Goal: Task Accomplishment & Management: Use online tool/utility

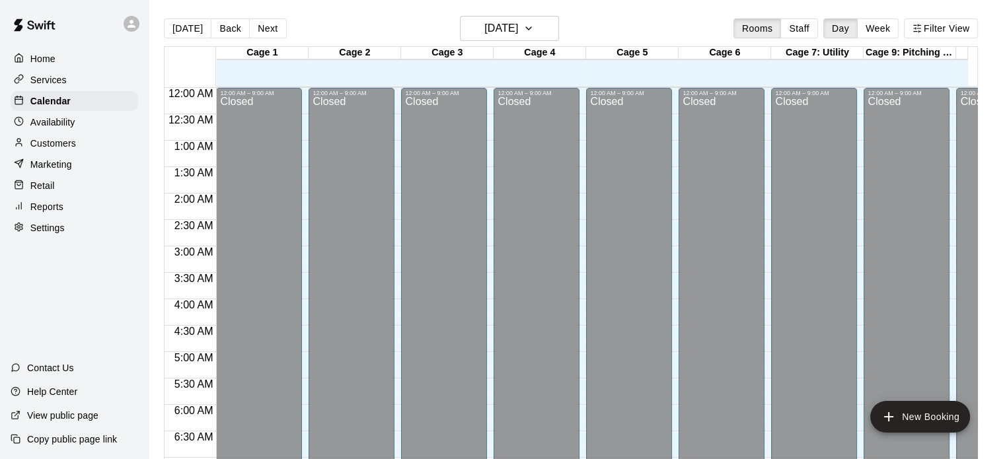
scroll to position [841, 0]
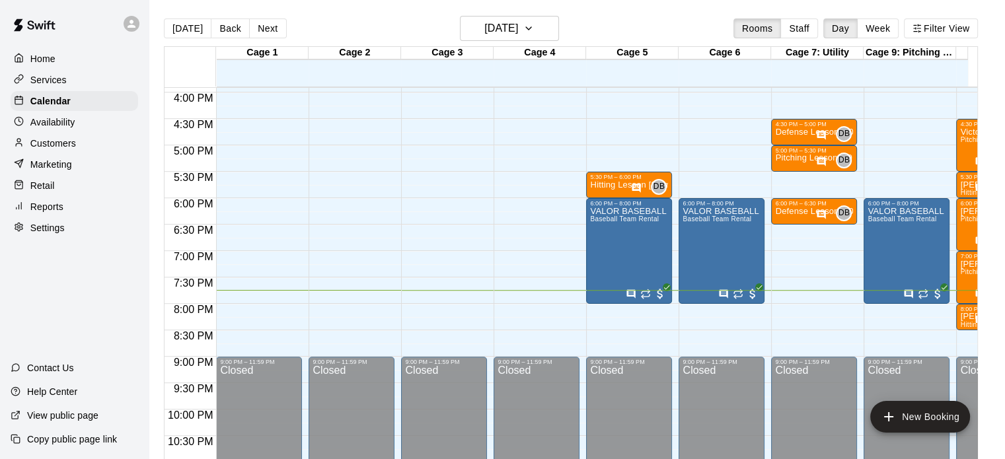
click at [44, 213] on p "Reports" at bounding box center [46, 206] width 33 height 13
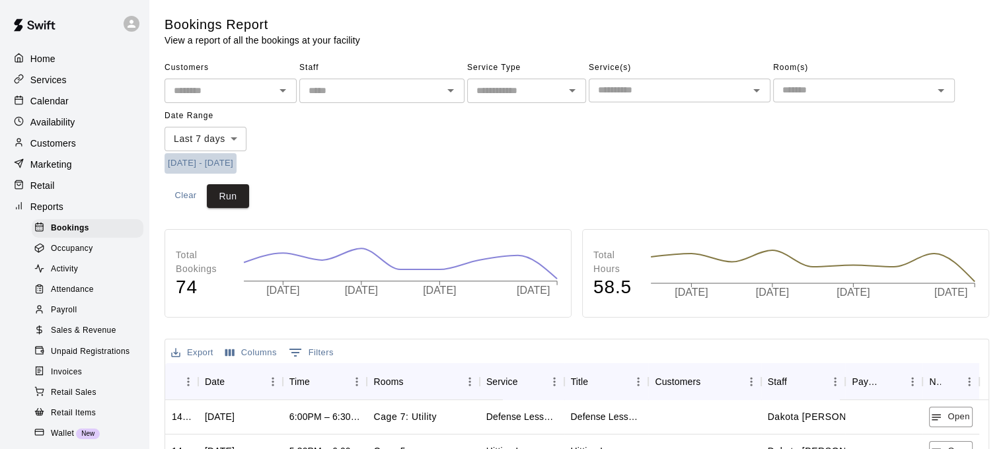
click at [202, 166] on button "9/2/2025 - 9/9/2025" at bounding box center [201, 163] width 72 height 20
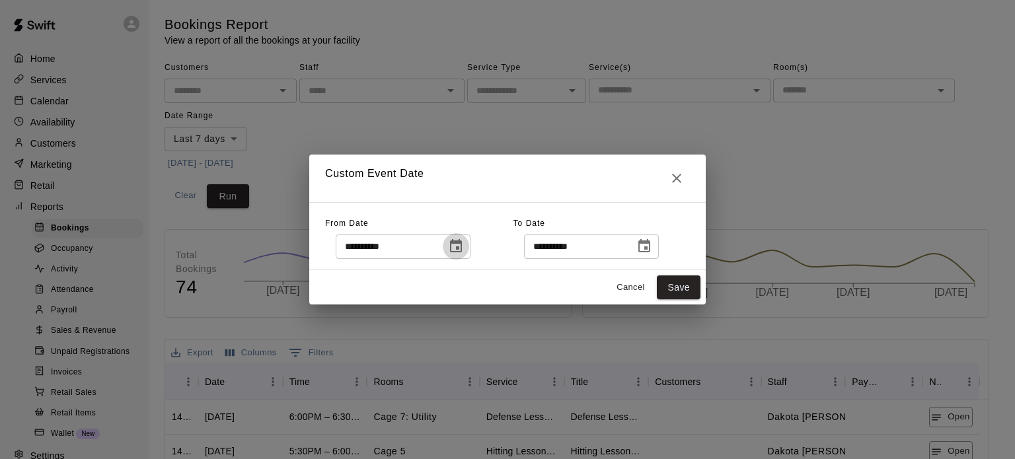
click at [464, 245] on icon "Choose date, selected date is Sep 2, 2025" at bounding box center [456, 247] width 16 height 16
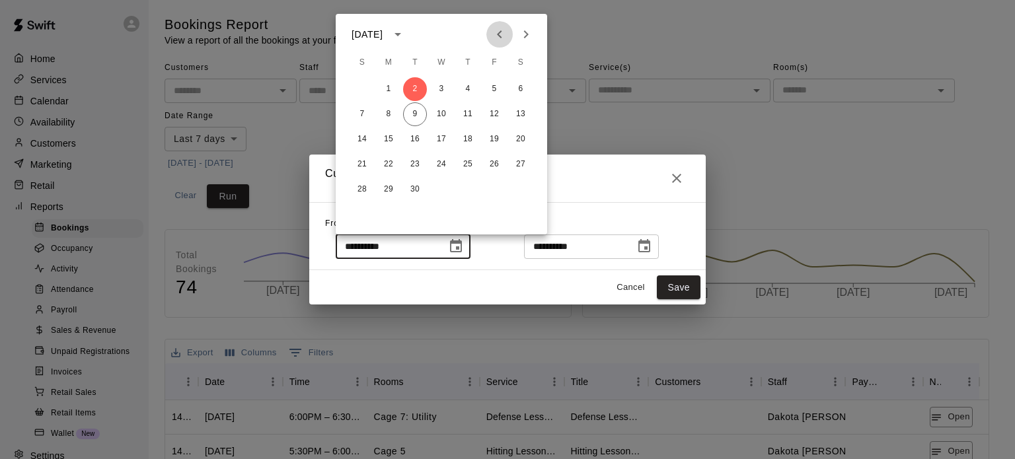
click at [494, 36] on icon "Previous month" at bounding box center [500, 34] width 16 height 16
click at [362, 218] on button "31" at bounding box center [362, 215] width 24 height 24
type input "**********"
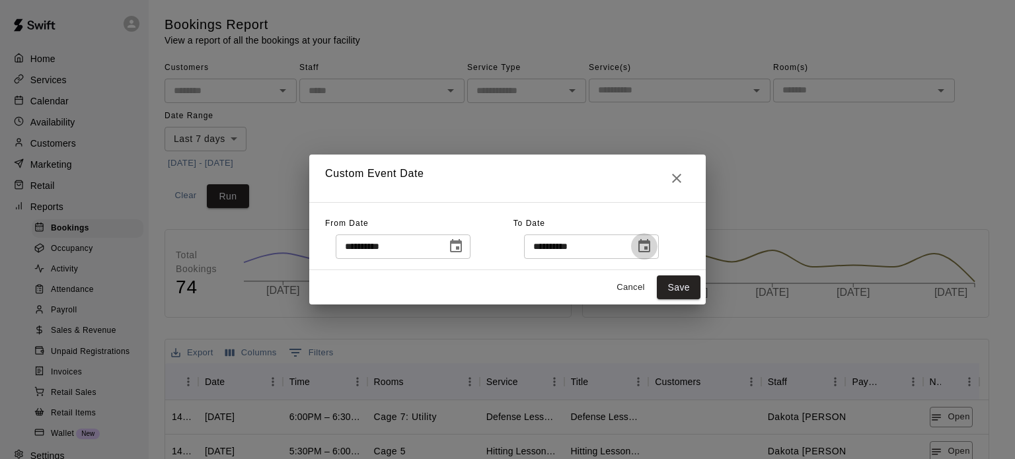
click at [652, 246] on icon "Choose date, selected date is Sep 9, 2025" at bounding box center [644, 247] width 16 height 16
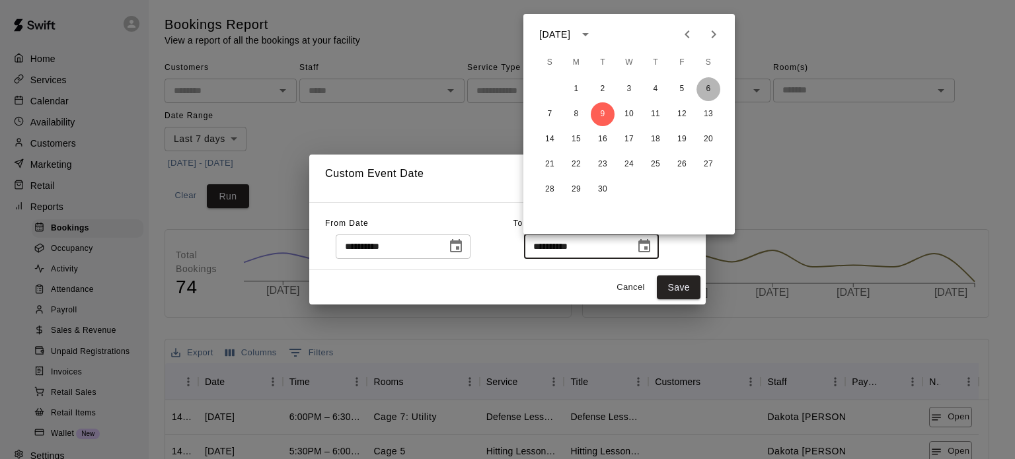
click at [707, 89] on button "6" at bounding box center [709, 89] width 24 height 24
type input "**********"
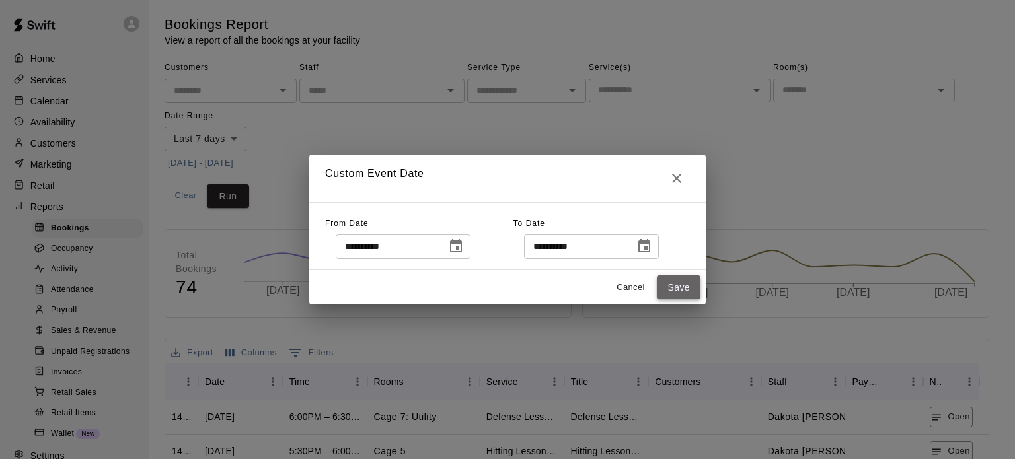
click at [669, 289] on button "Save" at bounding box center [679, 288] width 44 height 24
type input "******"
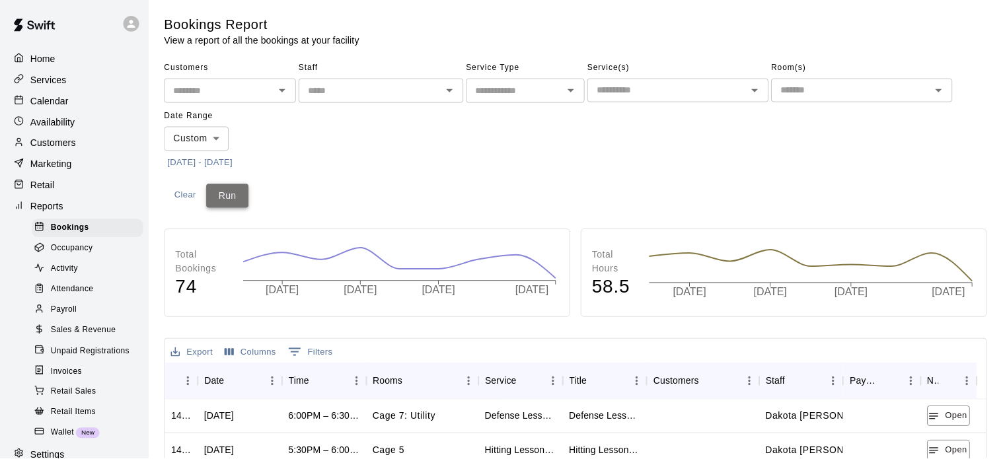
click at [211, 198] on button "Run" at bounding box center [228, 196] width 42 height 24
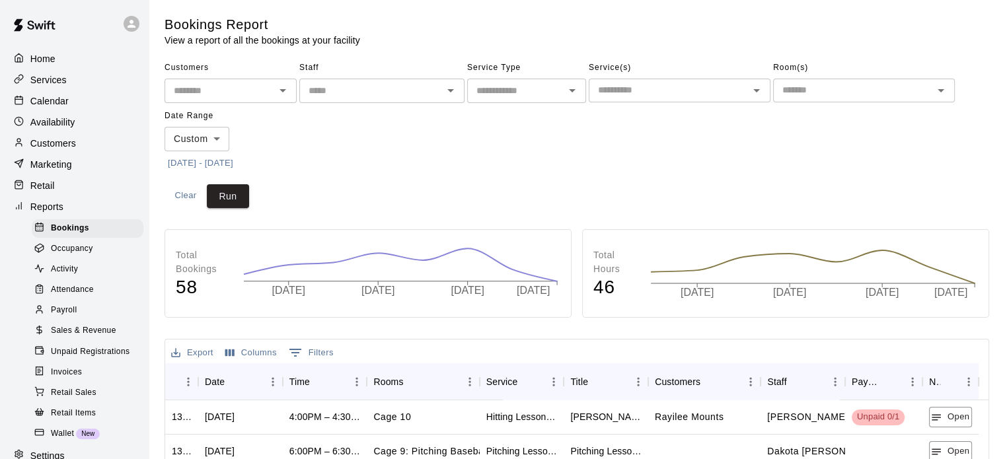
click at [461, 85] on div "​" at bounding box center [381, 91] width 165 height 24
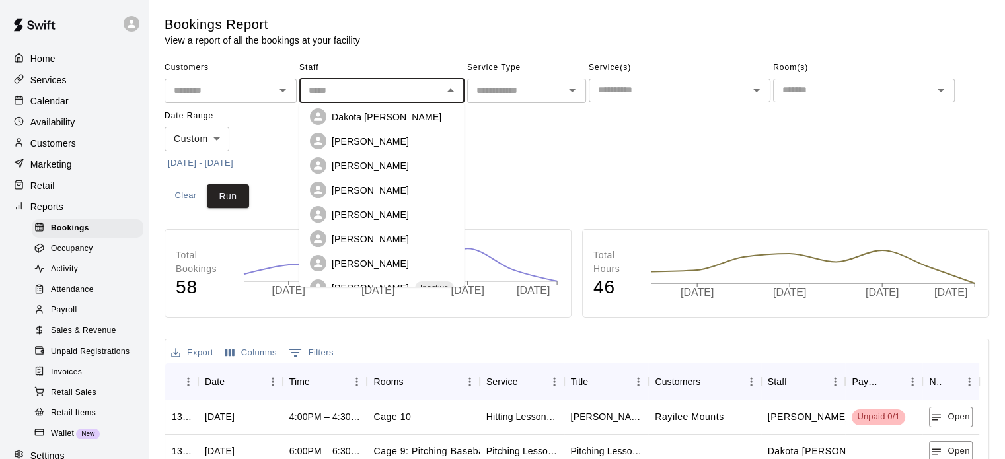
scroll to position [217, 0]
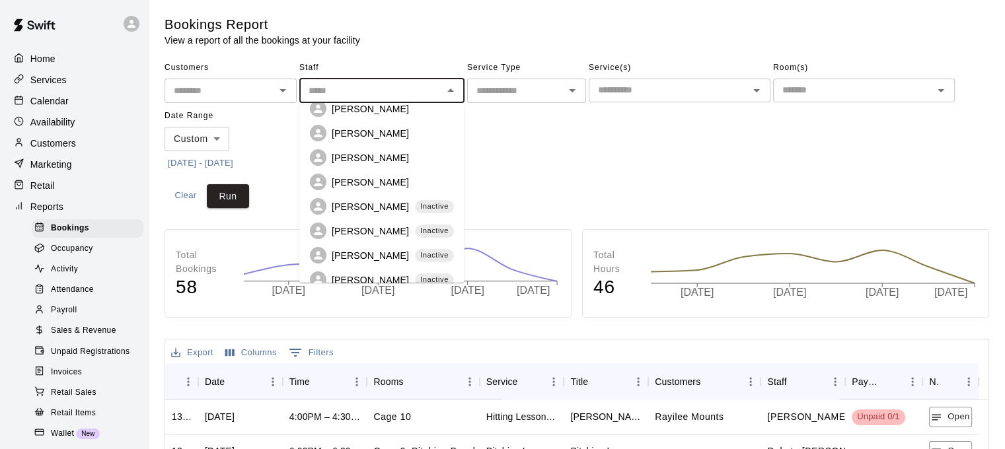
click at [385, 127] on p "[PERSON_NAME]" at bounding box center [370, 133] width 77 height 13
type input "**********"
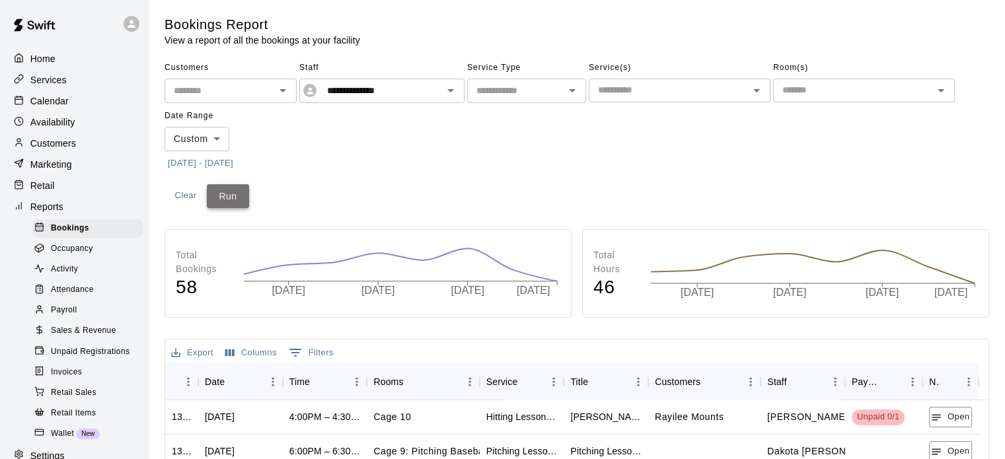
click at [223, 195] on button "Run" at bounding box center [228, 196] width 42 height 24
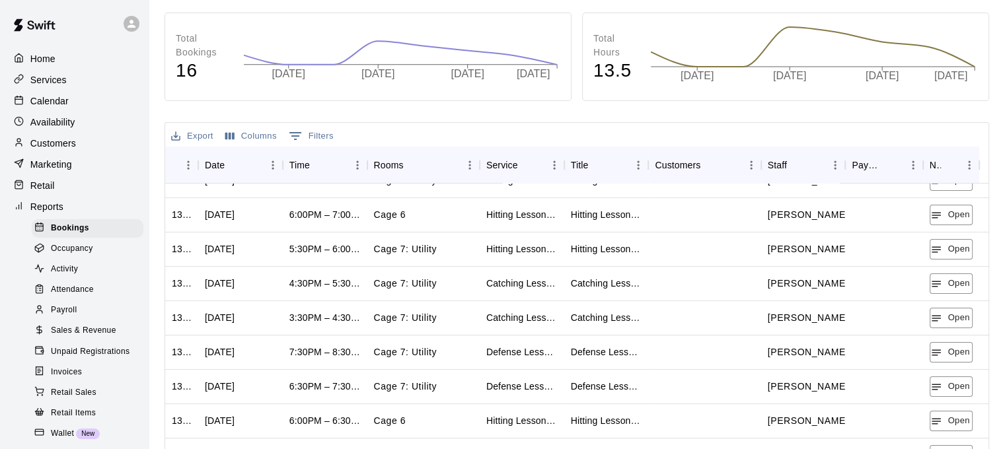
scroll to position [0, 0]
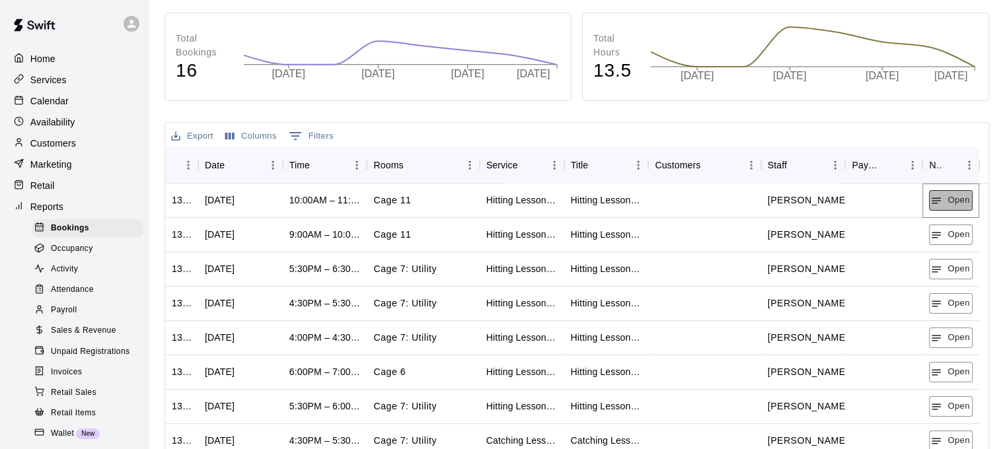
click at [942, 200] on button "Open" at bounding box center [950, 200] width 43 height 20
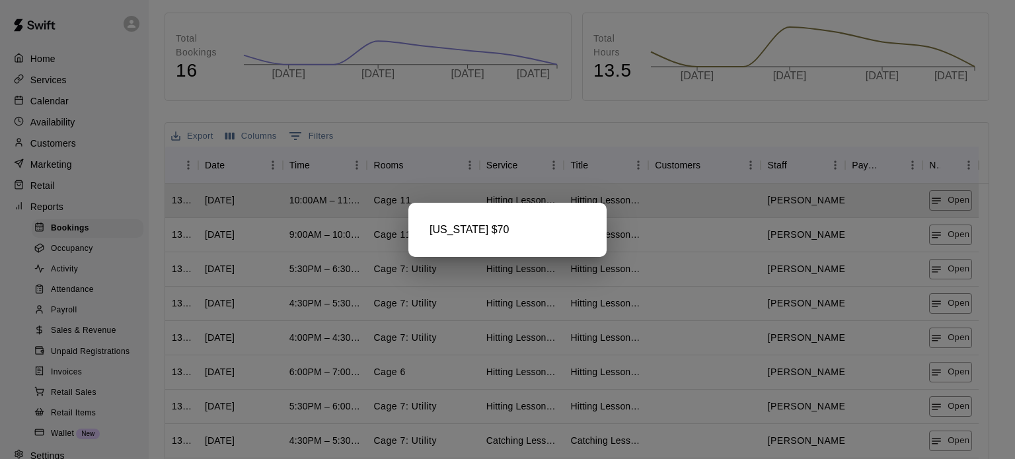
click at [954, 240] on div at bounding box center [507, 229] width 1015 height 459
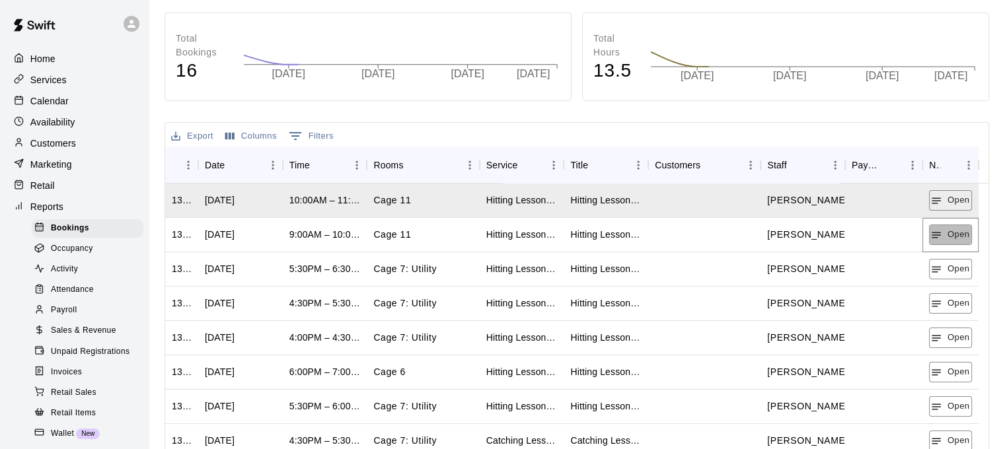
click at [954, 240] on button "Open" at bounding box center [950, 235] width 43 height 20
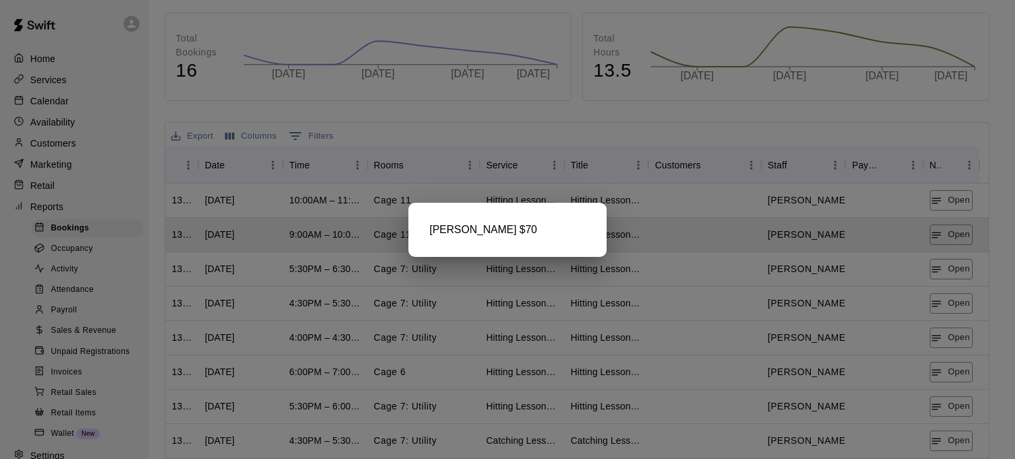
click at [954, 266] on div at bounding box center [507, 229] width 1015 height 459
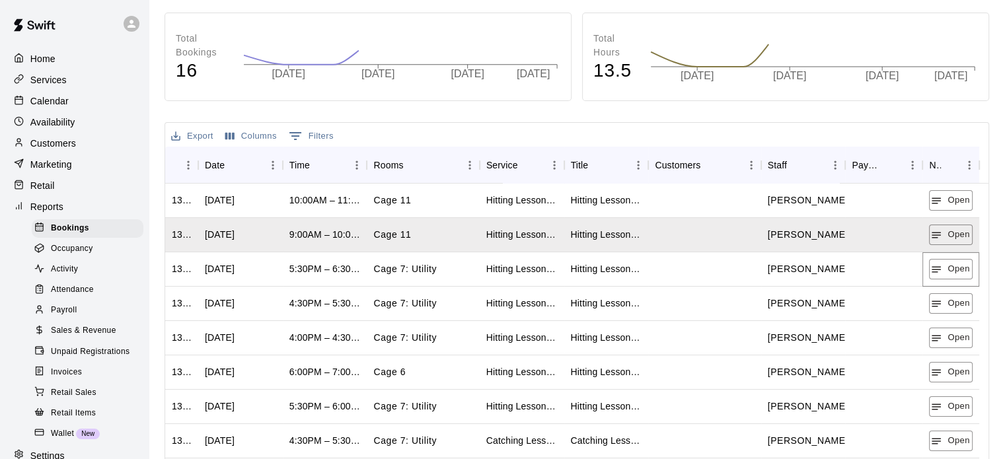
click at [954, 266] on button "Open" at bounding box center [950, 269] width 43 height 20
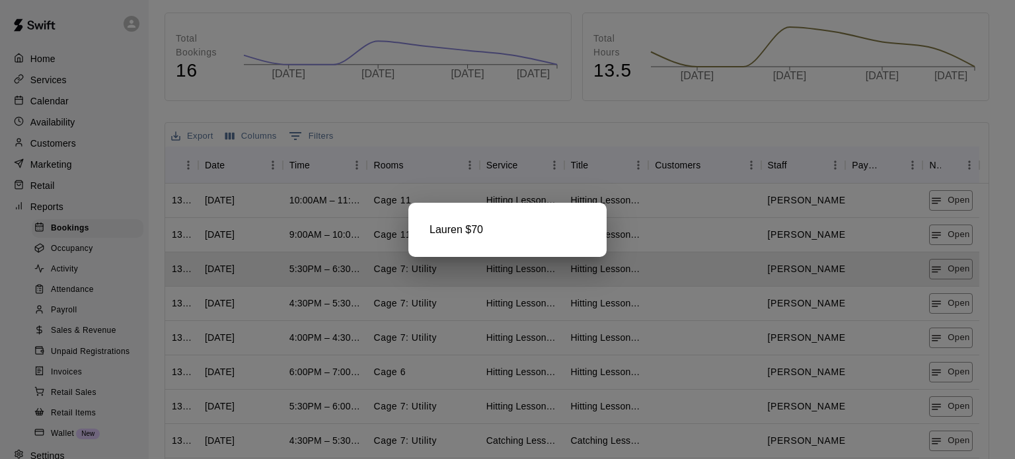
click at [957, 309] on div at bounding box center [507, 229] width 1015 height 459
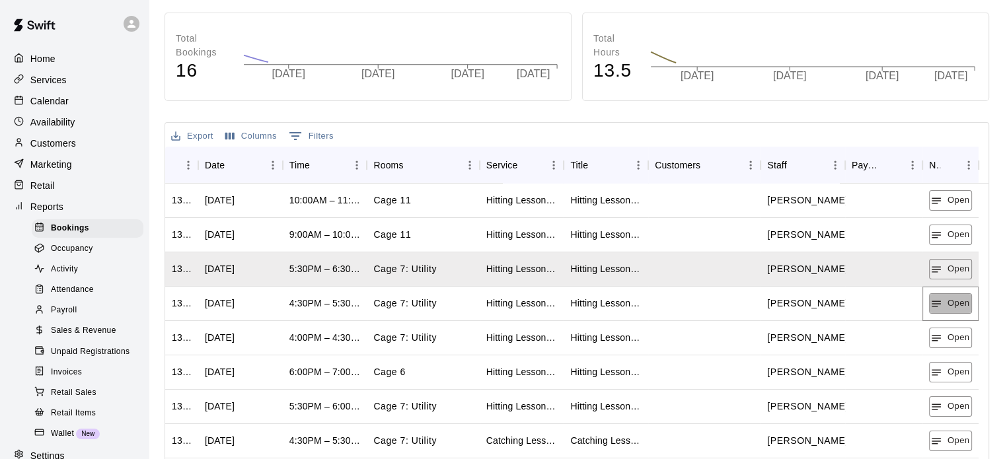
click at [957, 309] on button "Open" at bounding box center [950, 303] width 43 height 20
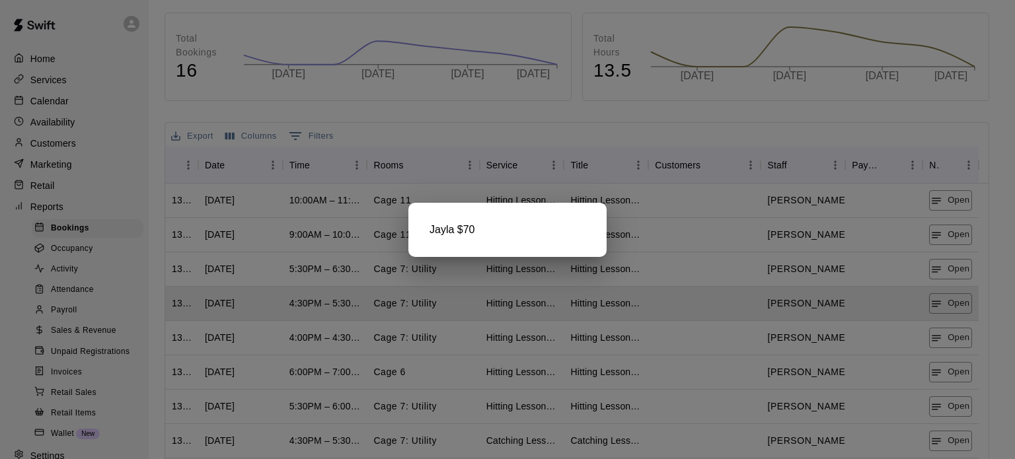
click at [957, 338] on div at bounding box center [507, 229] width 1015 height 459
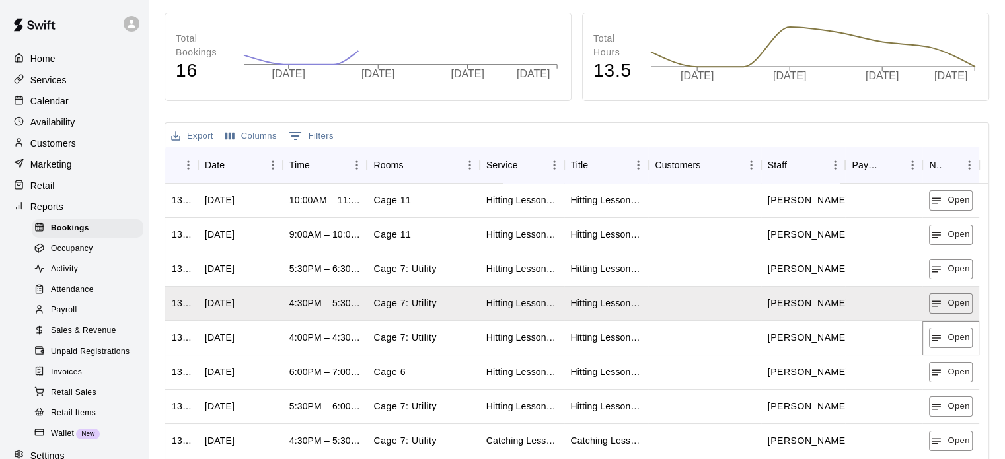
click at [957, 338] on button "Open" at bounding box center [950, 338] width 43 height 20
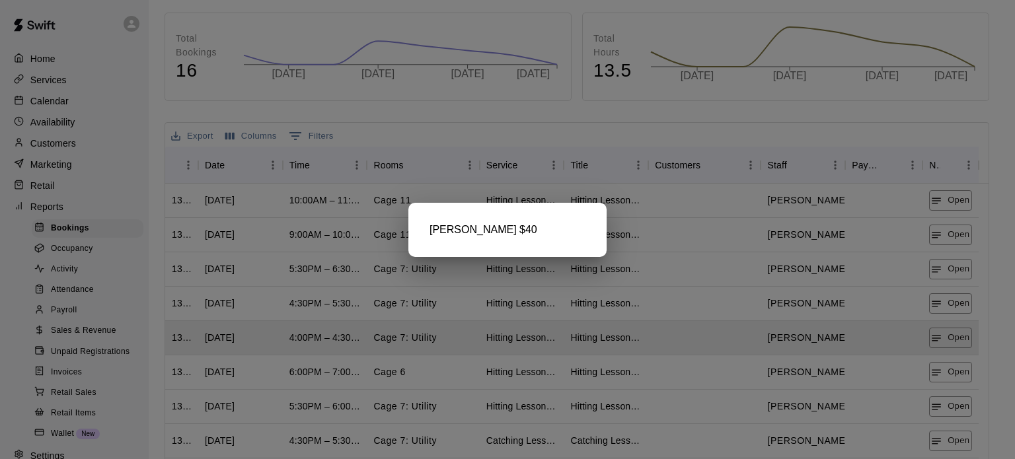
click at [956, 379] on div at bounding box center [507, 229] width 1015 height 459
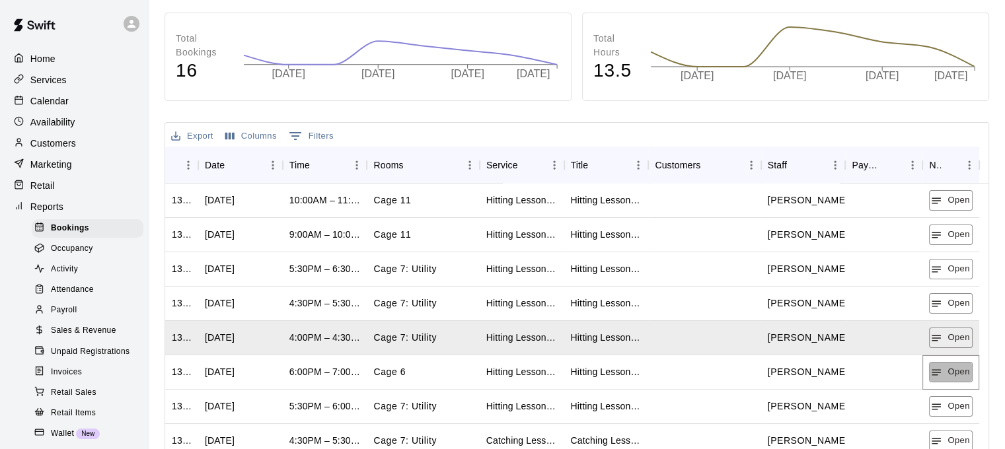
click at [956, 379] on button "Open" at bounding box center [950, 372] width 43 height 20
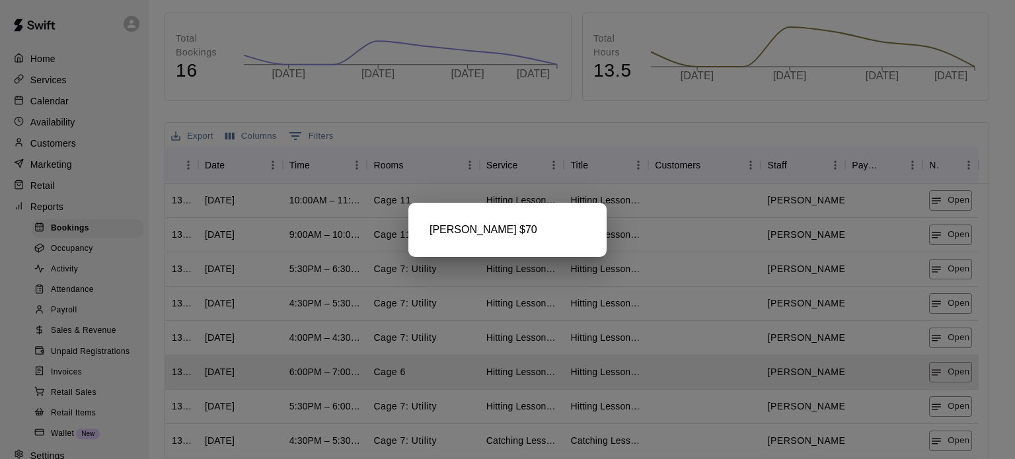
click at [958, 416] on div at bounding box center [507, 229] width 1015 height 459
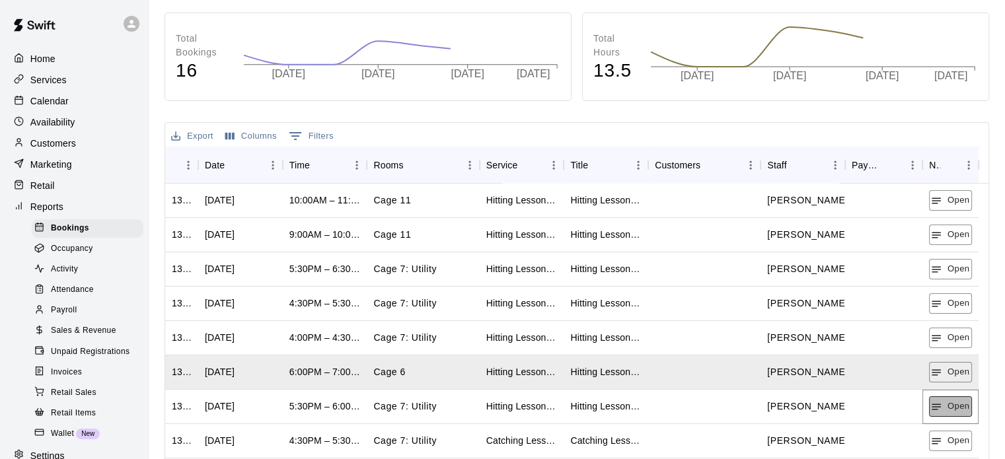
click at [954, 412] on button "Open" at bounding box center [950, 407] width 43 height 20
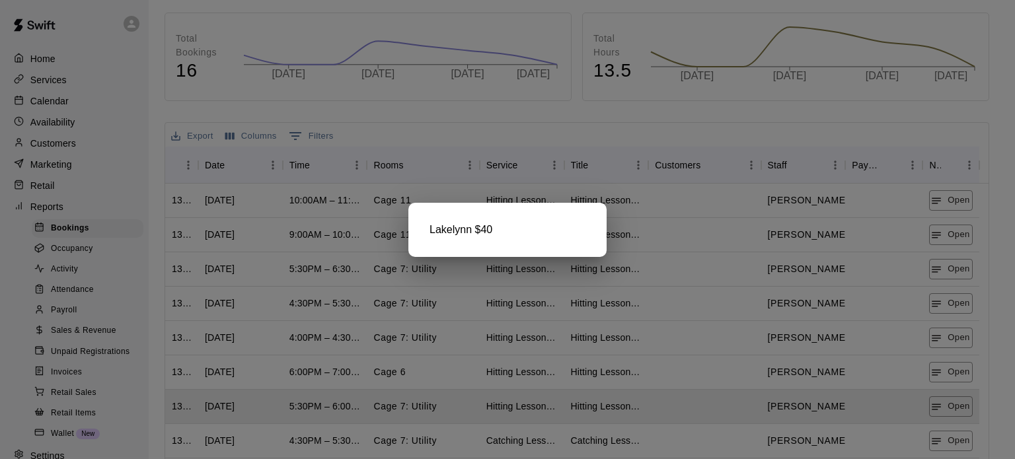
click at [955, 439] on div at bounding box center [507, 229] width 1015 height 459
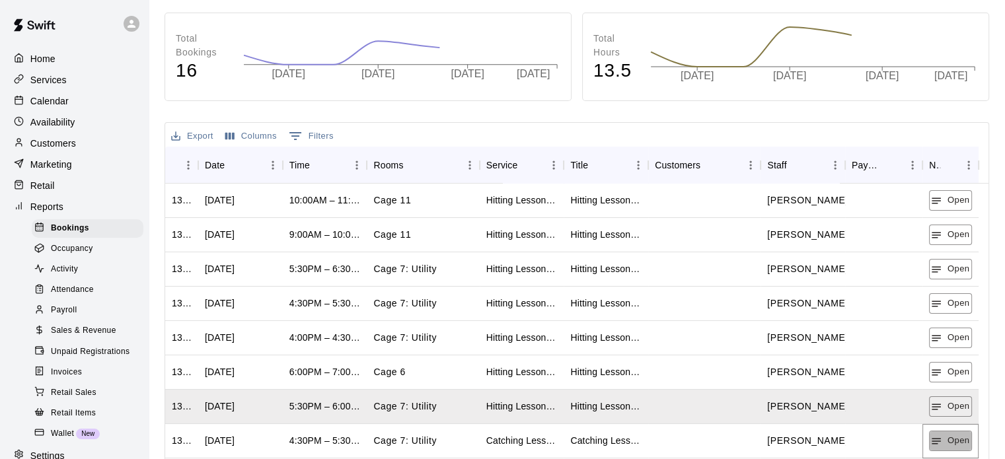
click at [955, 439] on button "Open" at bounding box center [950, 441] width 43 height 20
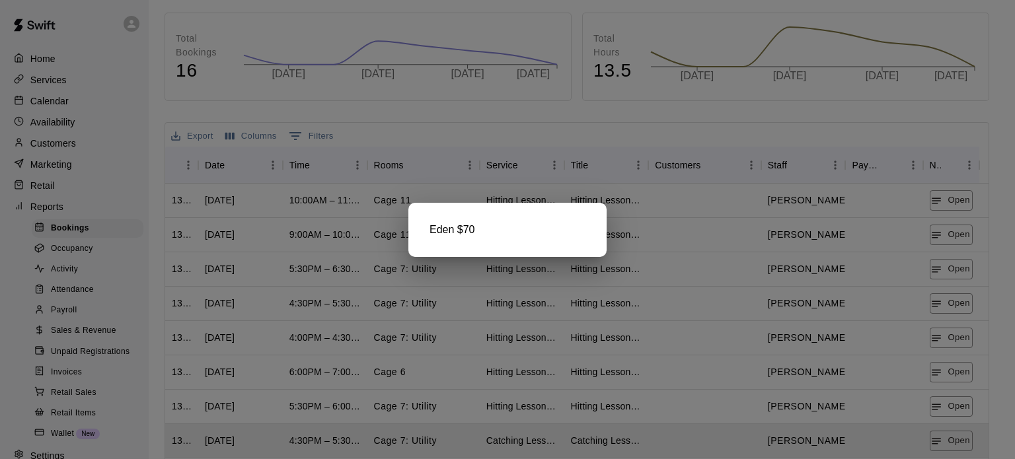
click at [954, 444] on div at bounding box center [507, 229] width 1015 height 459
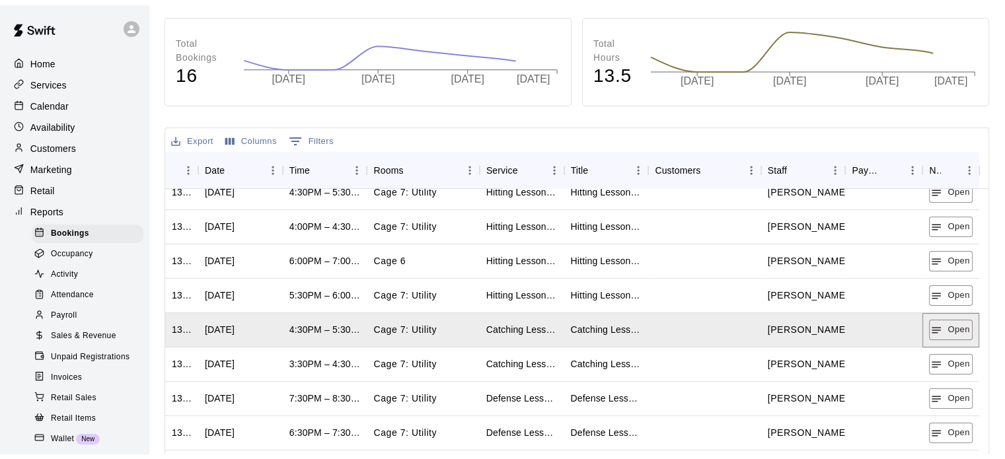
scroll to position [183, 0]
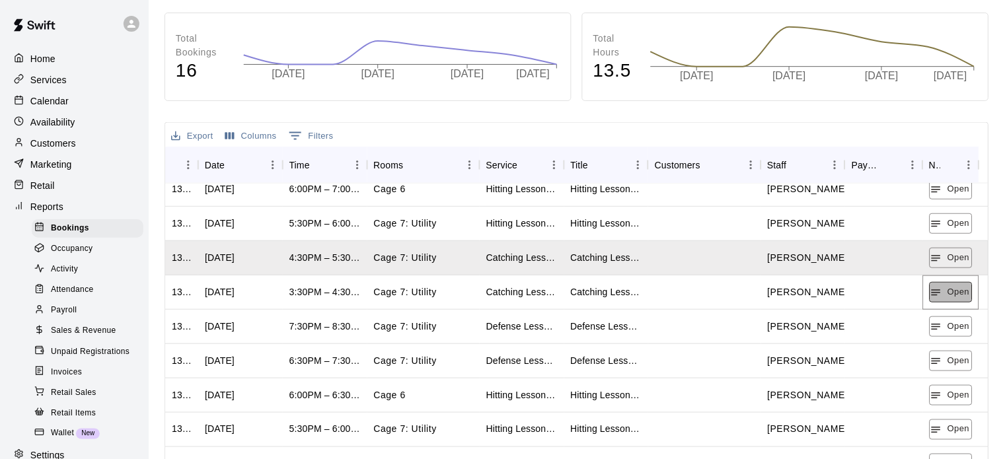
click at [955, 301] on button "Open" at bounding box center [951, 292] width 43 height 20
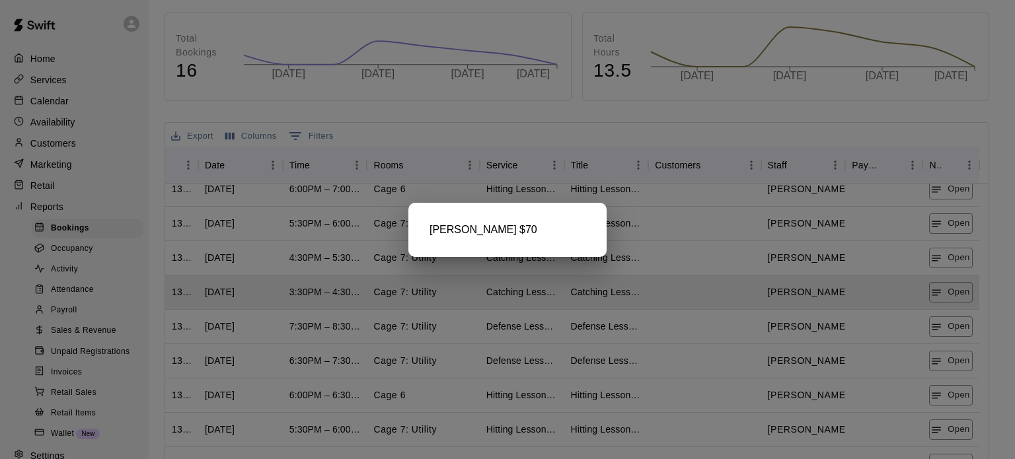
click at [957, 330] on div at bounding box center [507, 229] width 1015 height 459
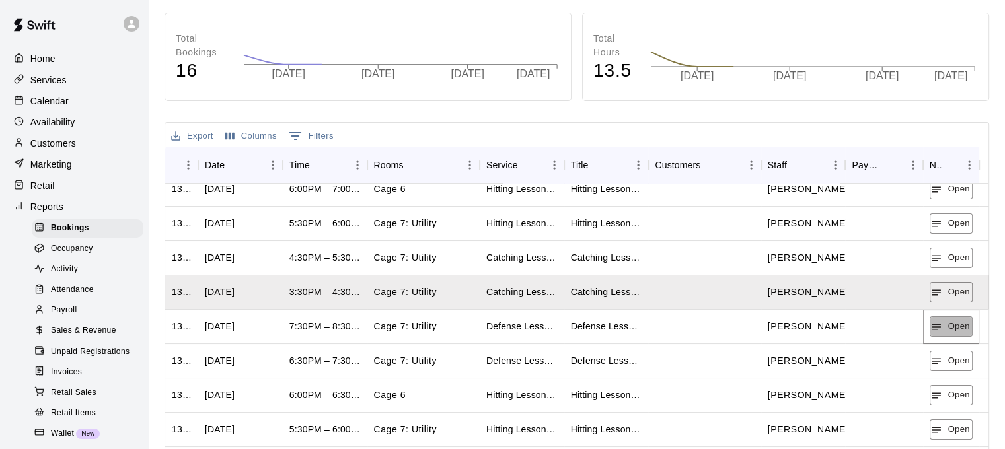
click at [957, 330] on button "Open" at bounding box center [951, 327] width 43 height 20
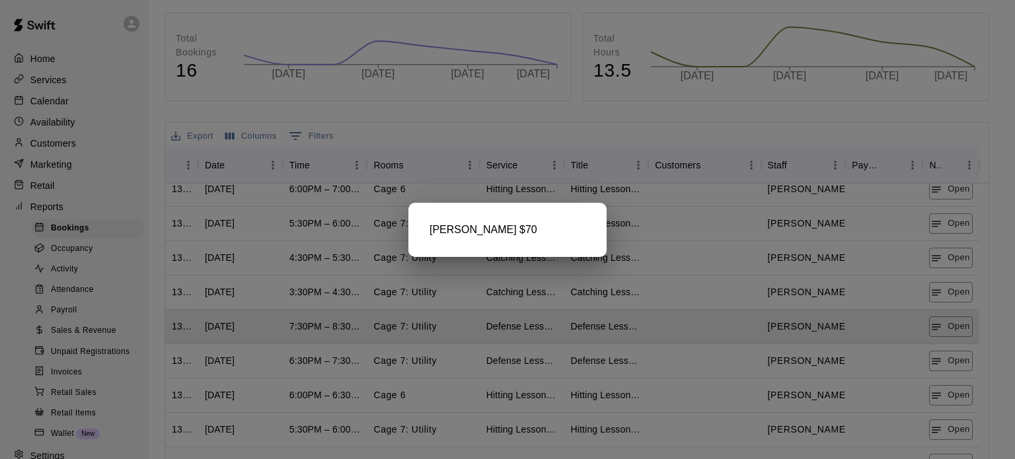
click at [960, 363] on div at bounding box center [507, 229] width 1015 height 459
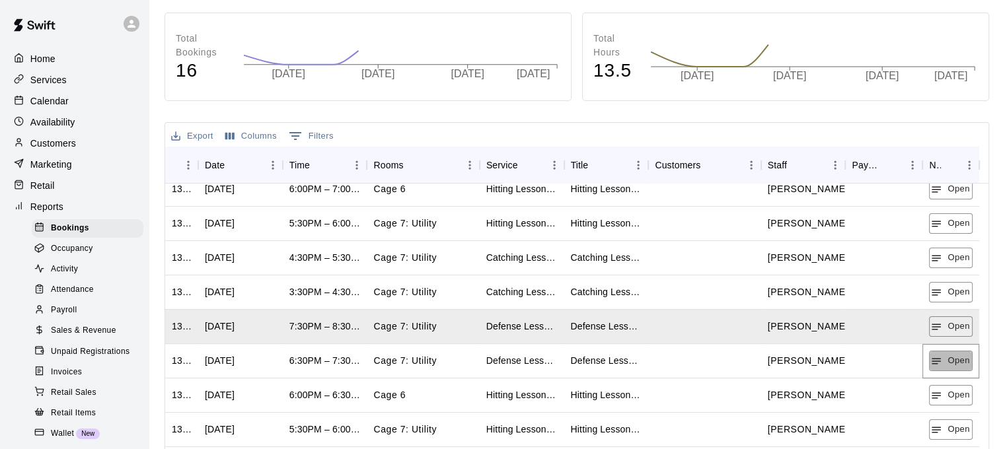
click at [960, 363] on button "Open" at bounding box center [950, 361] width 43 height 20
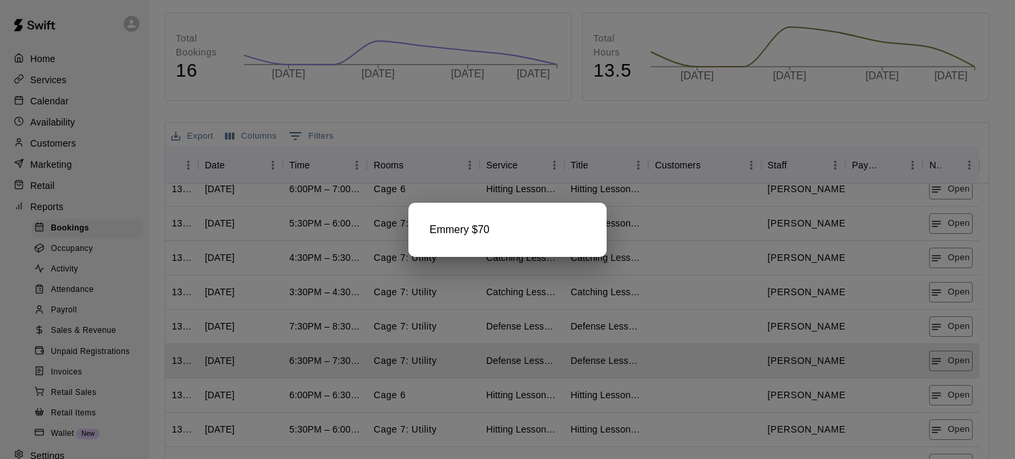
click at [961, 396] on div at bounding box center [507, 229] width 1015 height 459
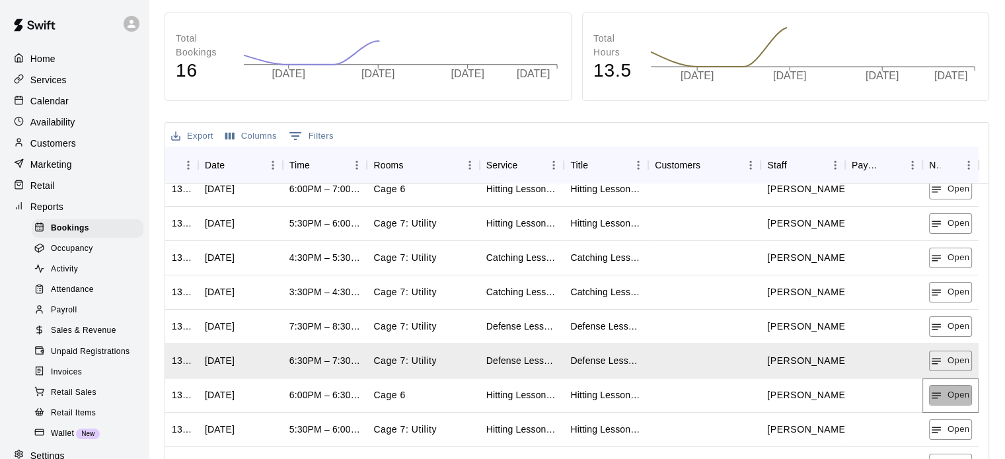
click at [961, 396] on button "Open" at bounding box center [950, 395] width 43 height 20
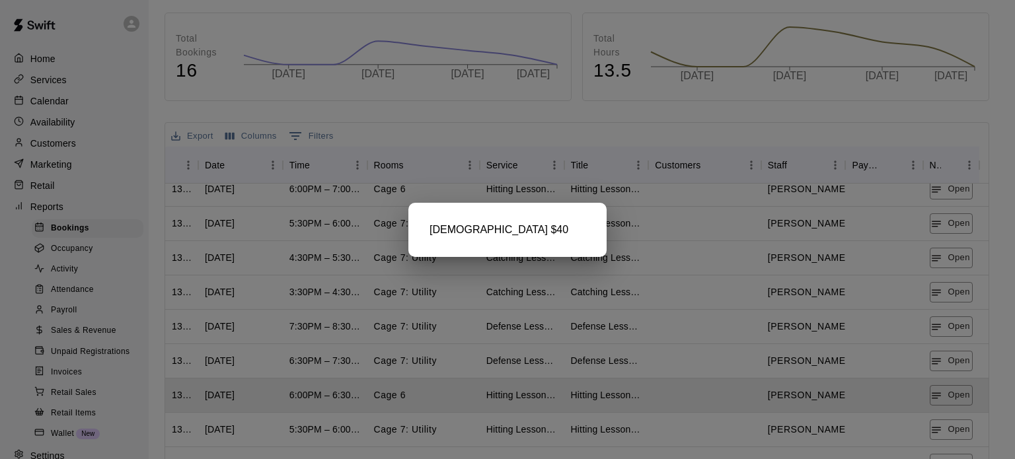
click at [960, 428] on div at bounding box center [507, 229] width 1015 height 459
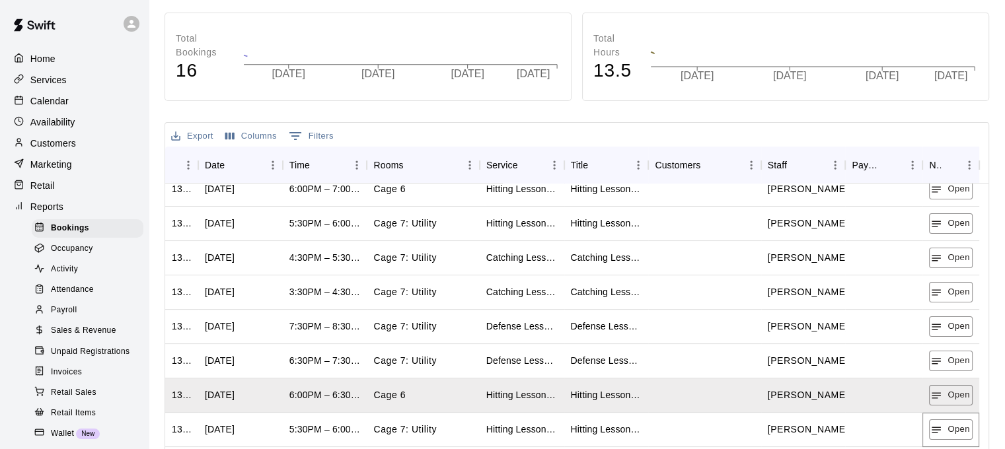
click at [960, 428] on button "Open" at bounding box center [950, 430] width 43 height 20
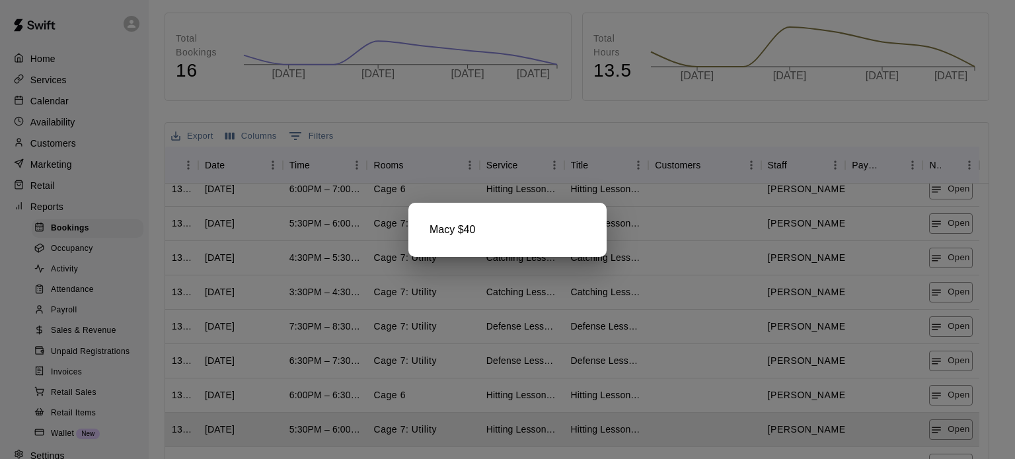
click at [960, 428] on div at bounding box center [507, 229] width 1015 height 459
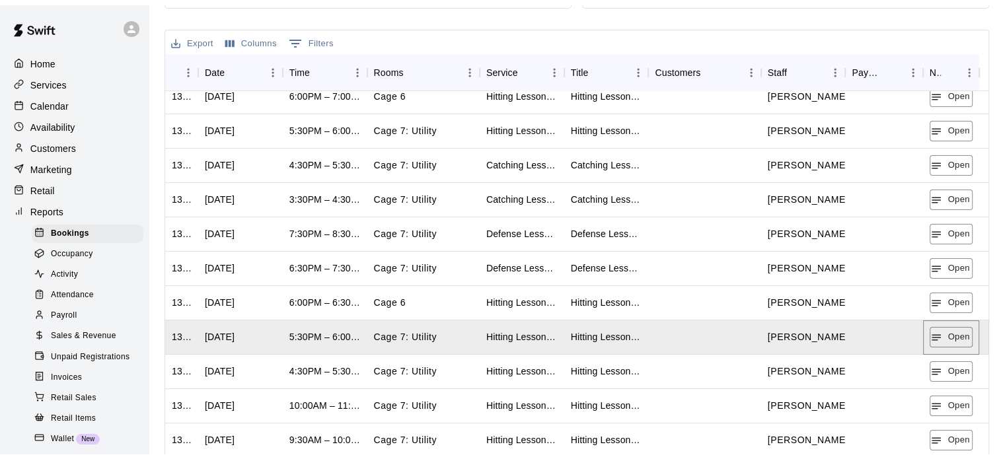
scroll to position [347, 0]
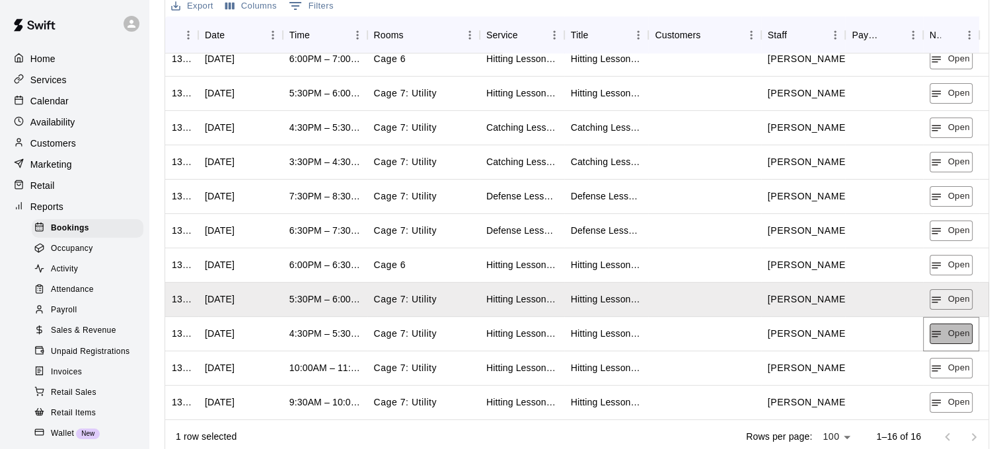
click at [947, 333] on button "Open" at bounding box center [951, 334] width 43 height 20
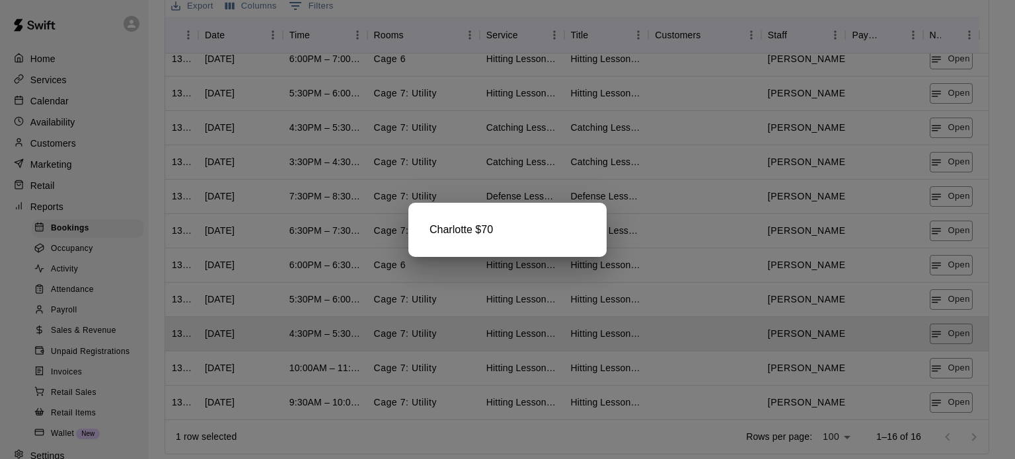
click at [962, 364] on div at bounding box center [507, 229] width 1015 height 459
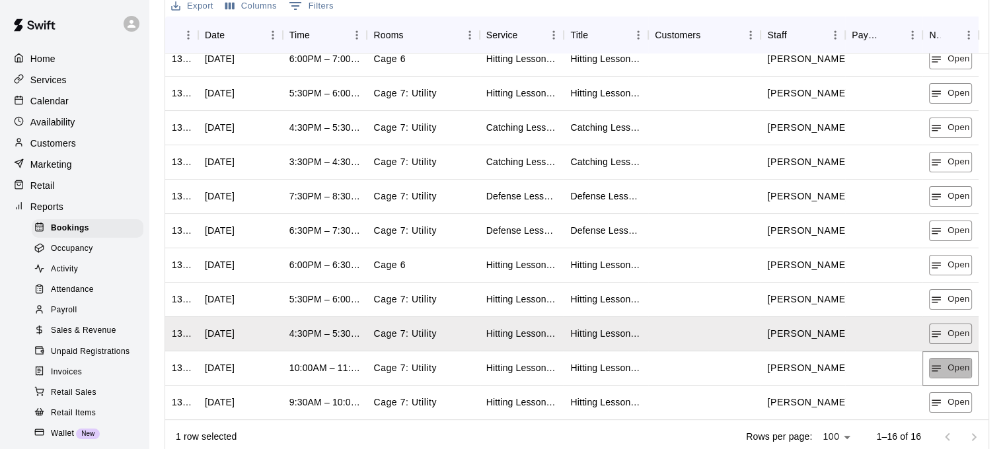
click at [962, 364] on button "Open" at bounding box center [950, 368] width 43 height 20
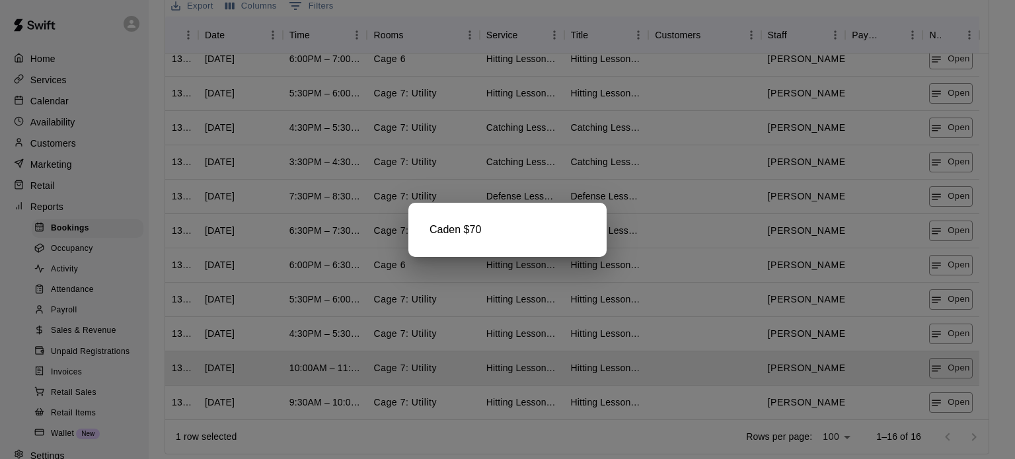
click at [963, 399] on div at bounding box center [507, 229] width 1015 height 459
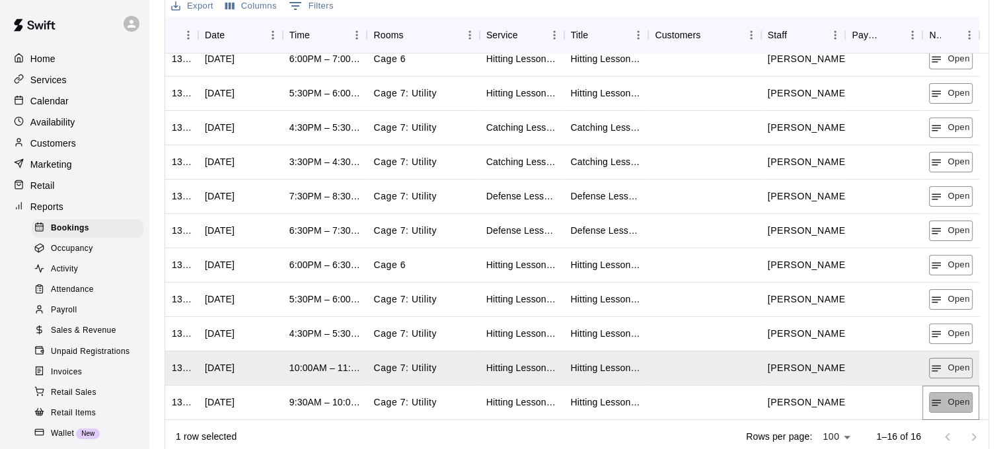
click at [963, 399] on button "Open" at bounding box center [950, 403] width 43 height 20
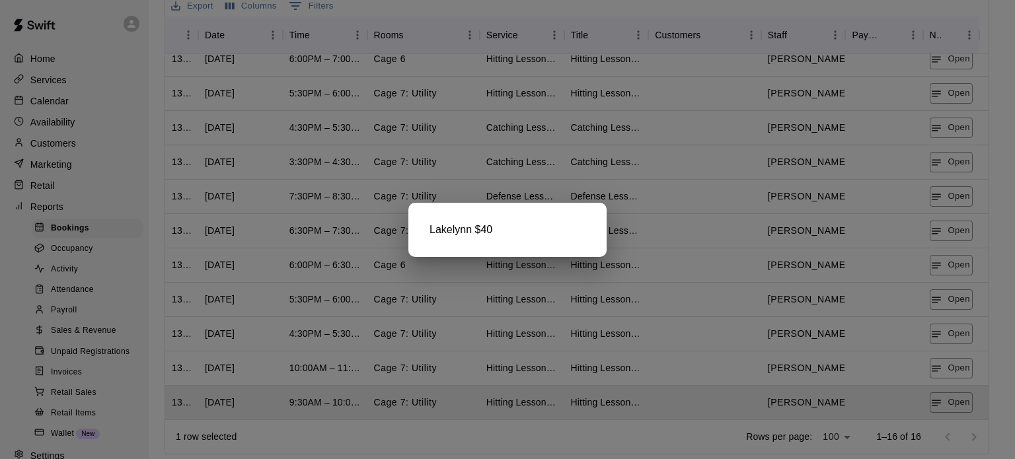
click at [963, 399] on div at bounding box center [507, 229] width 1015 height 459
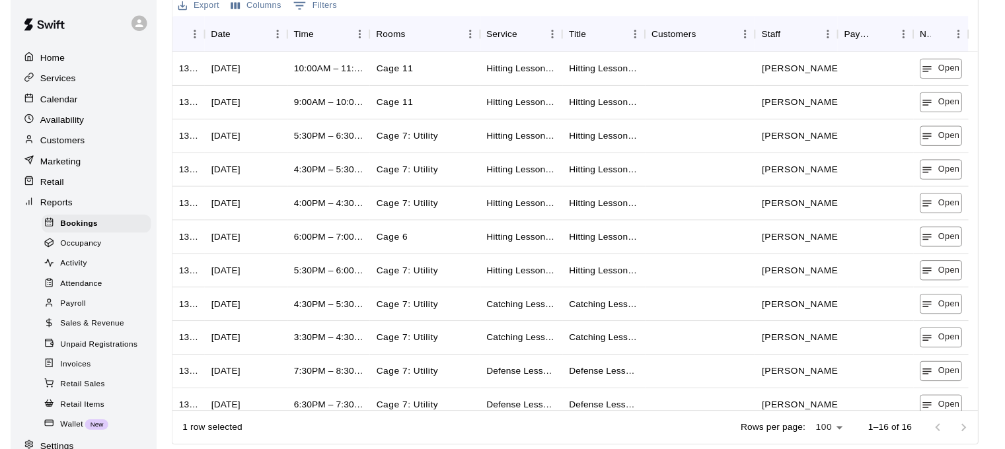
scroll to position [0, 0]
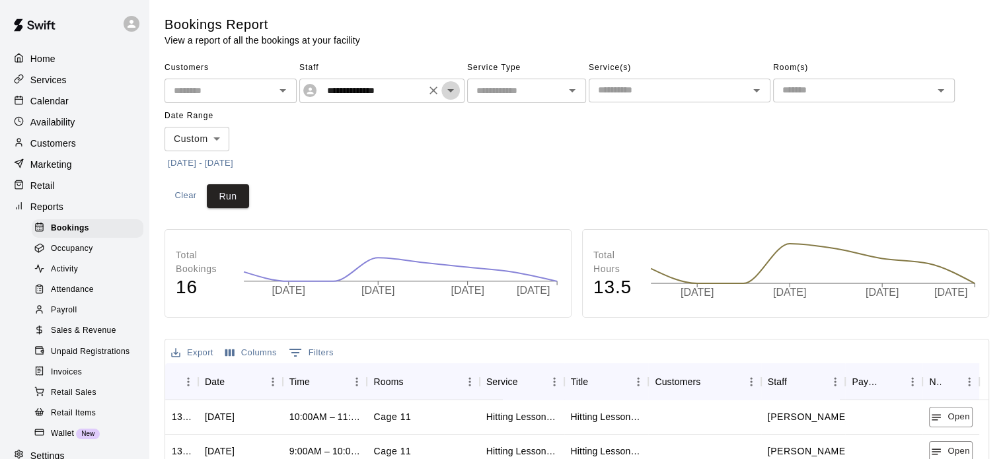
click at [453, 89] on icon "Open" at bounding box center [451, 91] width 16 height 16
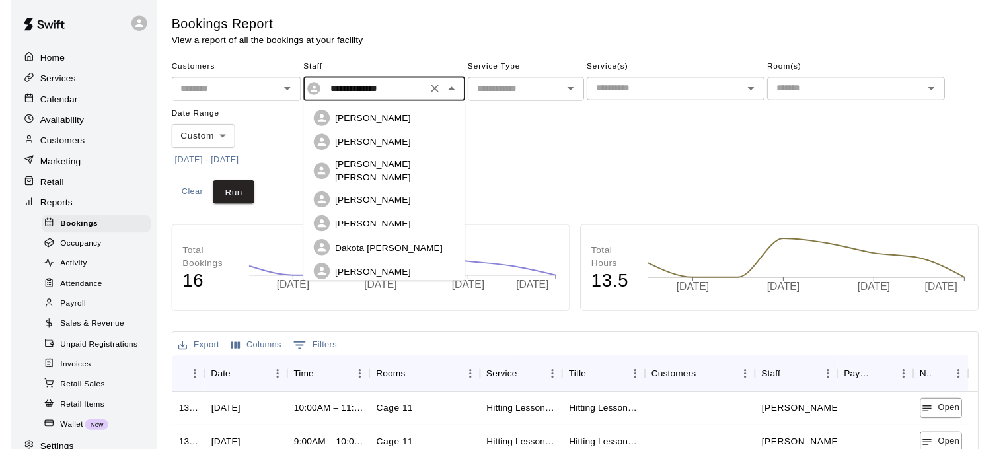
scroll to position [66, 0]
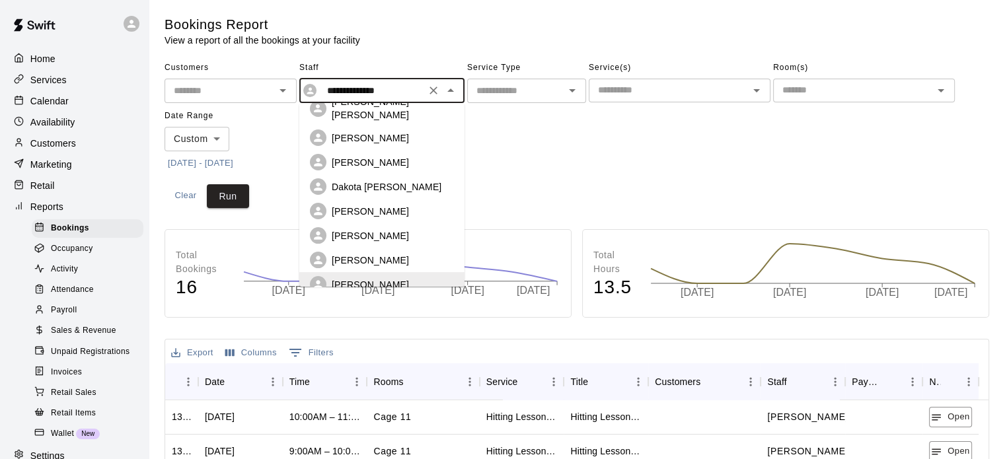
click at [397, 252] on div "[PERSON_NAME]" at bounding box center [382, 260] width 144 height 17
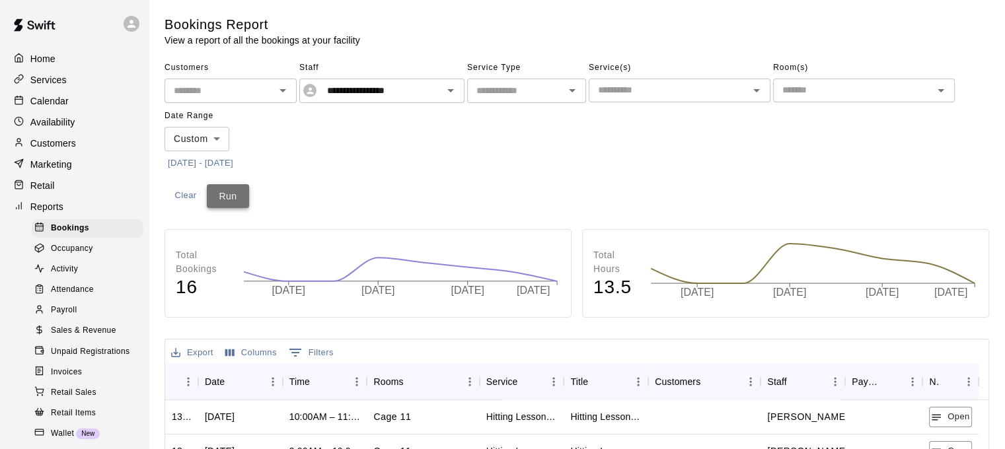
click at [233, 188] on button "Run" at bounding box center [228, 196] width 42 height 24
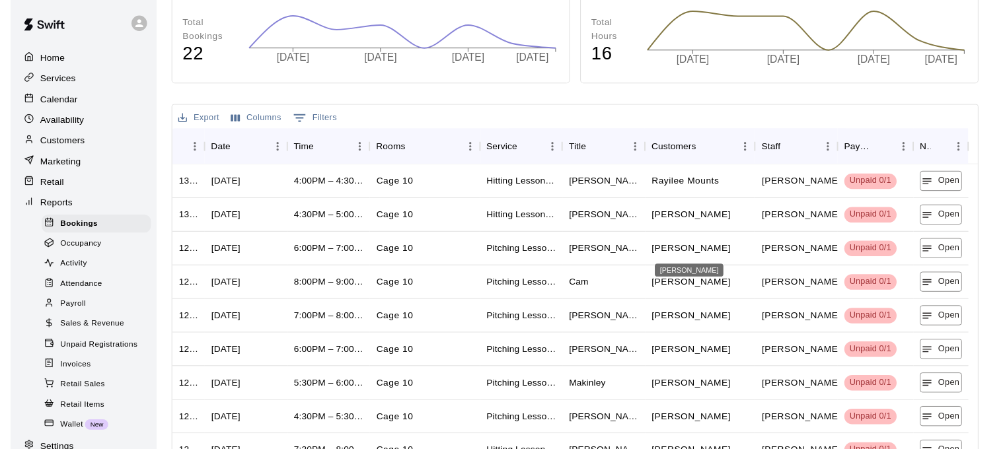
scroll to position [256, 0]
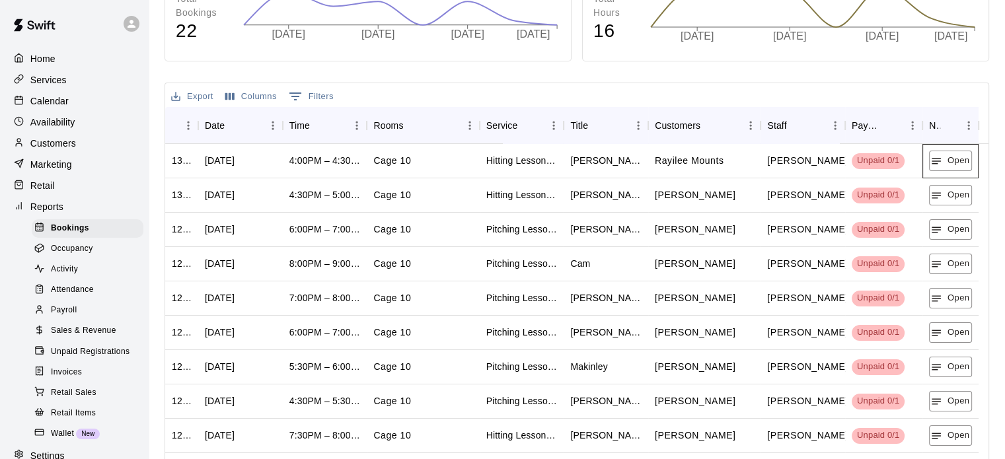
click at [960, 170] on div "Open" at bounding box center [951, 161] width 56 height 34
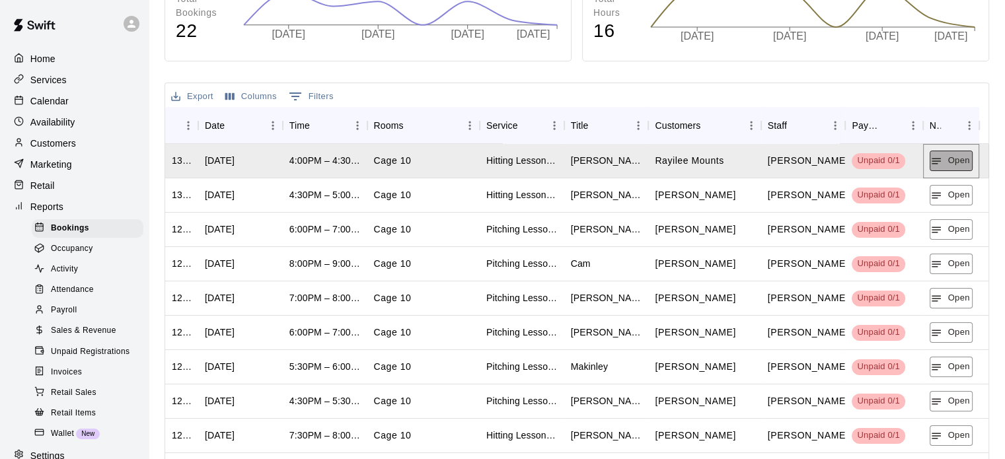
click at [952, 165] on button "Open" at bounding box center [951, 161] width 43 height 20
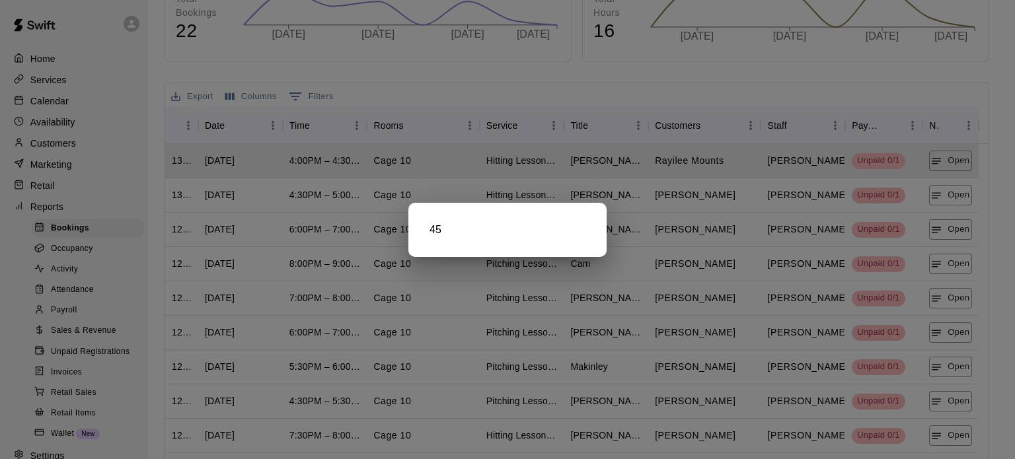
click at [948, 194] on div at bounding box center [507, 229] width 1015 height 459
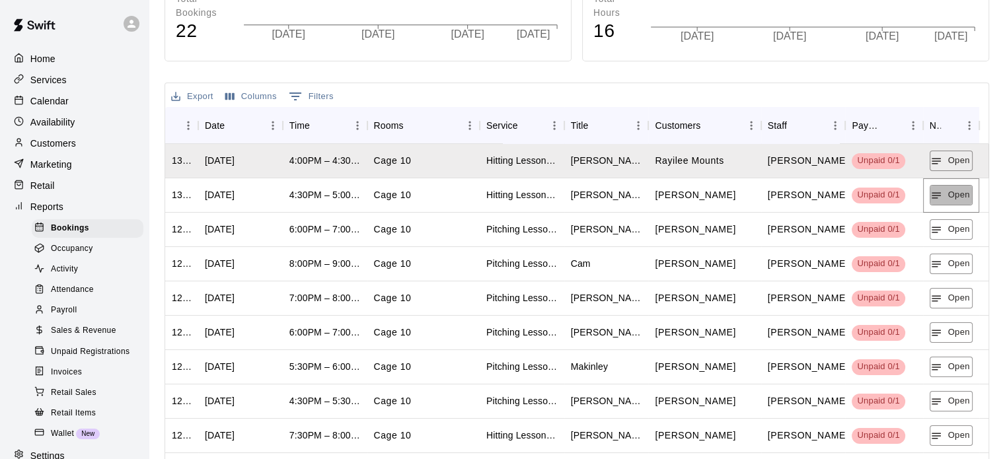
click at [948, 194] on button "Open" at bounding box center [951, 195] width 43 height 20
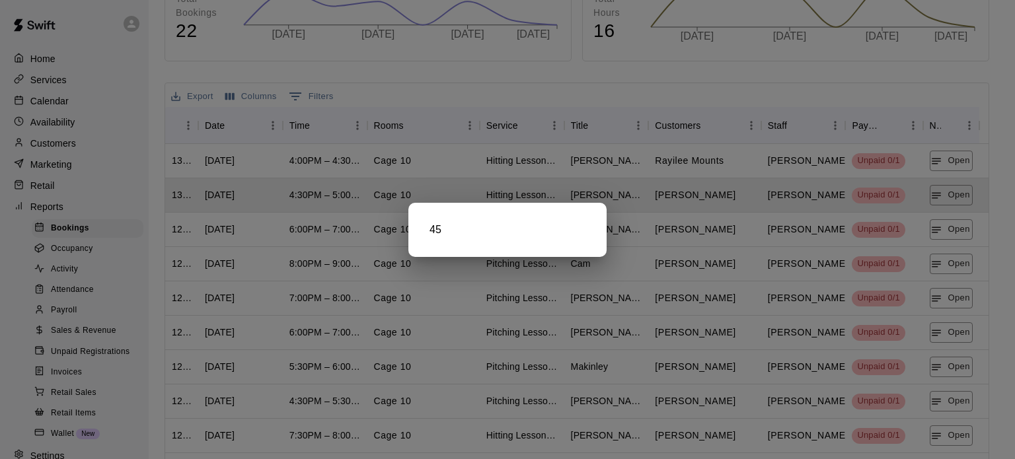
click at [948, 221] on div at bounding box center [507, 229] width 1015 height 459
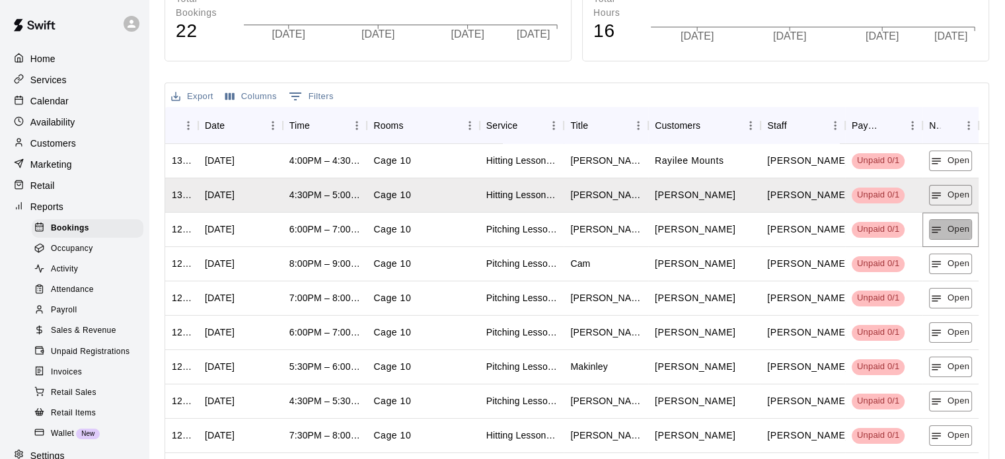
click at [948, 221] on button "Open" at bounding box center [950, 229] width 43 height 20
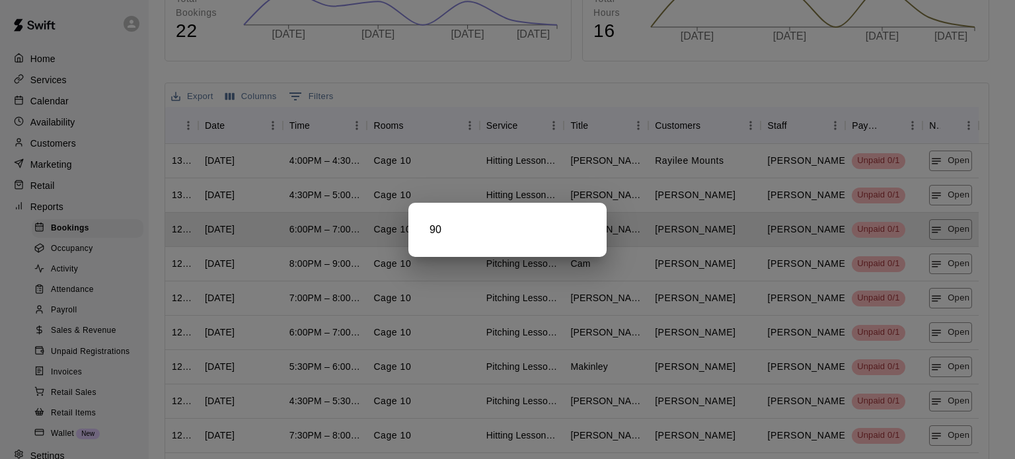
click at [951, 264] on div at bounding box center [507, 229] width 1015 height 459
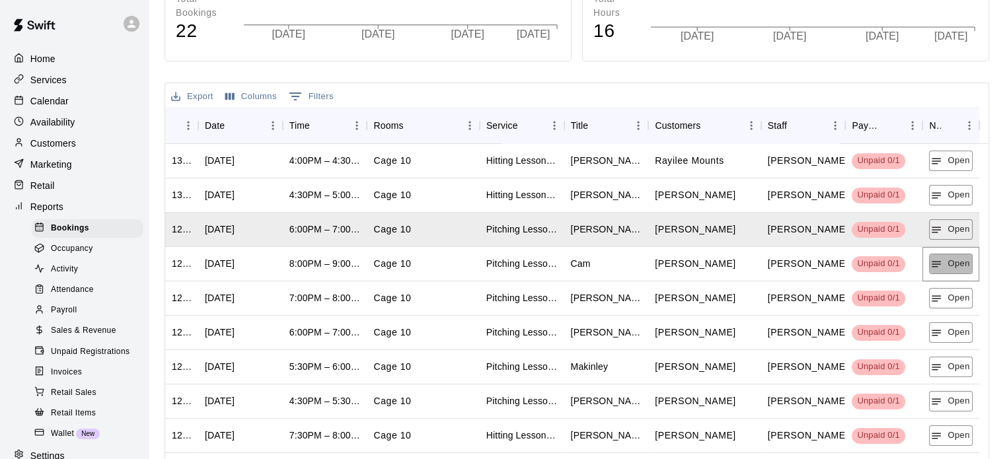
click at [951, 264] on button "Open" at bounding box center [950, 264] width 43 height 20
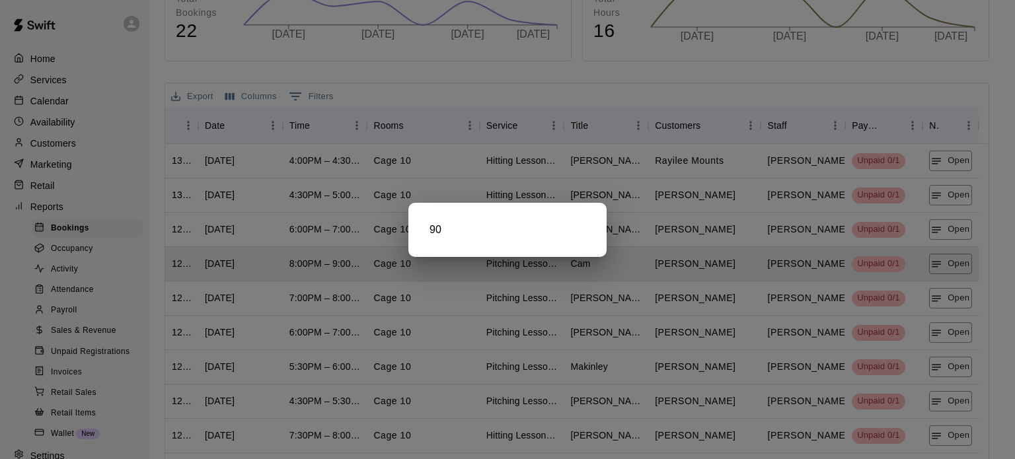
click at [952, 294] on div at bounding box center [507, 229] width 1015 height 459
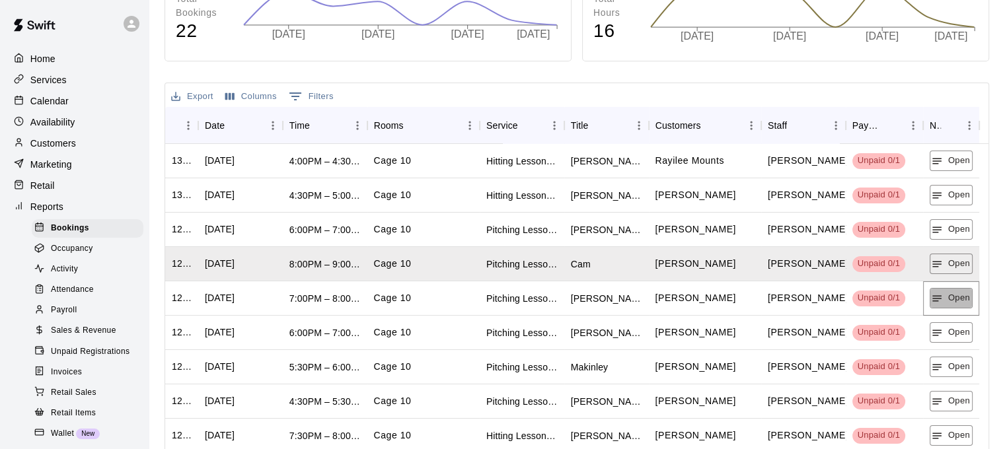
click at [952, 294] on button "Open" at bounding box center [951, 298] width 43 height 20
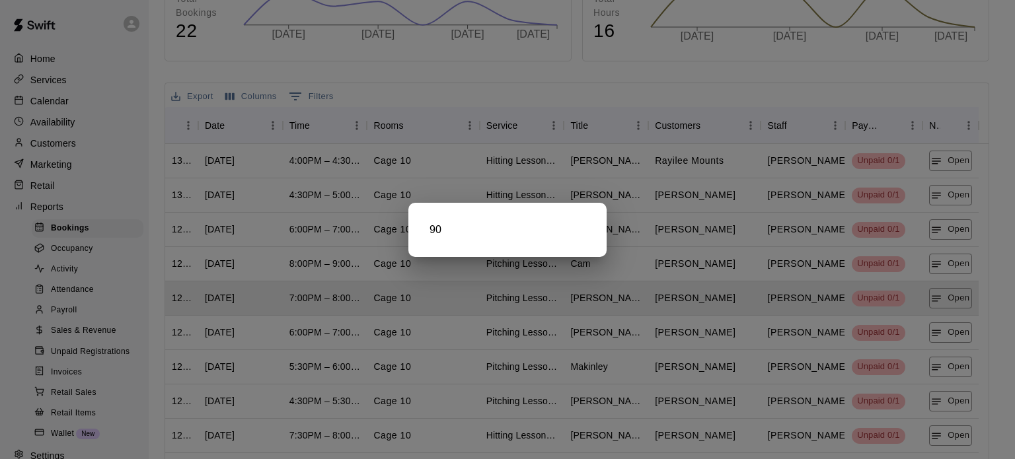
click at [954, 328] on div at bounding box center [507, 229] width 1015 height 459
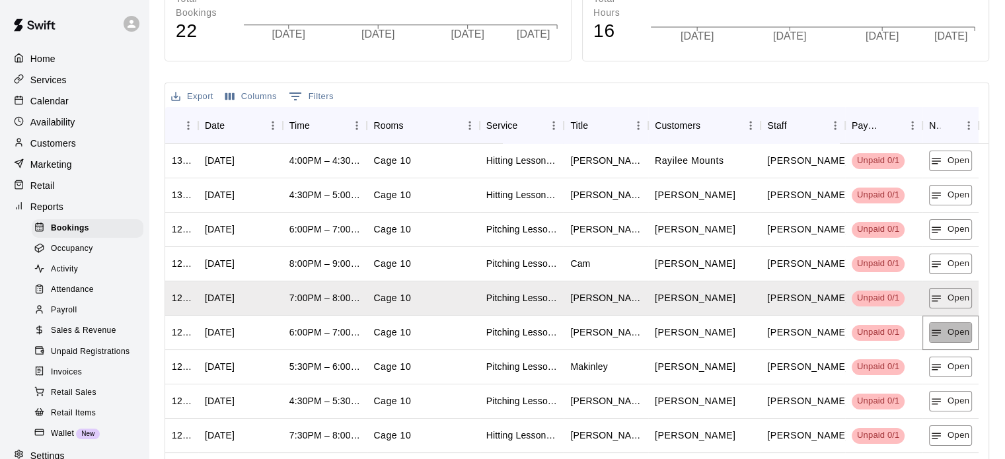
click at [954, 328] on button "Open" at bounding box center [950, 332] width 43 height 20
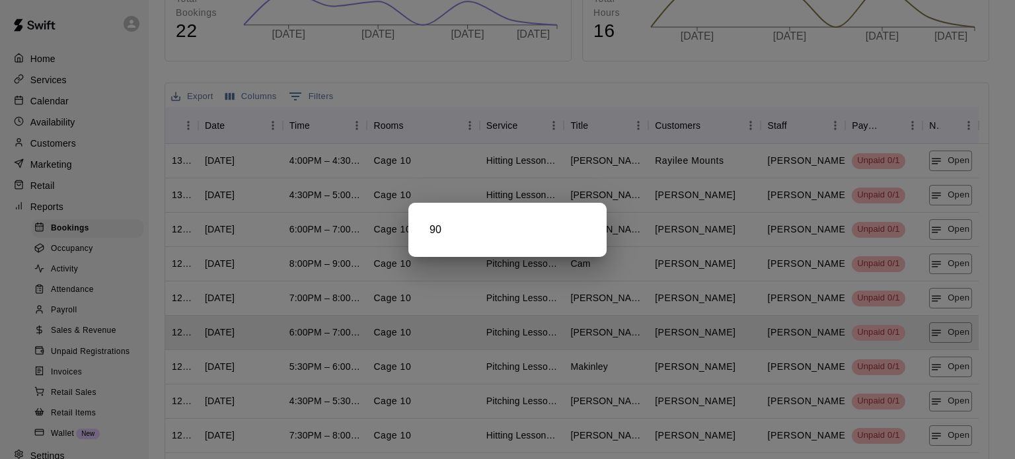
click at [952, 369] on div at bounding box center [507, 229] width 1015 height 459
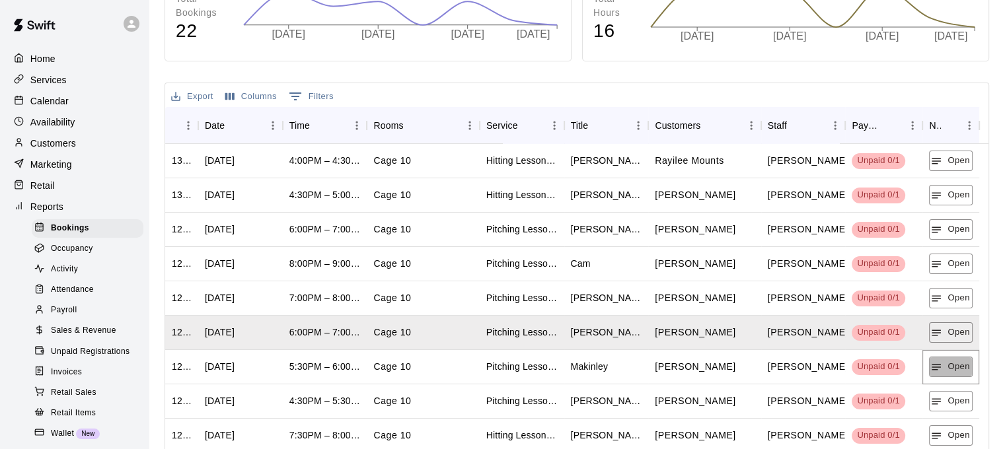
click at [952, 369] on button "Open" at bounding box center [950, 367] width 43 height 20
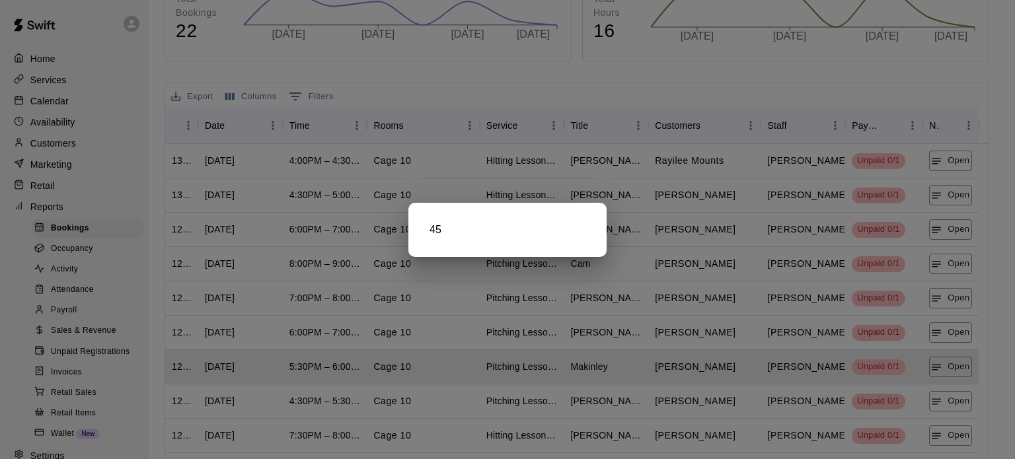
click at [952, 406] on div at bounding box center [507, 229] width 1015 height 459
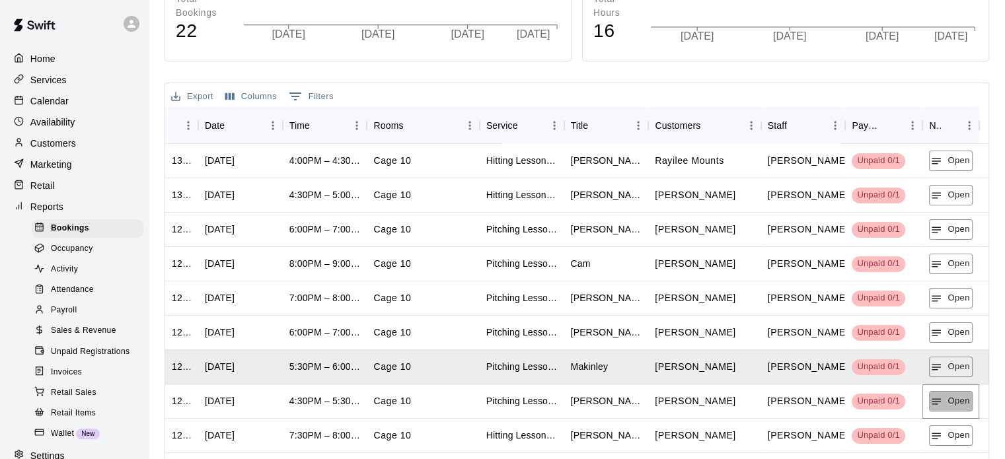
click at [952, 406] on button "Open" at bounding box center [950, 401] width 43 height 20
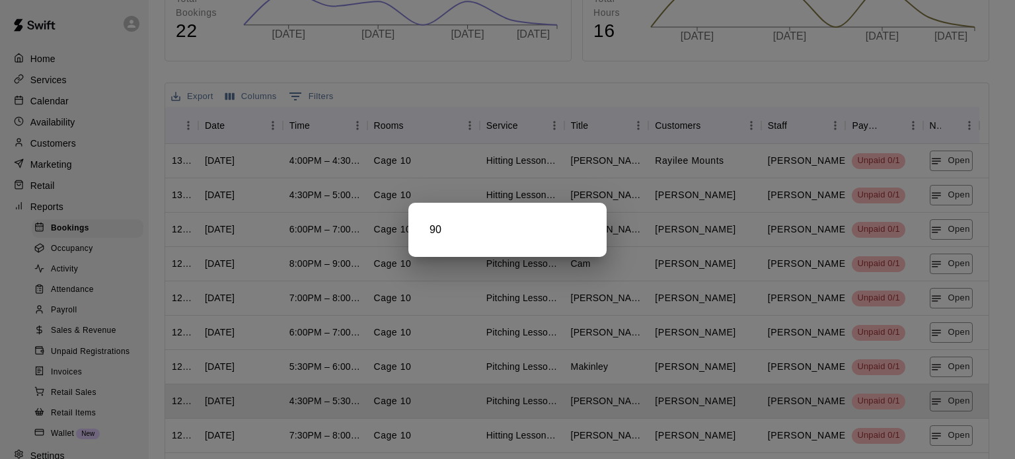
click at [952, 432] on div at bounding box center [507, 229] width 1015 height 459
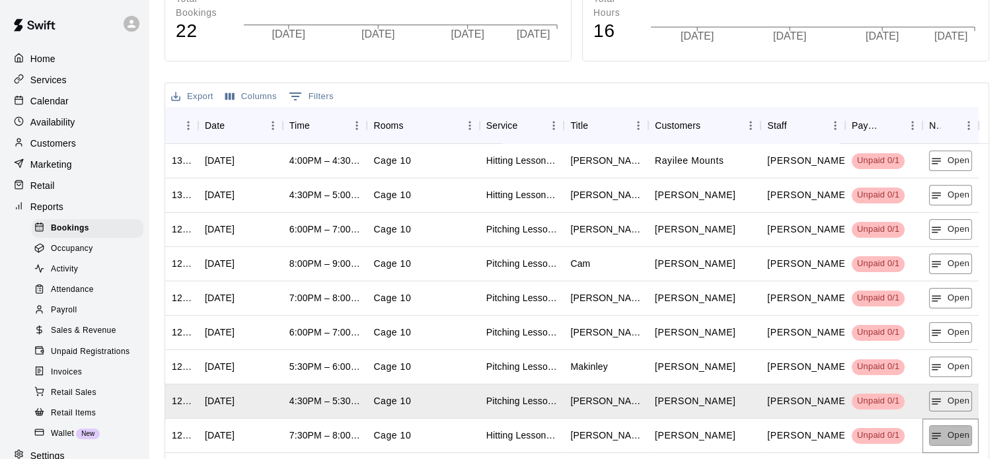
click at [952, 432] on button "Open" at bounding box center [950, 436] width 43 height 20
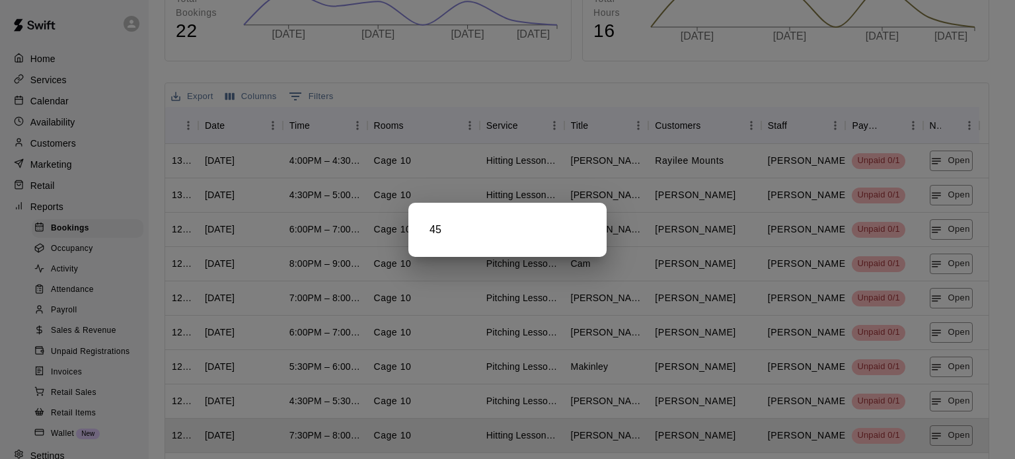
click at [952, 432] on div at bounding box center [507, 229] width 1015 height 459
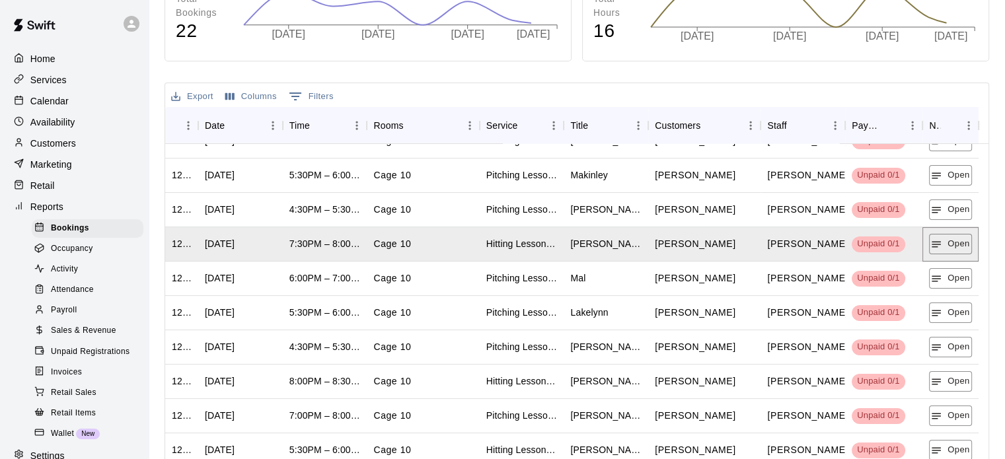
scroll to position [192, 0]
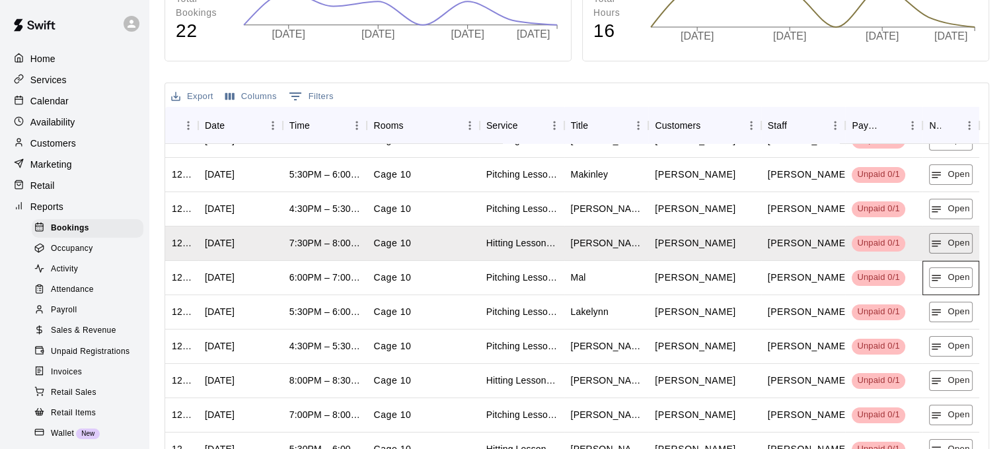
click at [954, 266] on div "Open" at bounding box center [951, 278] width 56 height 34
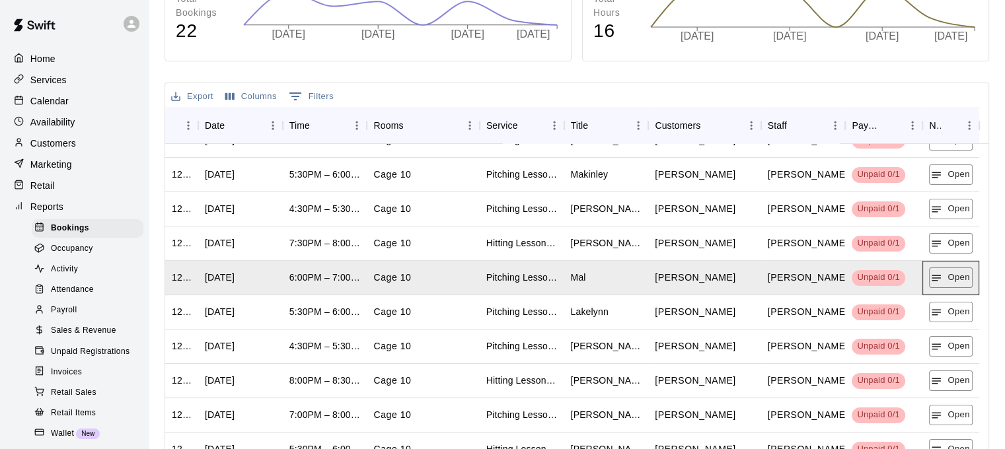
click at [954, 266] on div "Open" at bounding box center [951, 278] width 56 height 34
click at [954, 273] on button "Open" at bounding box center [951, 278] width 43 height 20
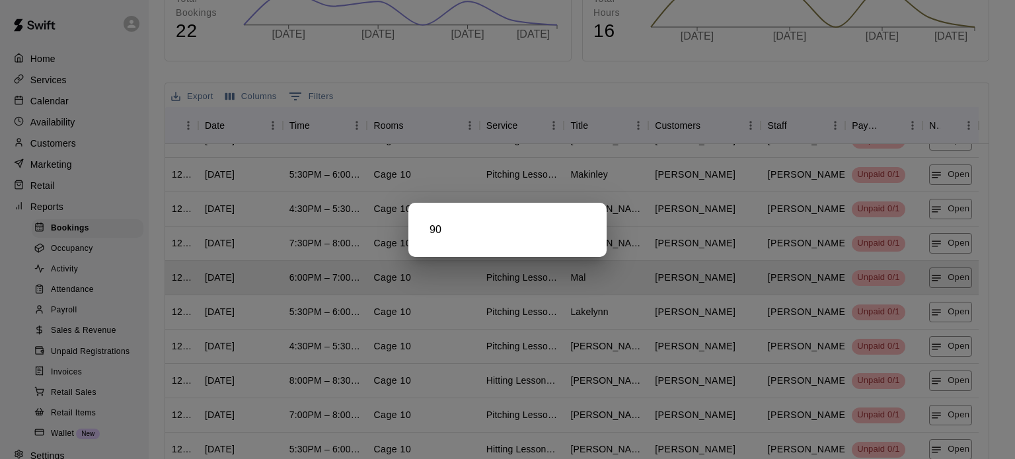
click at [946, 315] on div at bounding box center [507, 229] width 1015 height 459
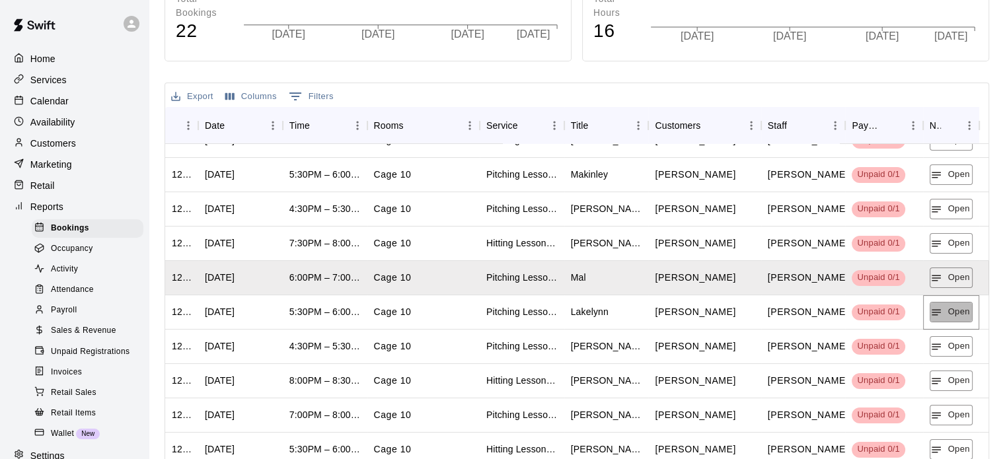
click at [946, 315] on button "Open" at bounding box center [951, 312] width 43 height 20
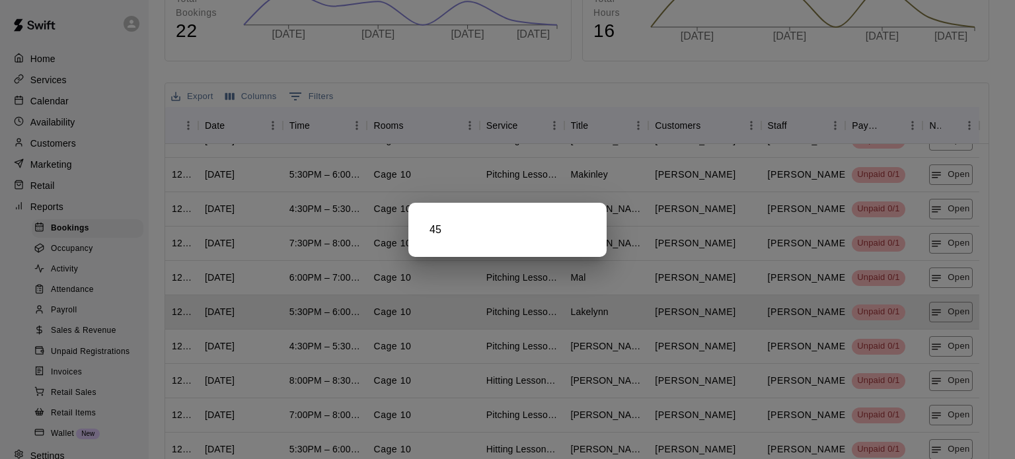
click at [946, 315] on div at bounding box center [507, 229] width 1015 height 459
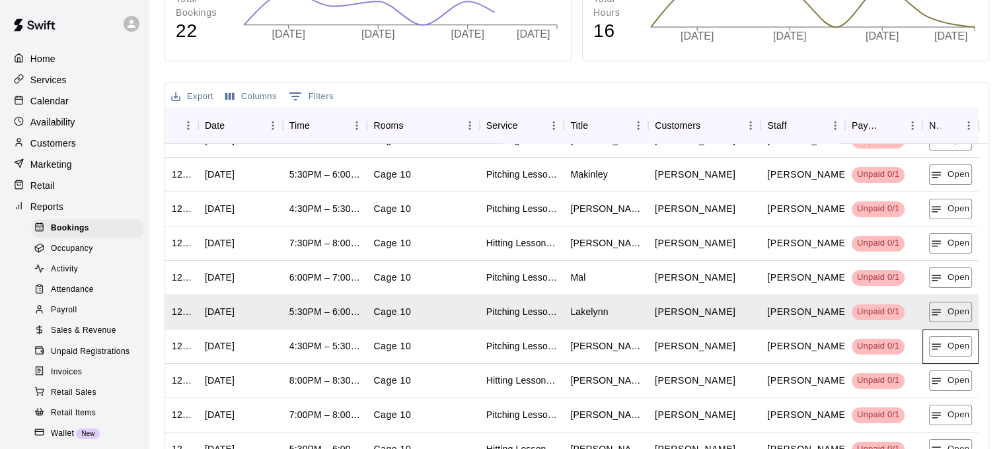
click at [946, 334] on div "Open" at bounding box center [951, 347] width 56 height 34
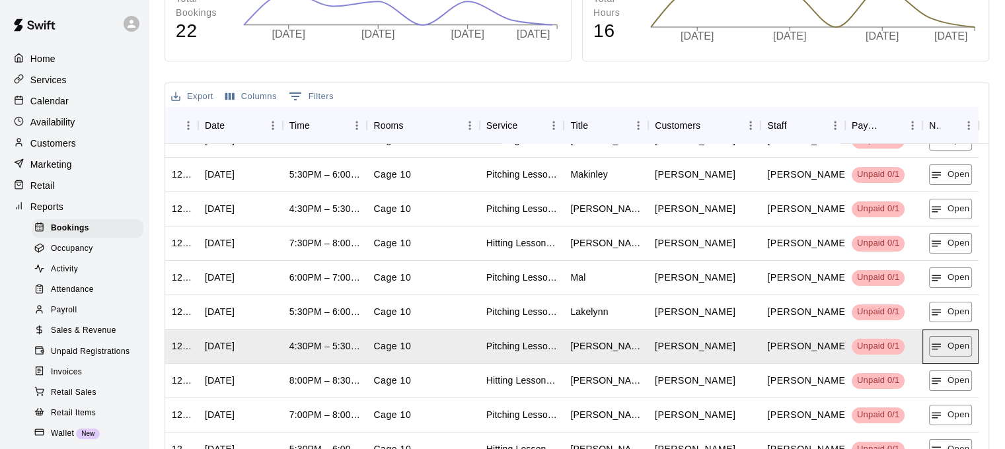
click at [946, 334] on div "Open" at bounding box center [951, 347] width 56 height 34
click at [946, 344] on button "Open" at bounding box center [950, 346] width 43 height 20
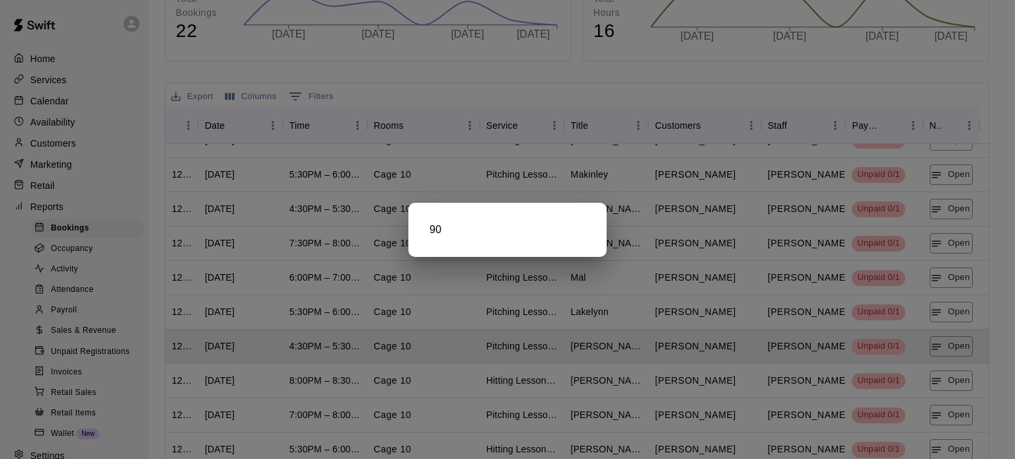
click at [946, 379] on div at bounding box center [507, 229] width 1015 height 459
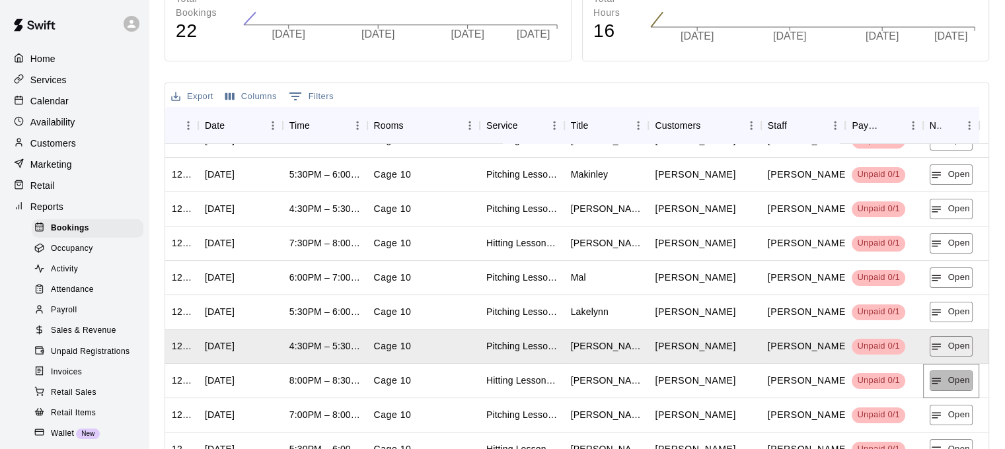
click at [946, 379] on button "Open" at bounding box center [951, 381] width 43 height 20
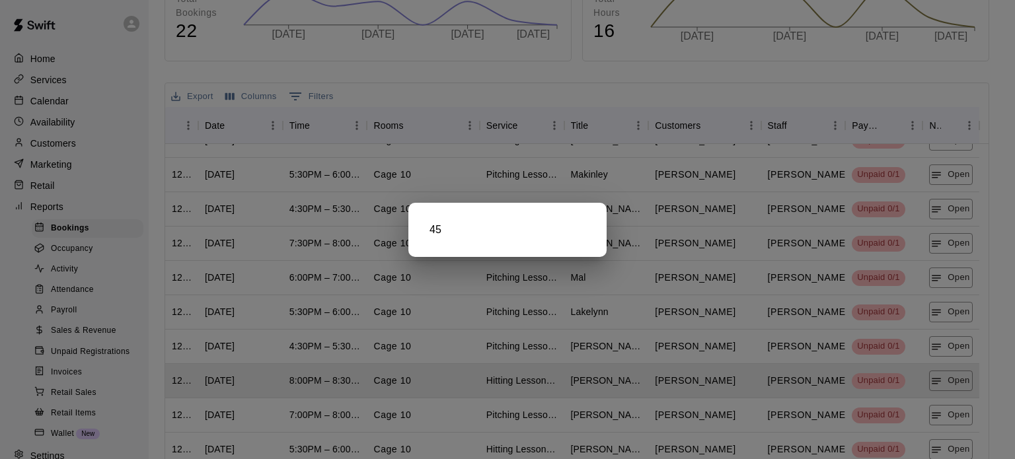
click at [947, 414] on div at bounding box center [507, 229] width 1015 height 459
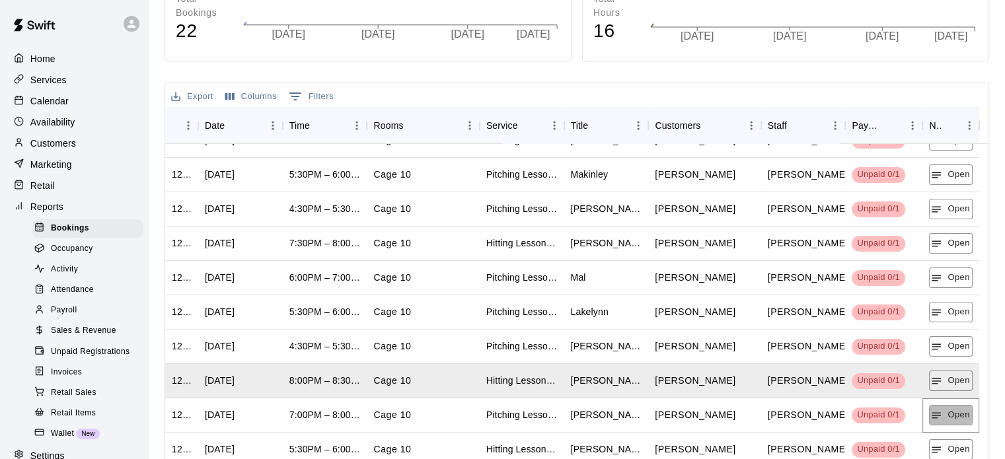
click at [947, 414] on button "Open" at bounding box center [950, 415] width 43 height 20
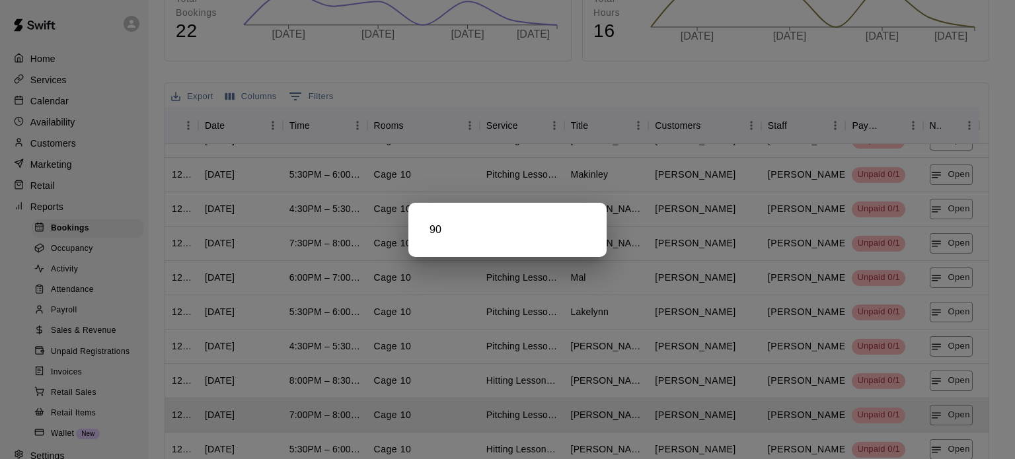
click at [947, 414] on div at bounding box center [507, 229] width 1015 height 459
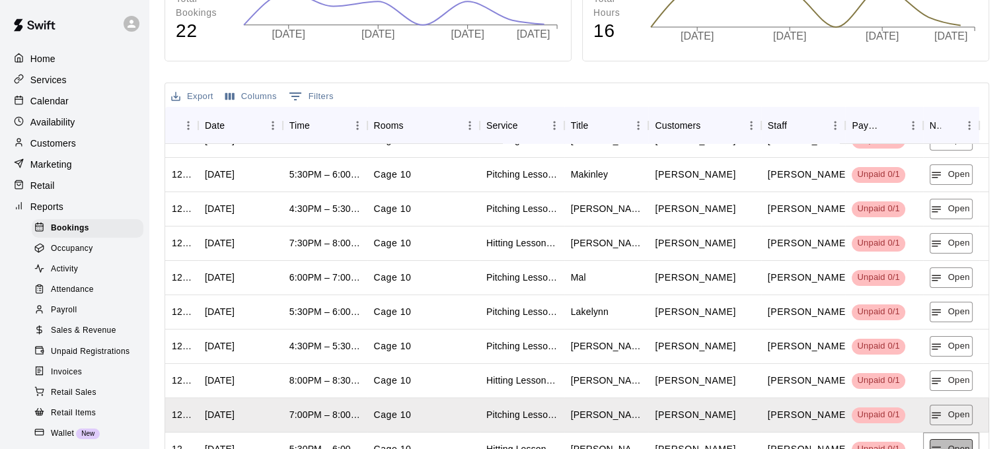
click at [948, 442] on button "Open" at bounding box center [951, 449] width 43 height 20
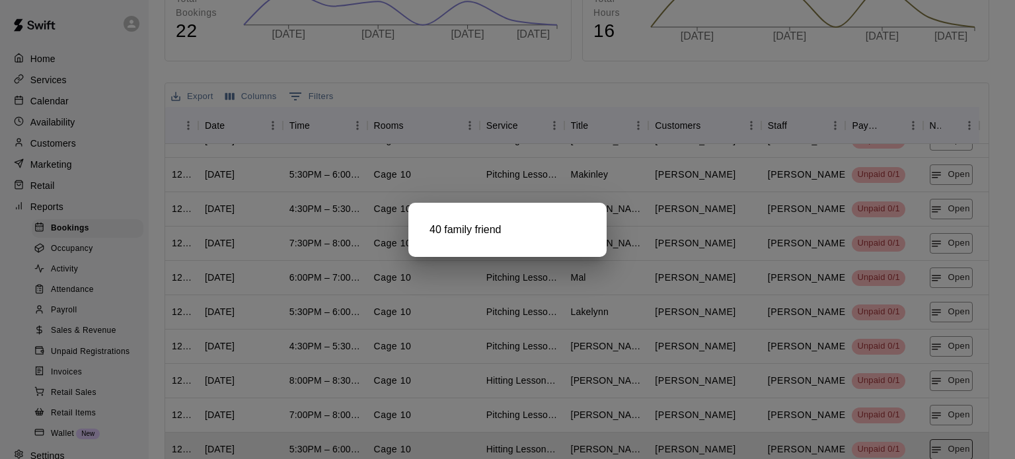
click at [948, 442] on div at bounding box center [507, 229] width 1015 height 459
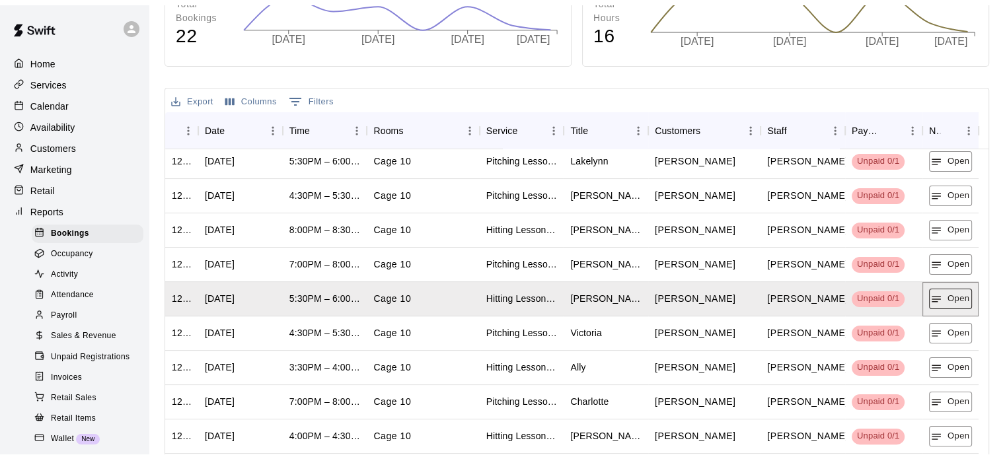
scroll to position [389, 0]
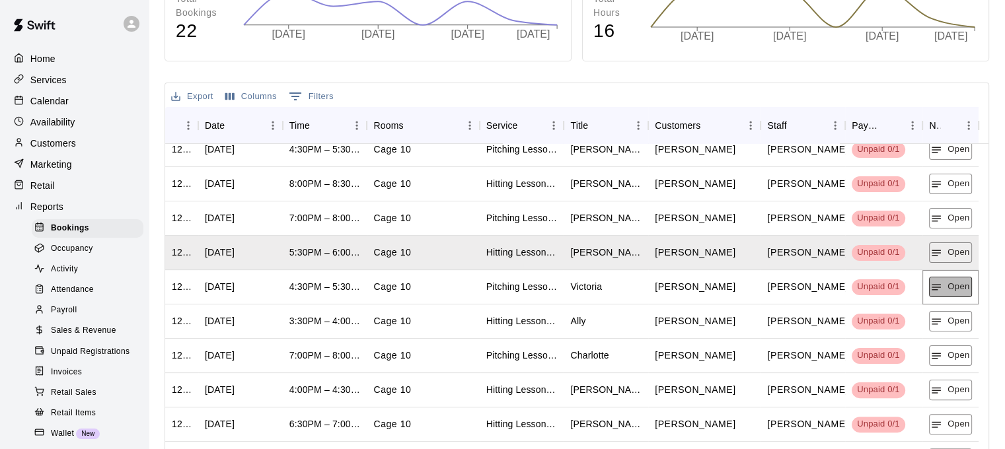
click at [963, 280] on button "Open" at bounding box center [950, 287] width 43 height 20
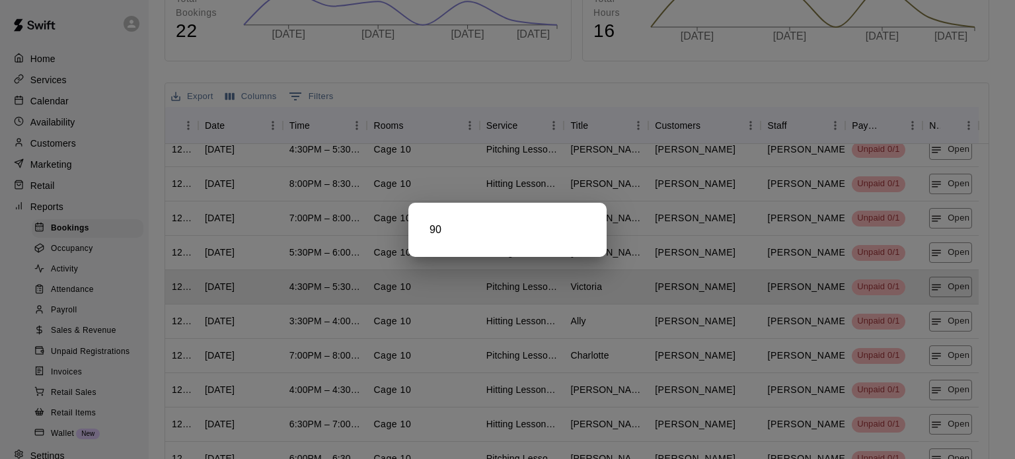
click at [960, 314] on div at bounding box center [507, 229] width 1015 height 459
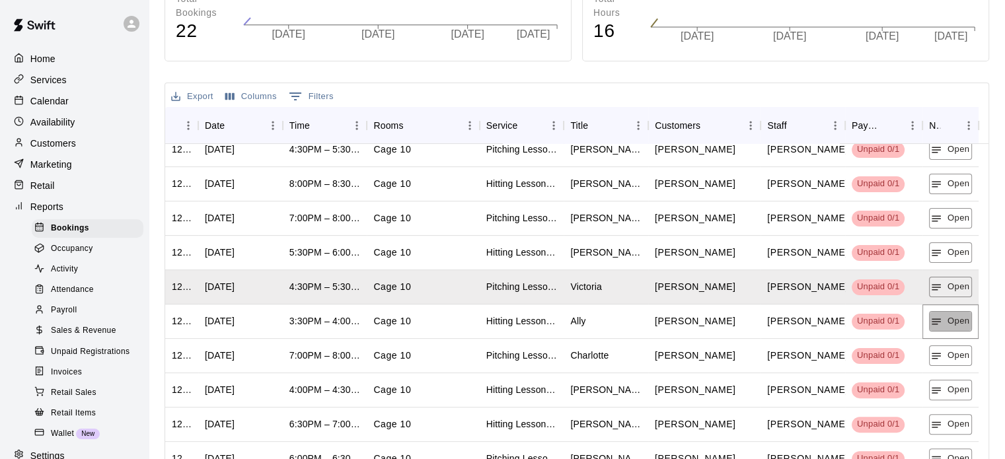
click at [960, 314] on button "Open" at bounding box center [950, 321] width 43 height 20
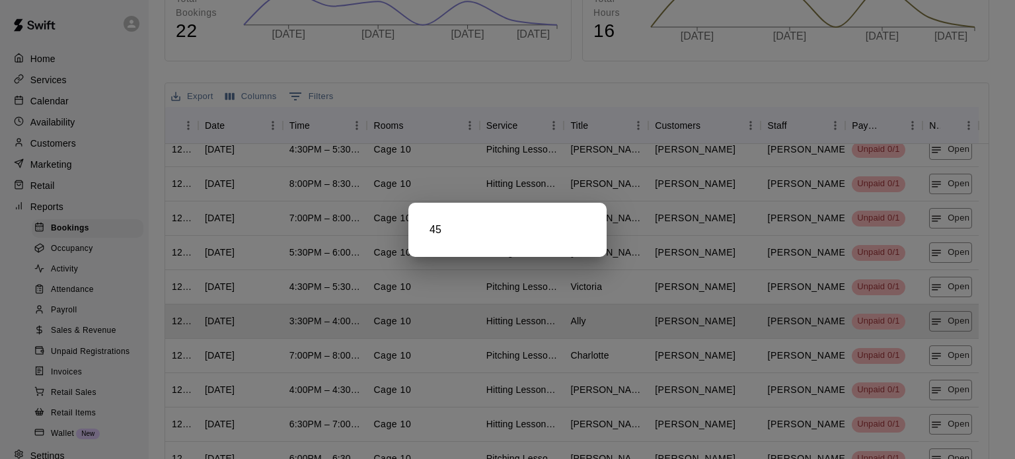
click at [954, 356] on div at bounding box center [507, 229] width 1015 height 459
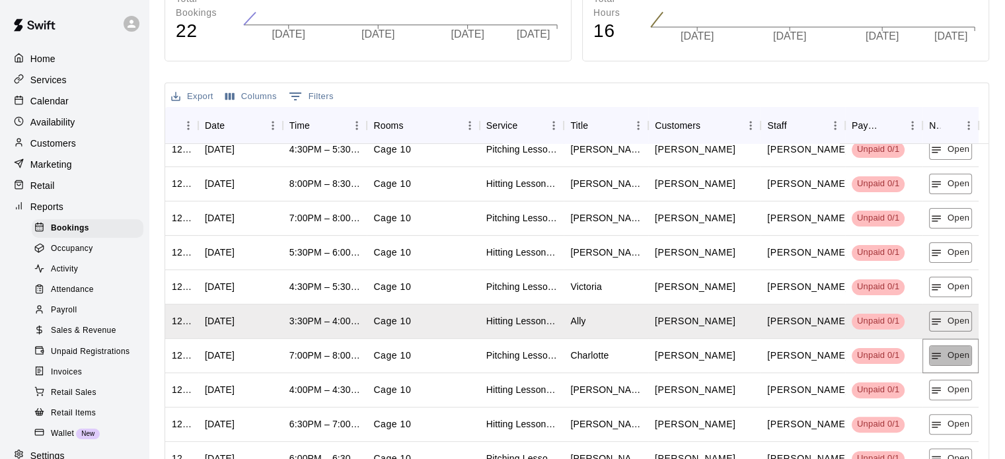
click at [954, 356] on button "Open" at bounding box center [950, 356] width 43 height 20
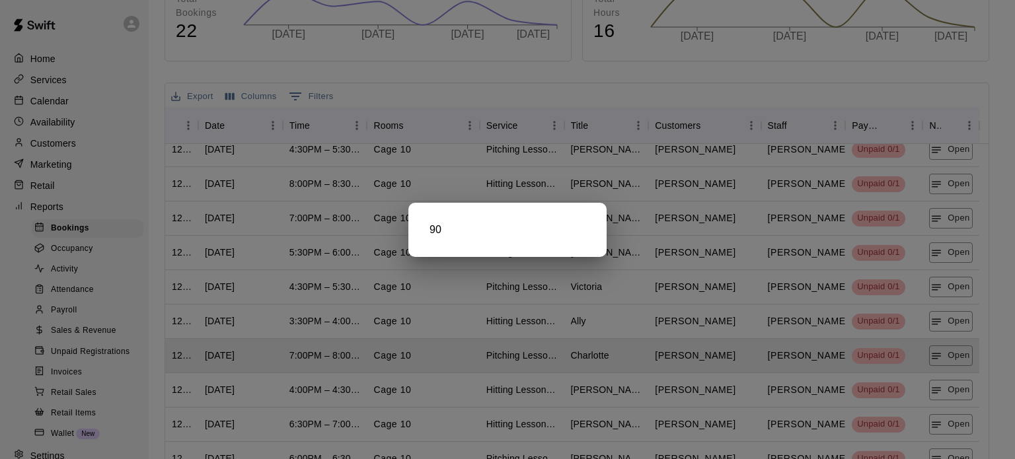
click at [954, 384] on div at bounding box center [507, 229] width 1015 height 459
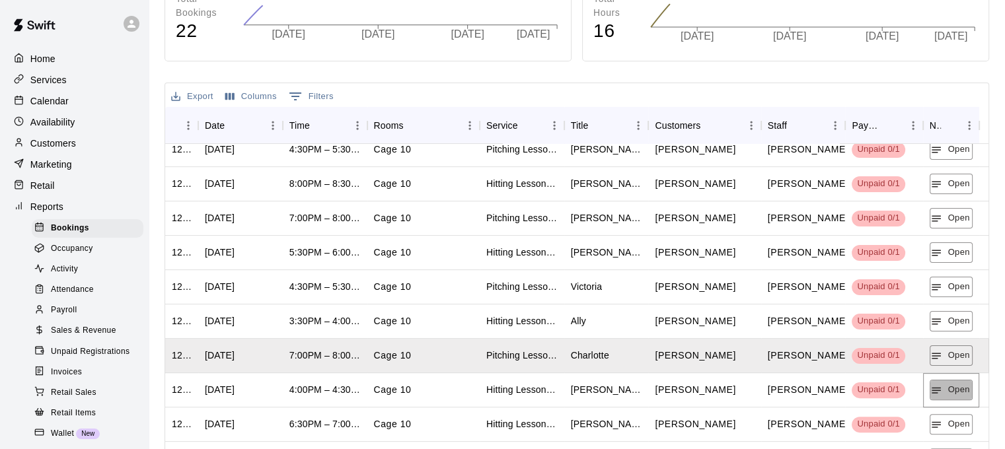
click at [954, 384] on button "Open" at bounding box center [951, 390] width 43 height 20
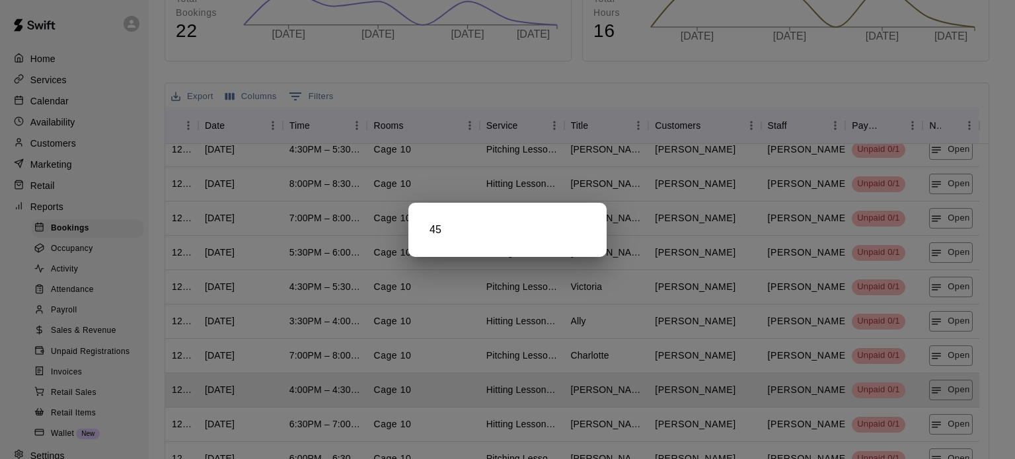
click at [949, 428] on div at bounding box center [507, 229] width 1015 height 459
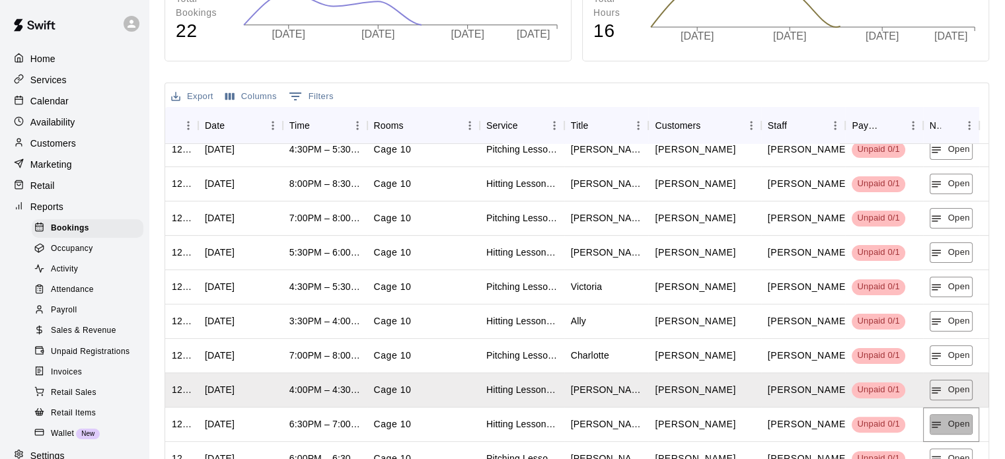
click at [949, 428] on button "Open" at bounding box center [951, 424] width 43 height 20
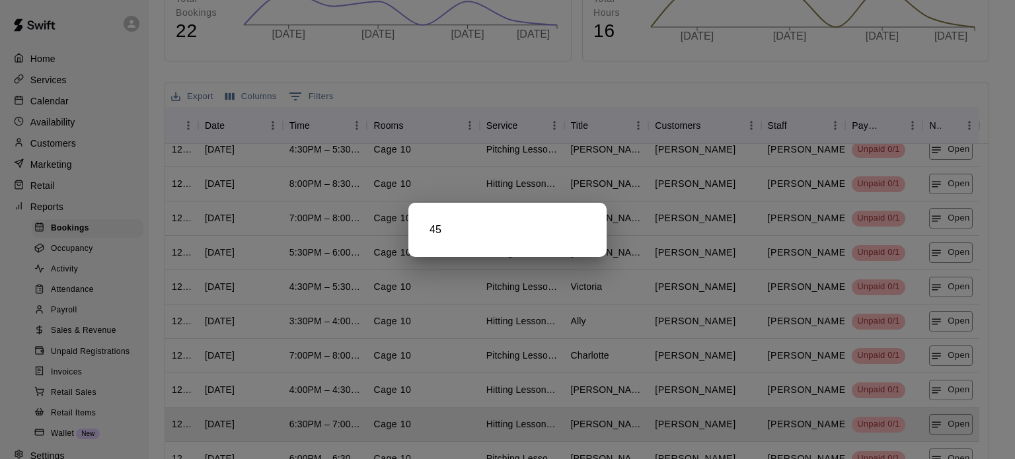
click at [943, 426] on div at bounding box center [507, 229] width 1015 height 459
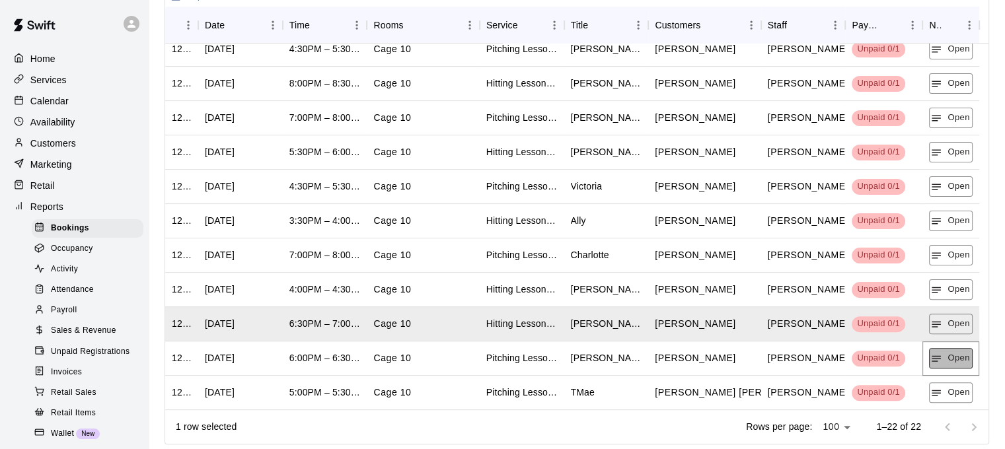
click at [941, 363] on button "Open" at bounding box center [950, 358] width 43 height 20
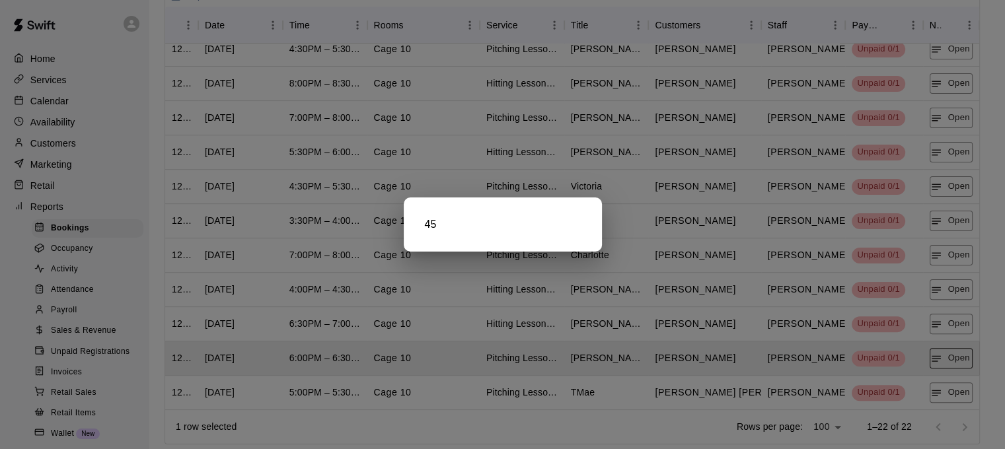
scroll to position [347, 0]
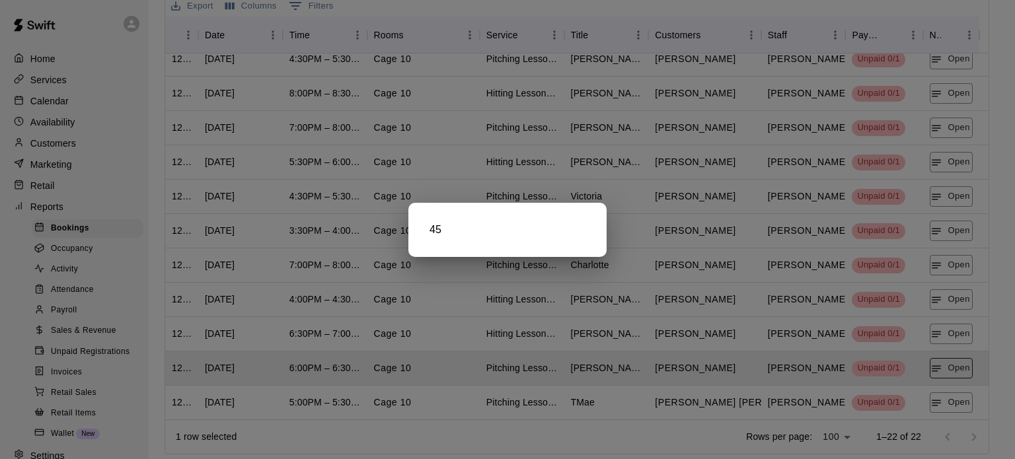
click at [941, 363] on div at bounding box center [507, 229] width 1015 height 459
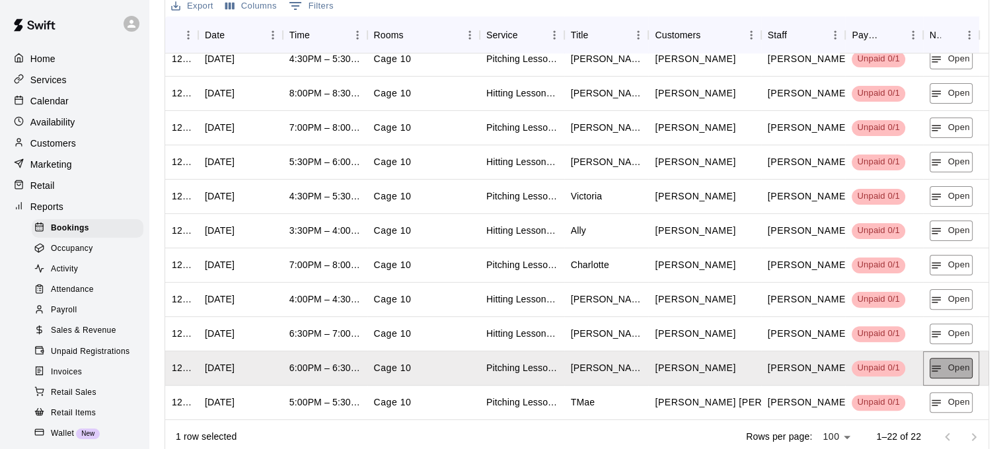
click at [941, 363] on icon "button" at bounding box center [936, 369] width 12 height 12
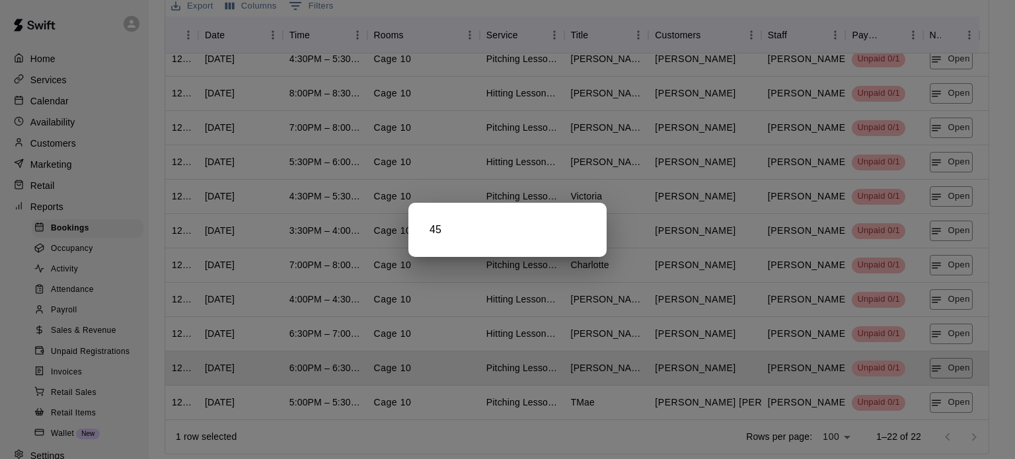
click at [952, 404] on div at bounding box center [507, 229] width 1015 height 459
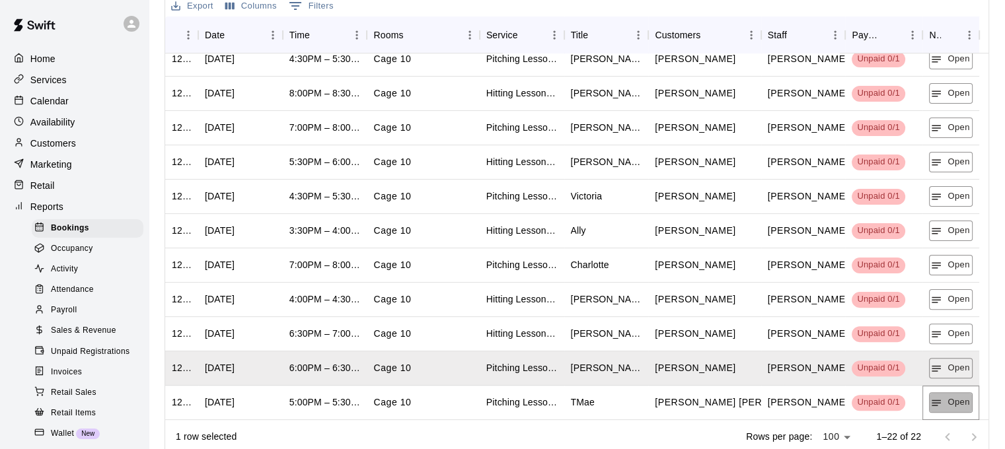
click at [952, 404] on button "Open" at bounding box center [950, 403] width 43 height 20
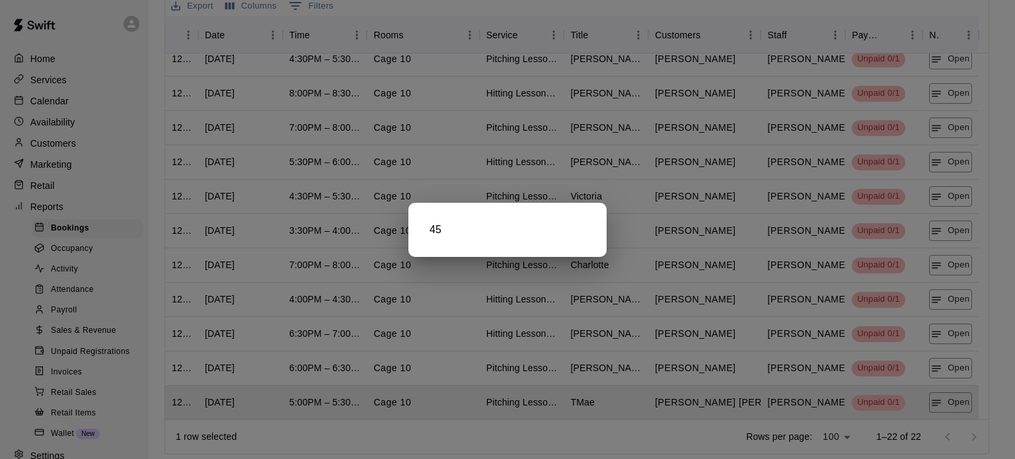
click at [952, 404] on div at bounding box center [507, 229] width 1015 height 459
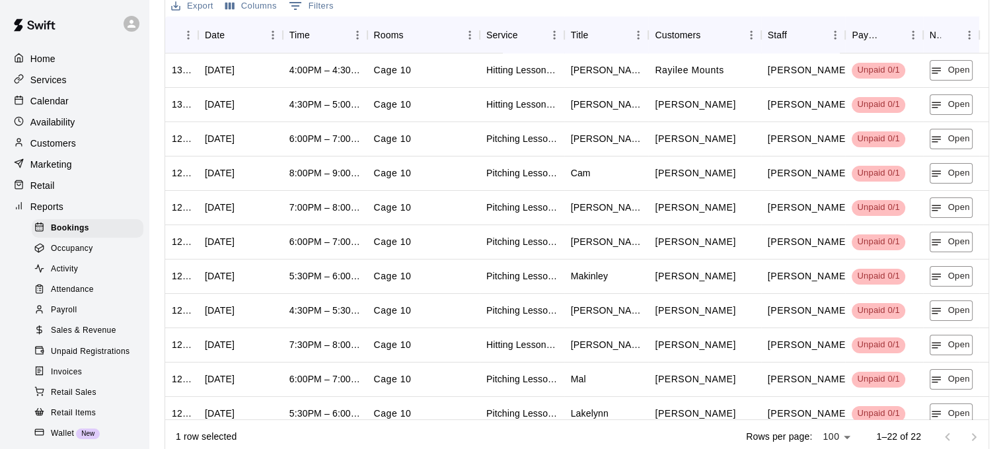
scroll to position [0, 0]
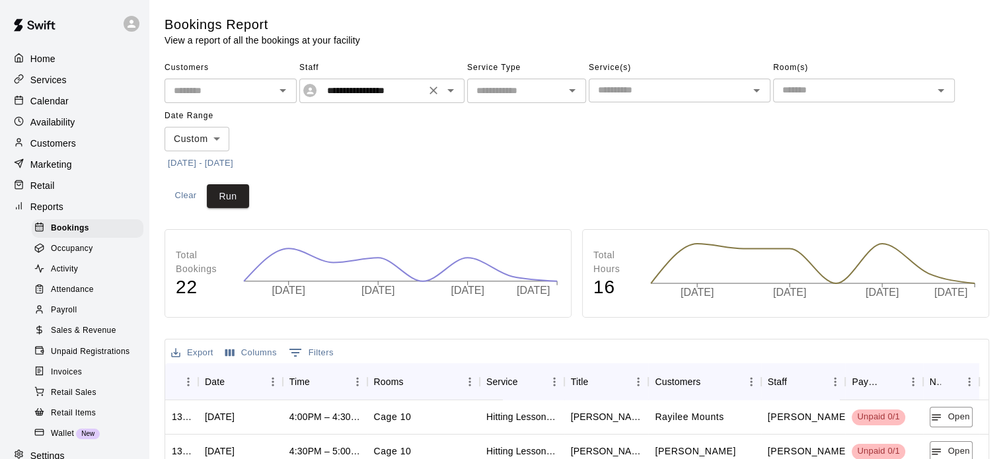
click at [460, 90] on div "**********" at bounding box center [381, 91] width 165 height 24
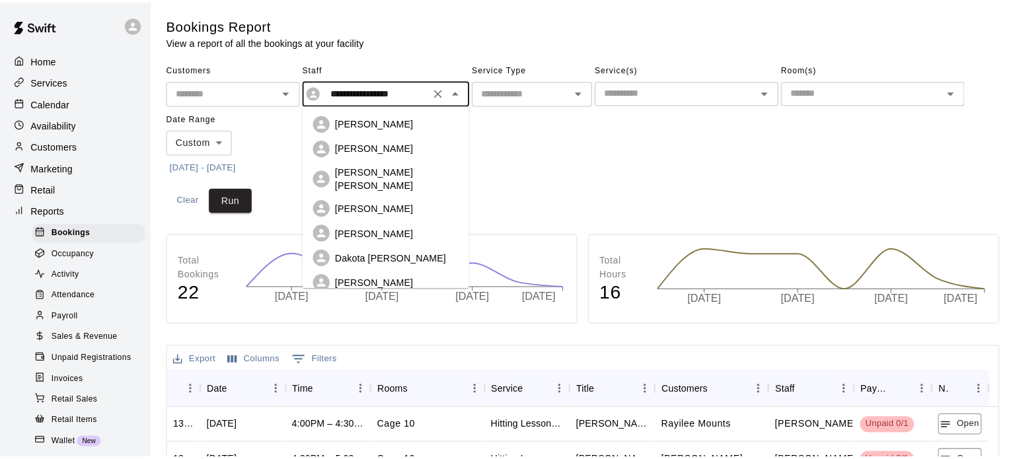
scroll to position [42, 0]
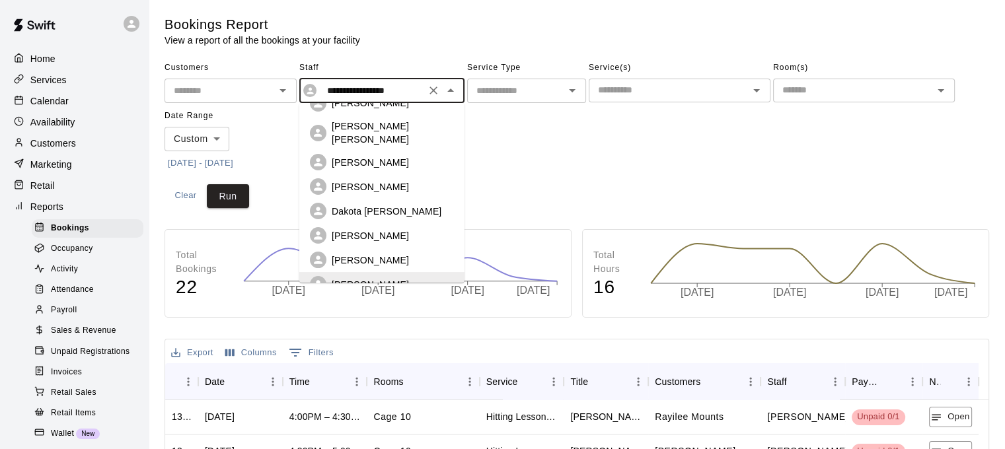
click at [373, 254] on p "[PERSON_NAME]" at bounding box center [370, 260] width 77 height 13
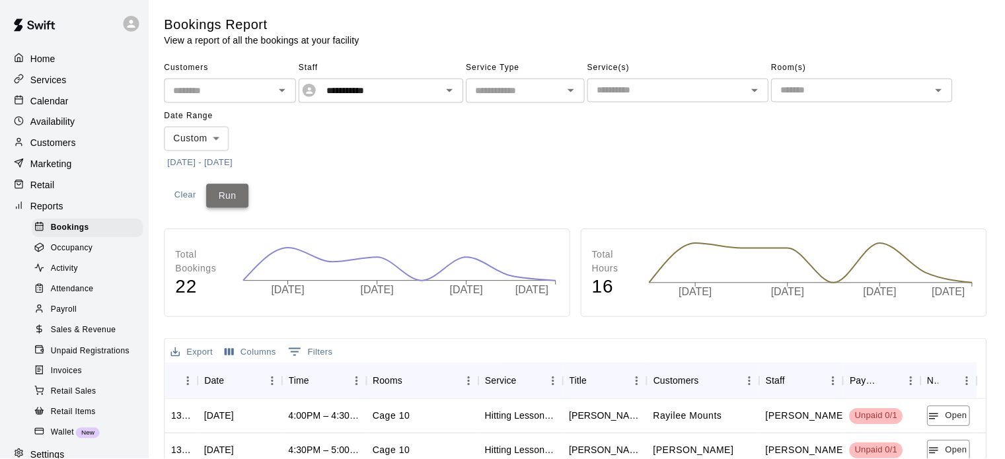
click at [219, 199] on button "Run" at bounding box center [228, 196] width 42 height 24
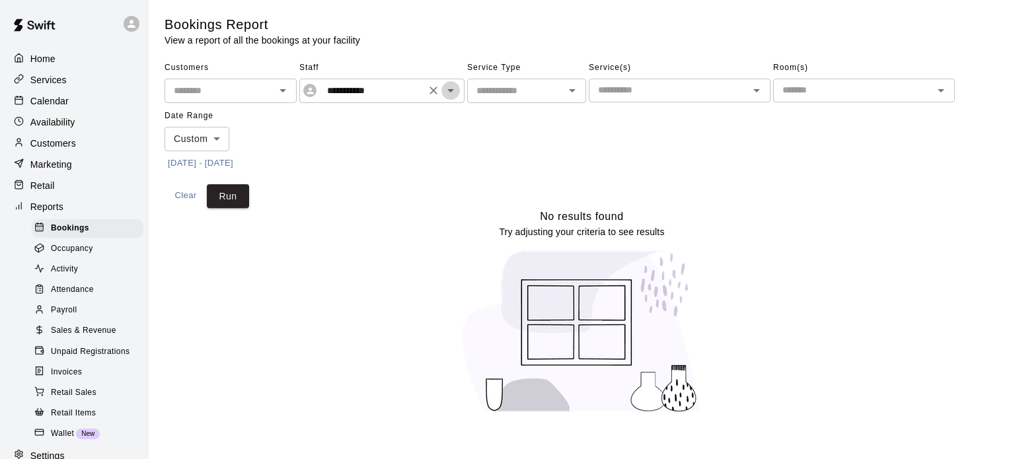
click at [454, 96] on icon "Open" at bounding box center [451, 91] width 16 height 16
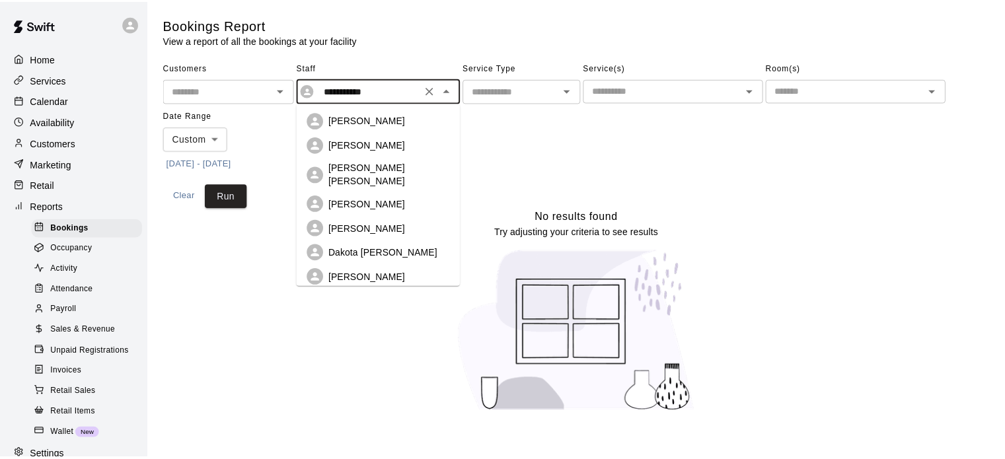
scroll to position [17, 0]
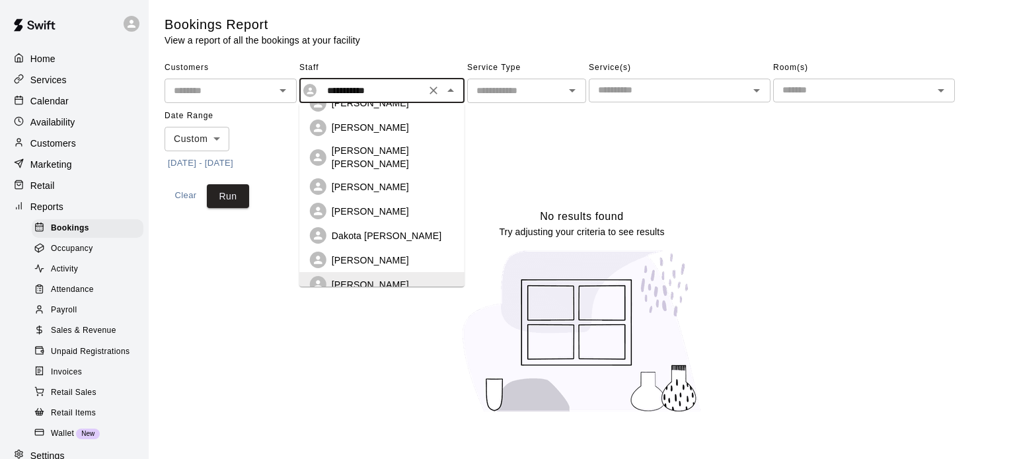
click at [393, 254] on p "[PERSON_NAME]" at bounding box center [370, 260] width 77 height 13
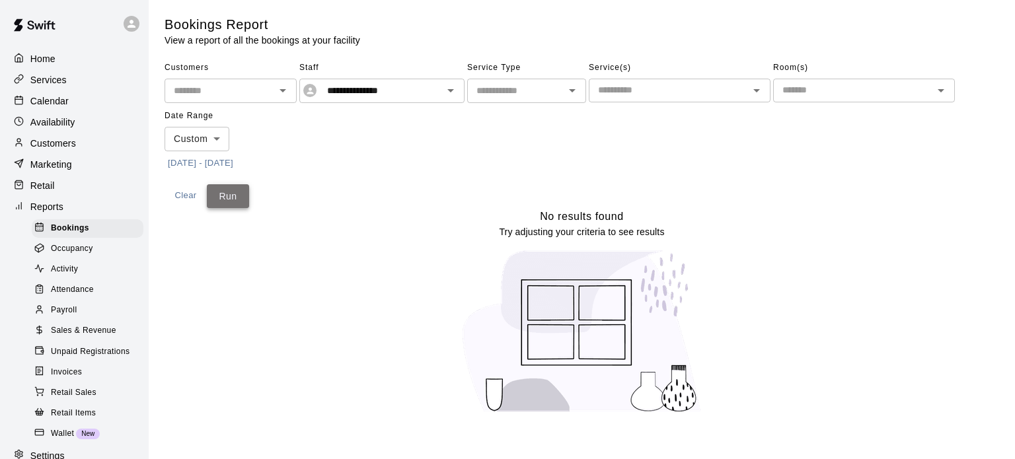
click at [219, 208] on button "Run" at bounding box center [228, 196] width 42 height 24
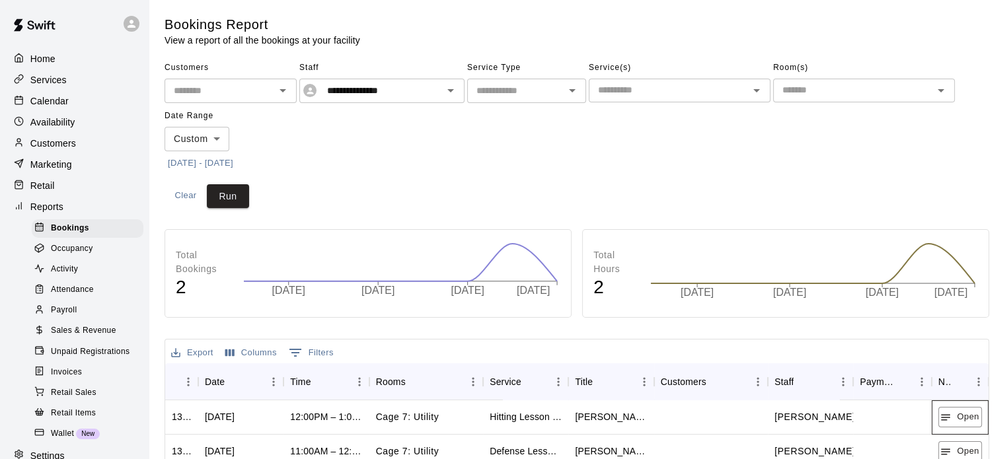
click at [949, 406] on div "Open" at bounding box center [960, 417] width 57 height 34
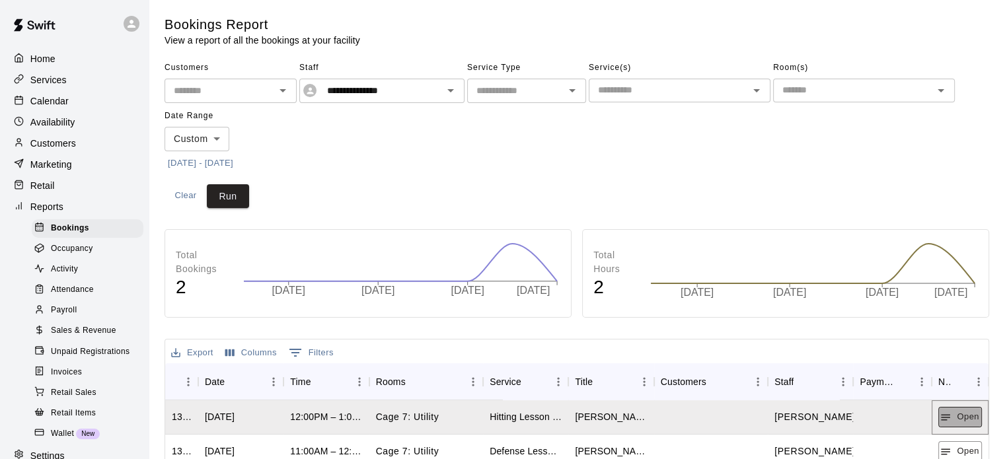
click at [951, 412] on icon "button" at bounding box center [946, 418] width 12 height 12
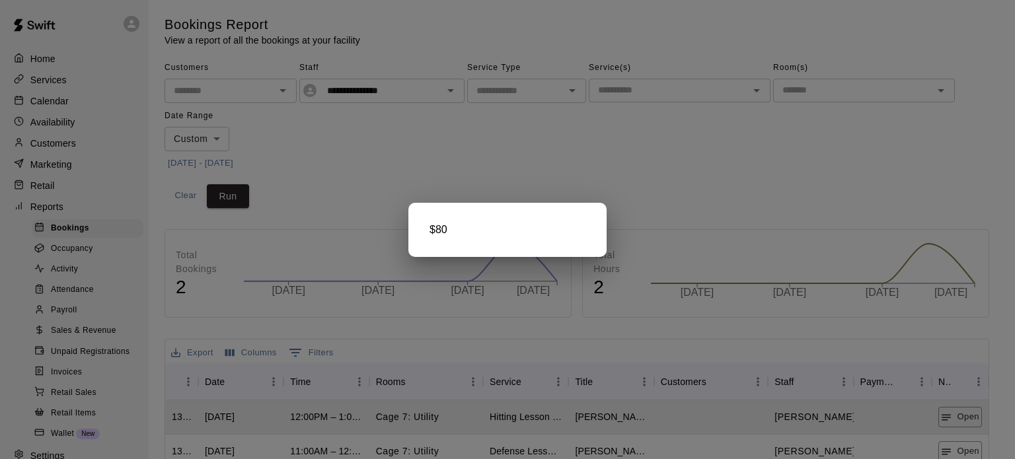
click at [400, 128] on div at bounding box center [507, 229] width 1015 height 459
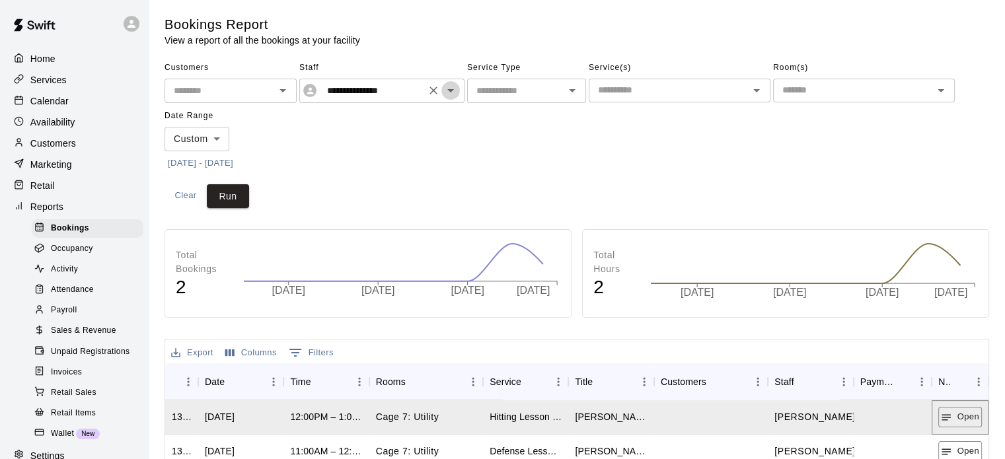
click at [457, 89] on icon "Open" at bounding box center [451, 91] width 16 height 16
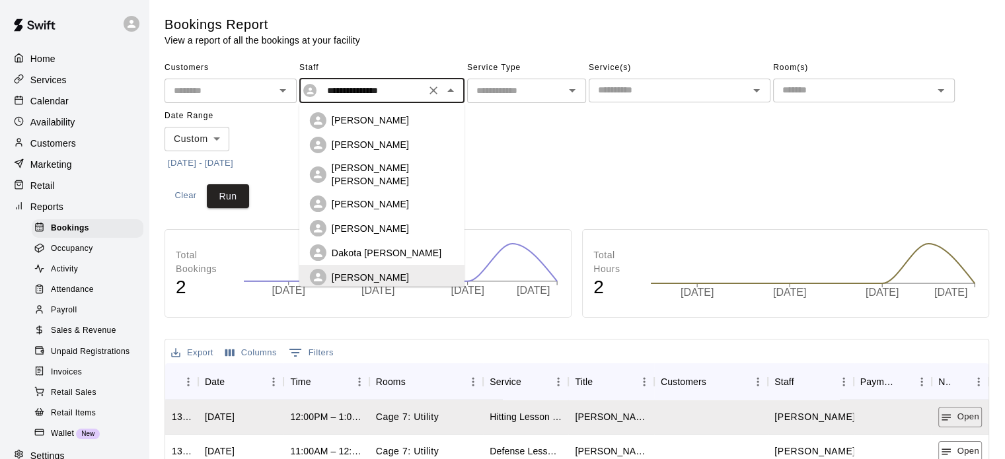
click at [381, 253] on li "Dakota [PERSON_NAME]" at bounding box center [381, 253] width 165 height 24
type input "**********"
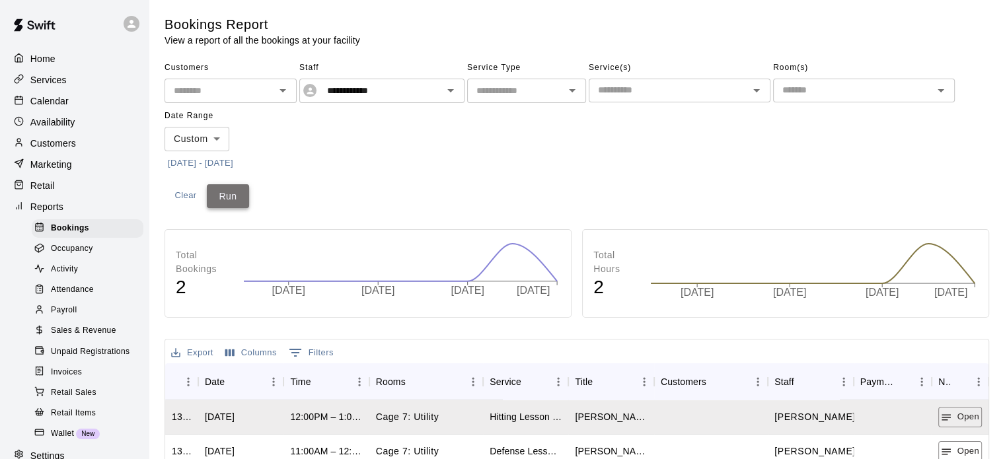
click at [213, 195] on button "Run" at bounding box center [228, 196] width 42 height 24
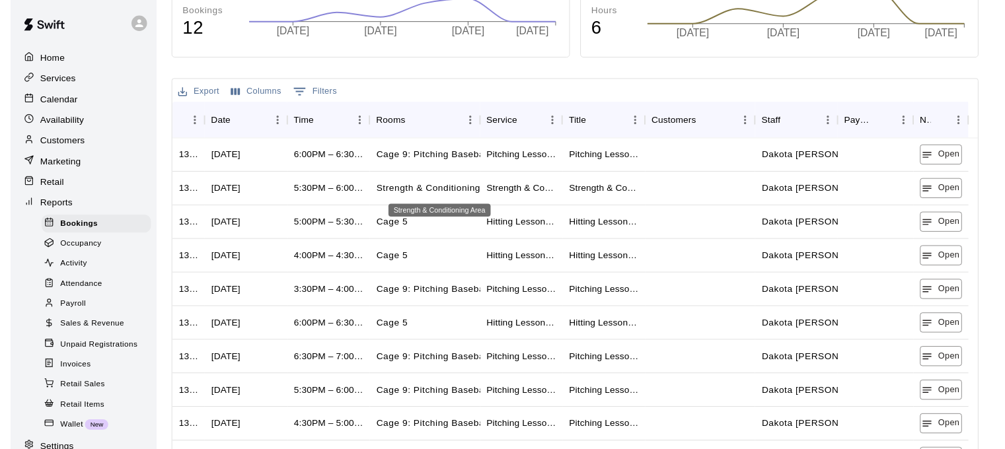
scroll to position [261, 0]
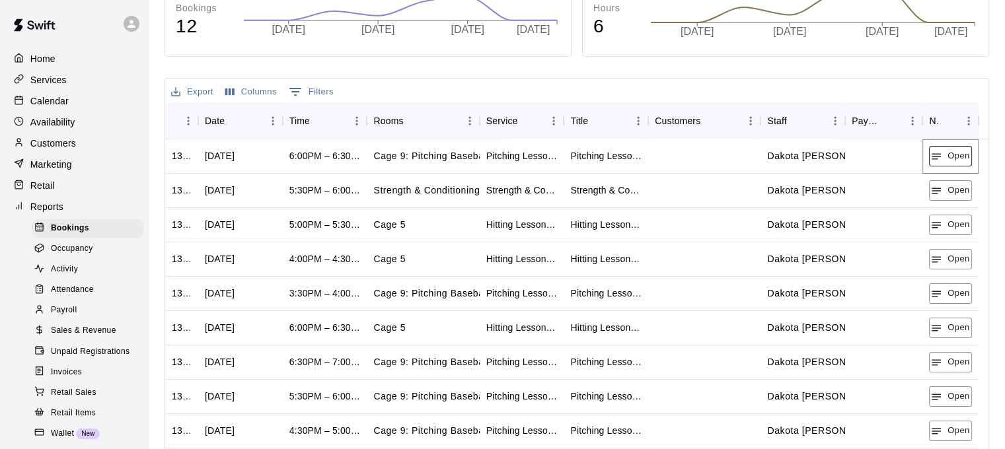
click at [949, 162] on button "Open" at bounding box center [950, 156] width 43 height 20
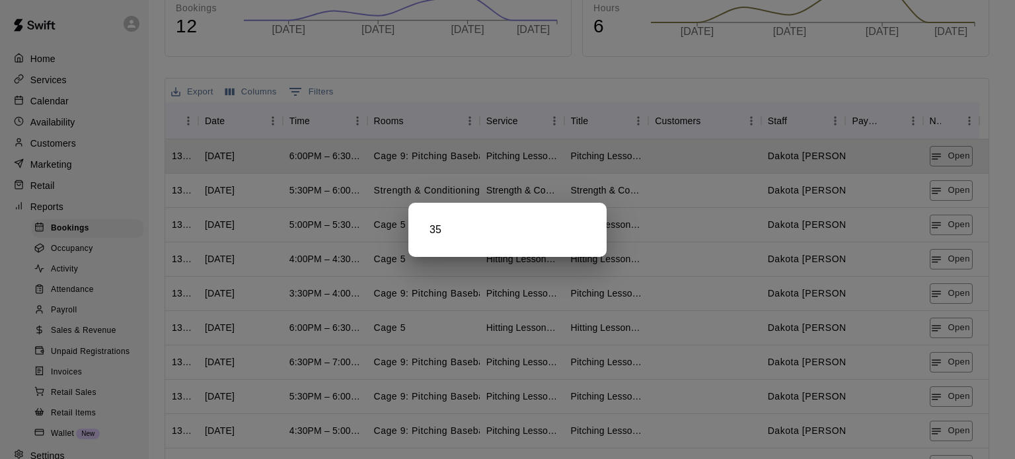
click at [955, 192] on div at bounding box center [507, 229] width 1015 height 459
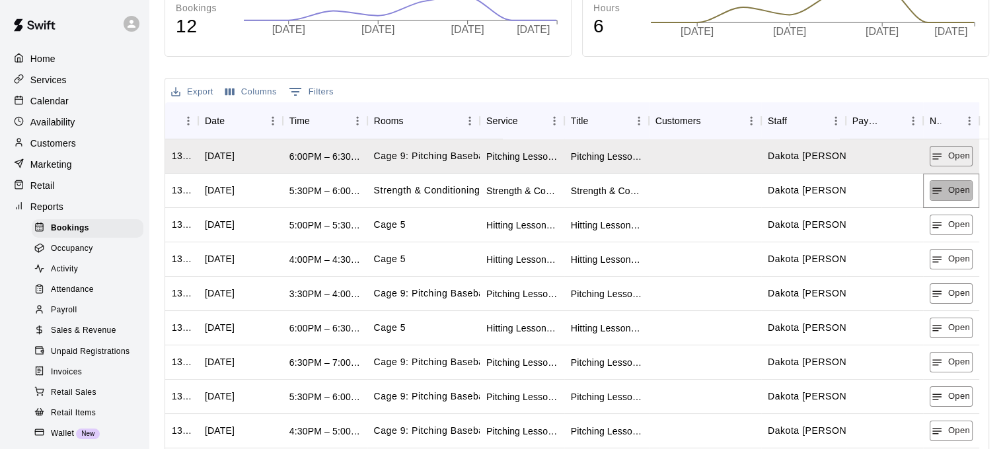
click at [955, 192] on button "Open" at bounding box center [951, 190] width 43 height 20
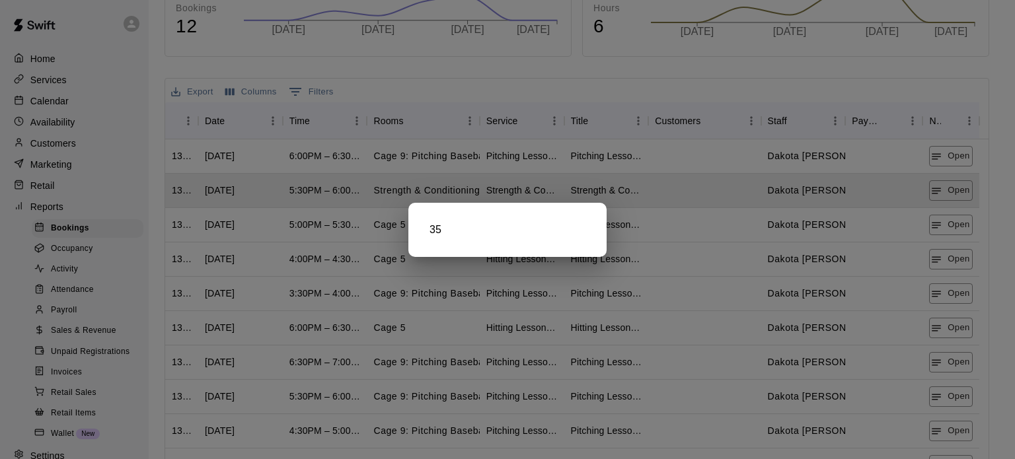
click at [953, 219] on div at bounding box center [507, 229] width 1015 height 459
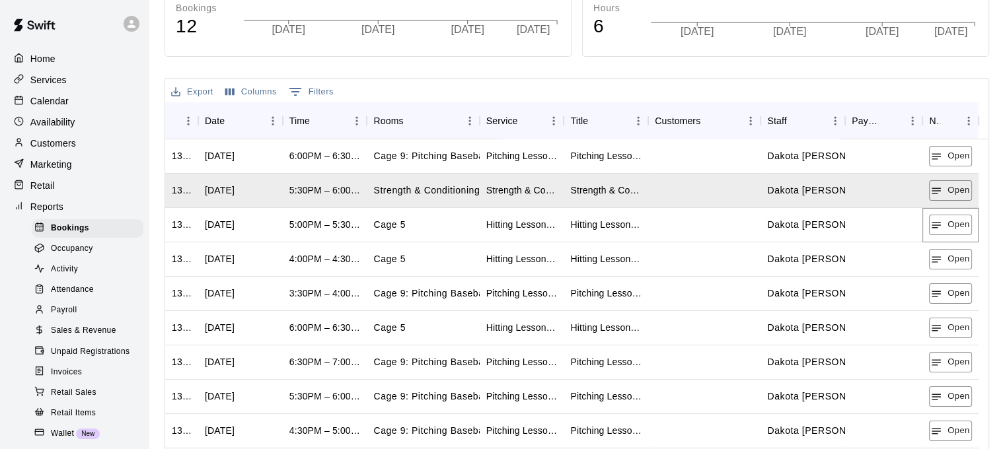
click at [953, 219] on button "Open" at bounding box center [950, 225] width 43 height 20
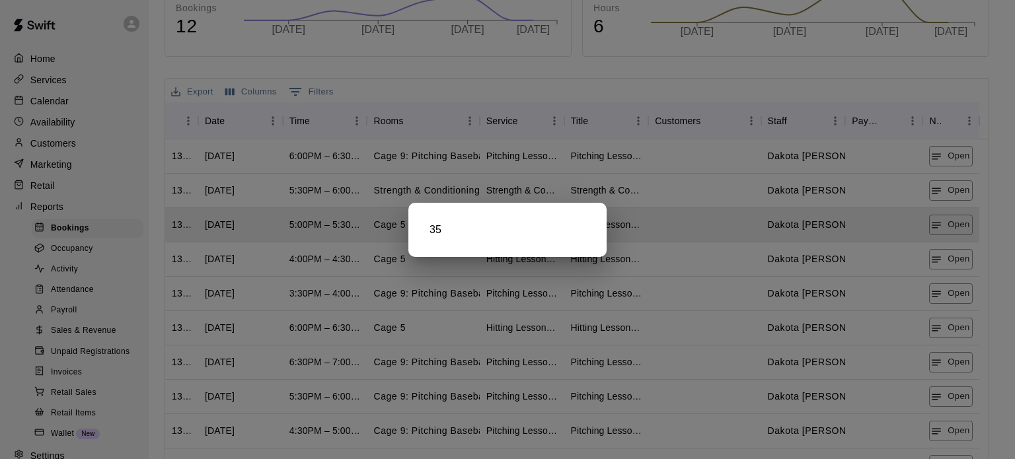
click at [952, 258] on div at bounding box center [507, 229] width 1015 height 459
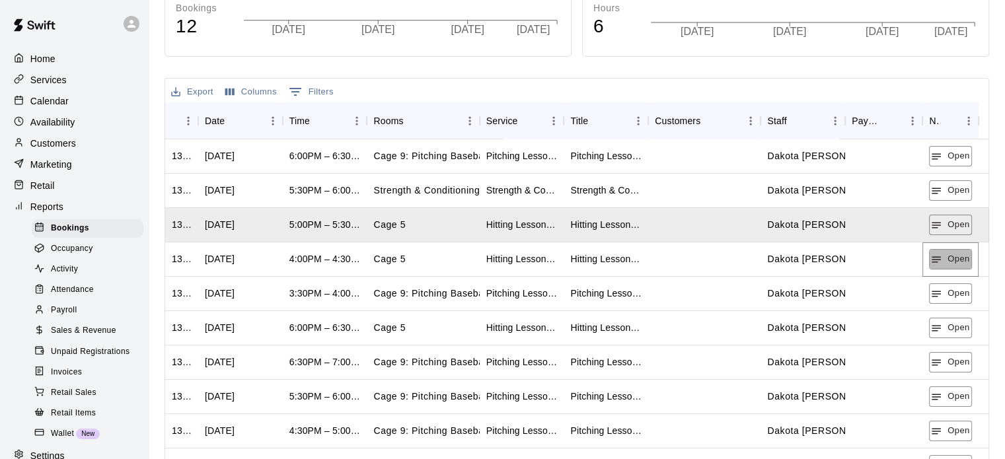
click at [952, 258] on button "Open" at bounding box center [950, 259] width 43 height 20
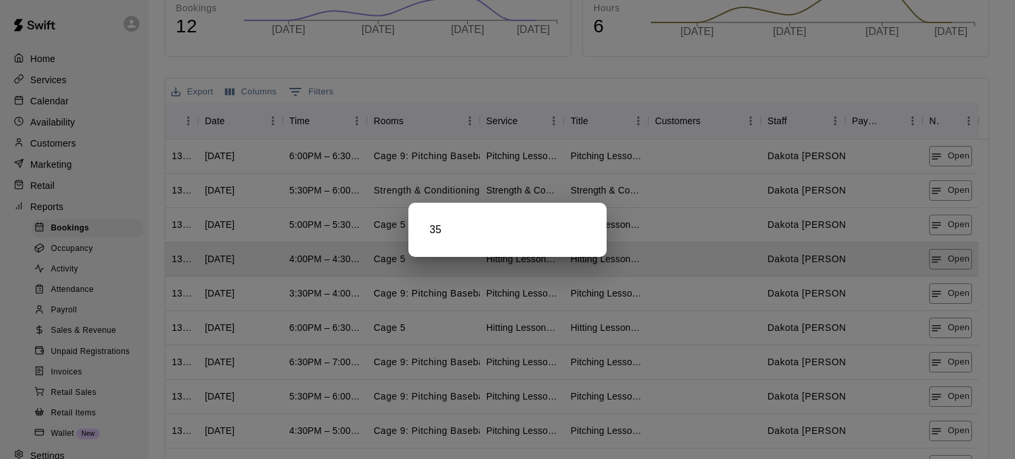
click at [952, 289] on div at bounding box center [507, 229] width 1015 height 459
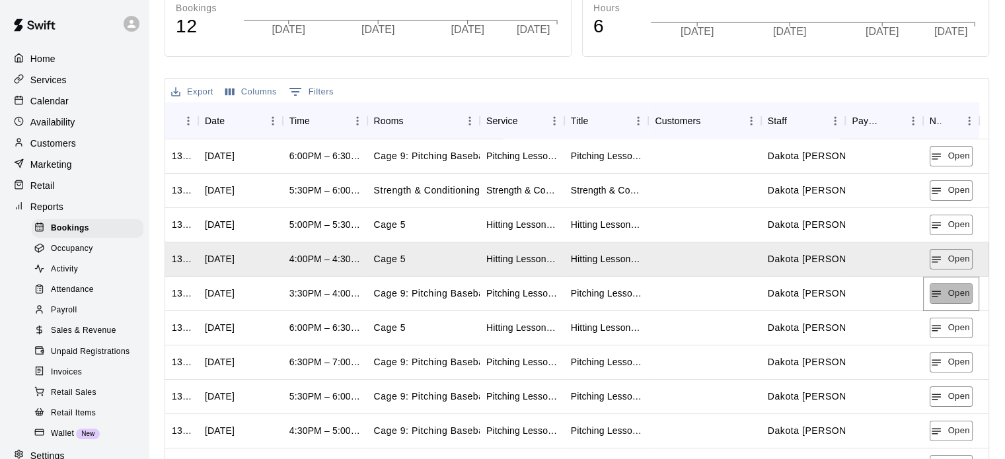
click at [952, 289] on button "Open" at bounding box center [951, 293] width 43 height 20
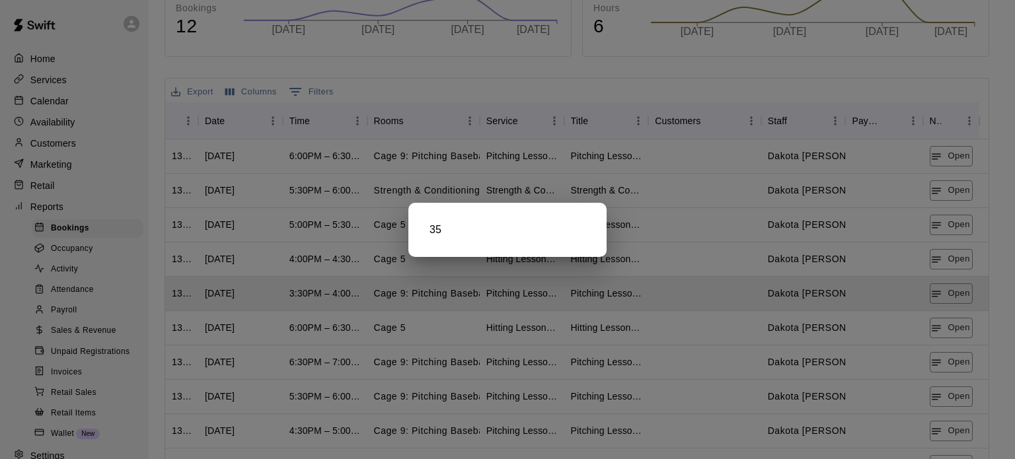
click at [950, 340] on div at bounding box center [507, 229] width 1015 height 459
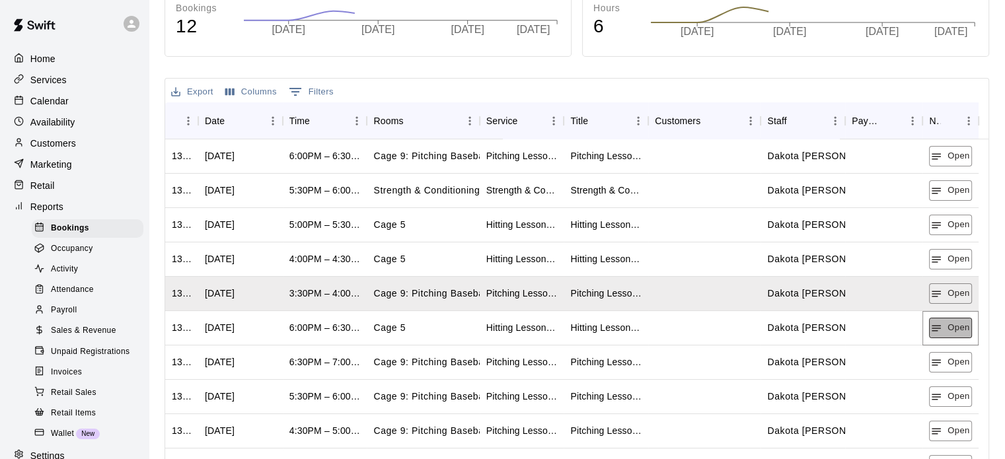
click at [949, 332] on button "Open" at bounding box center [950, 328] width 43 height 20
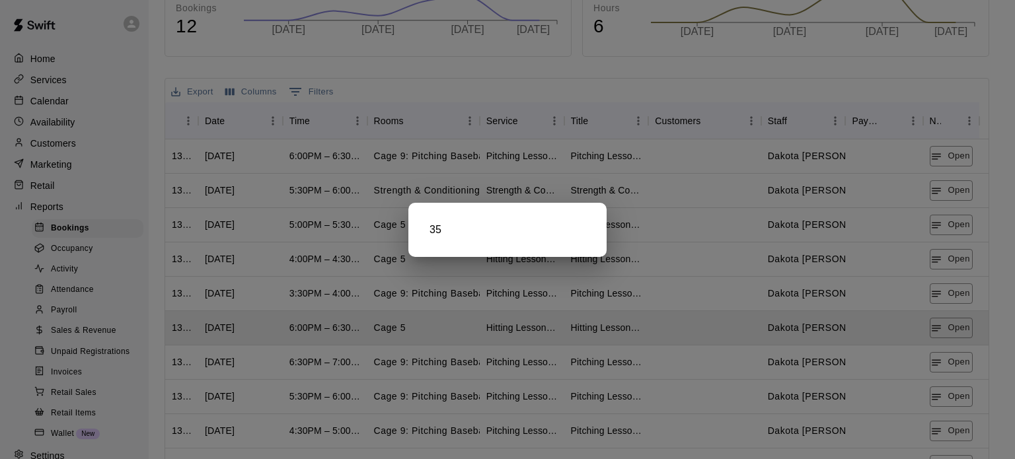
click at [949, 369] on div at bounding box center [507, 229] width 1015 height 459
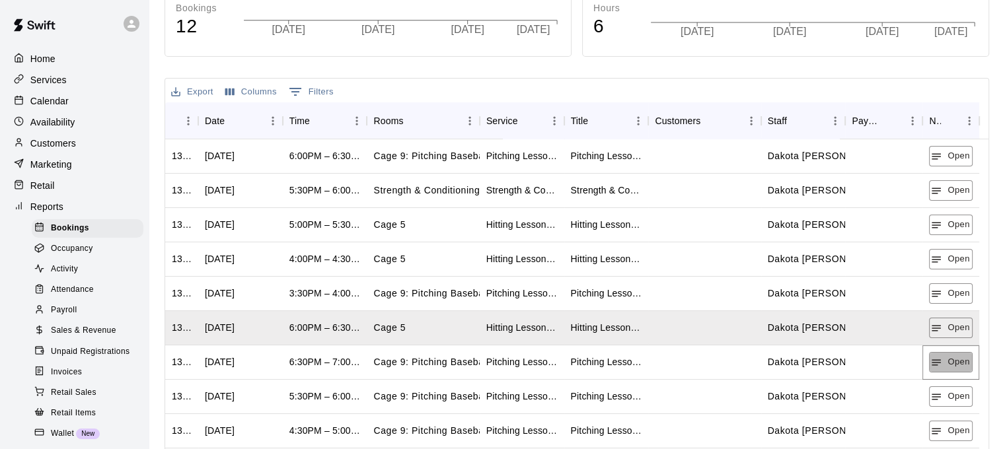
click at [949, 369] on button "Open" at bounding box center [950, 362] width 43 height 20
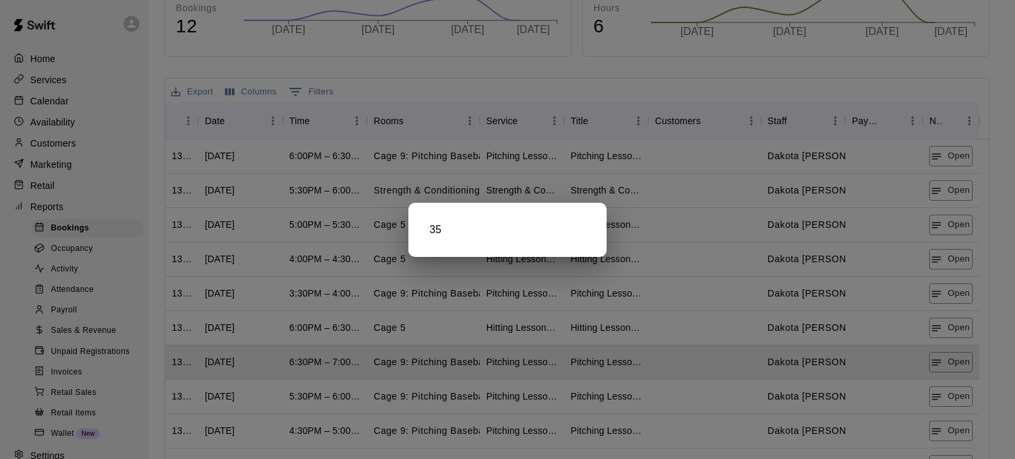
click at [948, 395] on div at bounding box center [507, 229] width 1015 height 459
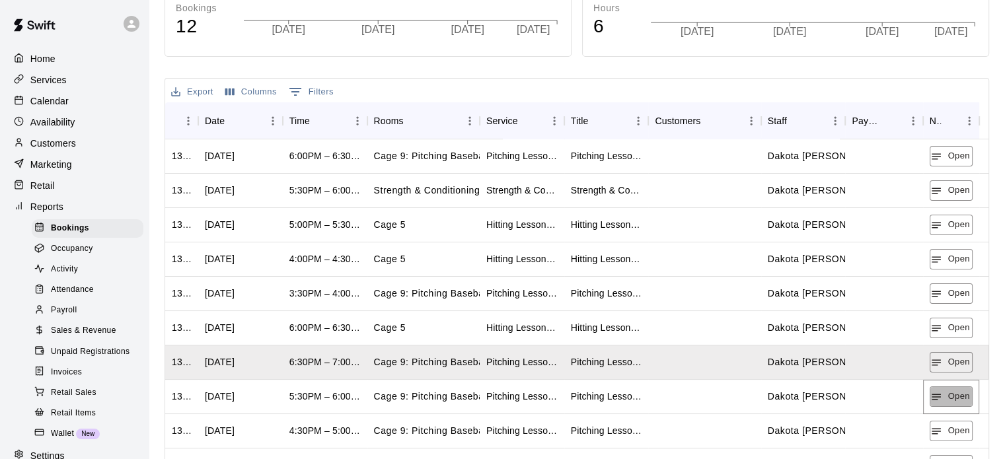
click at [948, 395] on button "Open" at bounding box center [951, 397] width 43 height 20
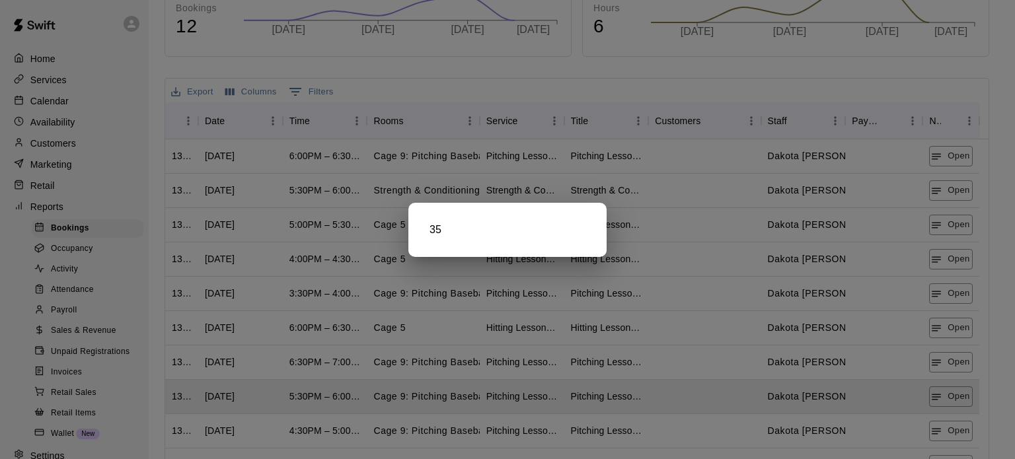
click at [948, 423] on div at bounding box center [507, 229] width 1015 height 459
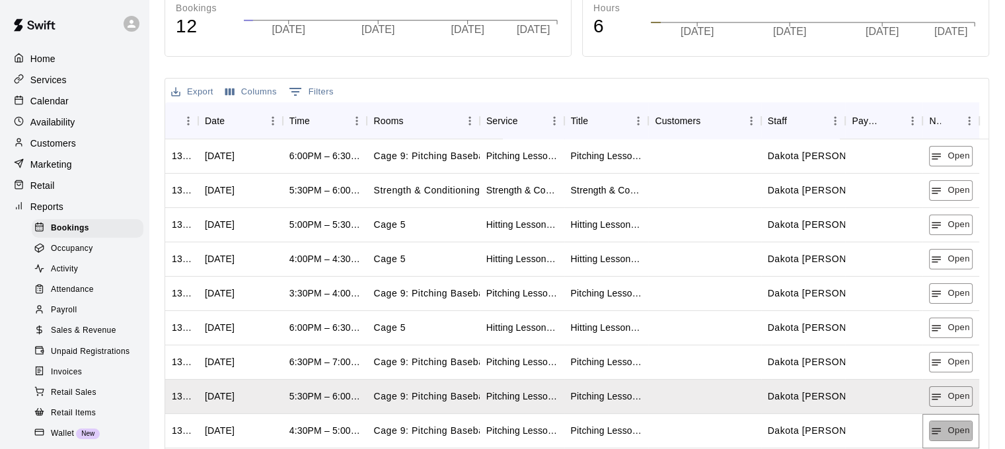
click at [948, 423] on button "Open" at bounding box center [950, 431] width 43 height 20
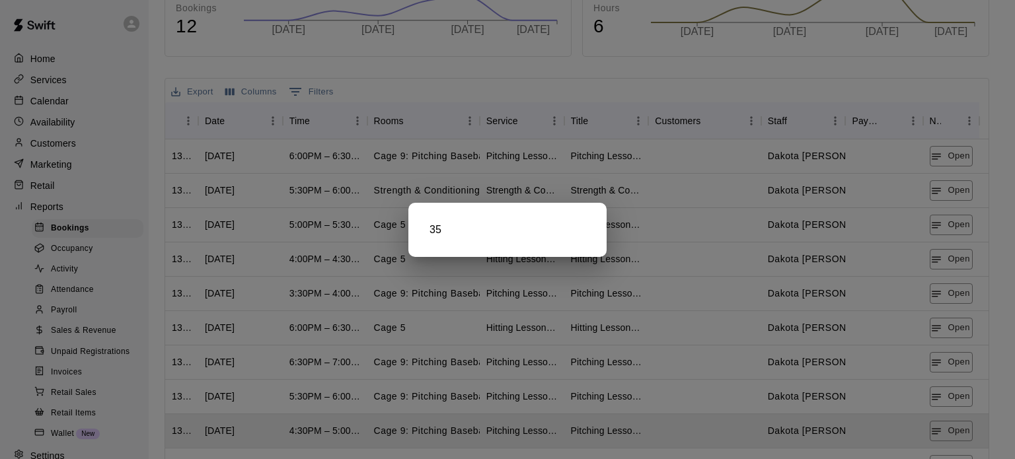
click at [948, 423] on div at bounding box center [507, 229] width 1015 height 459
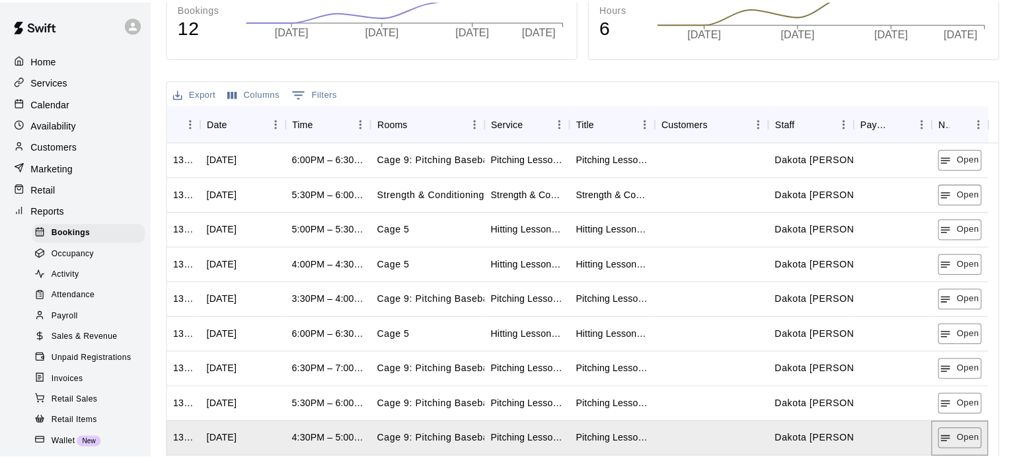
scroll to position [46, 0]
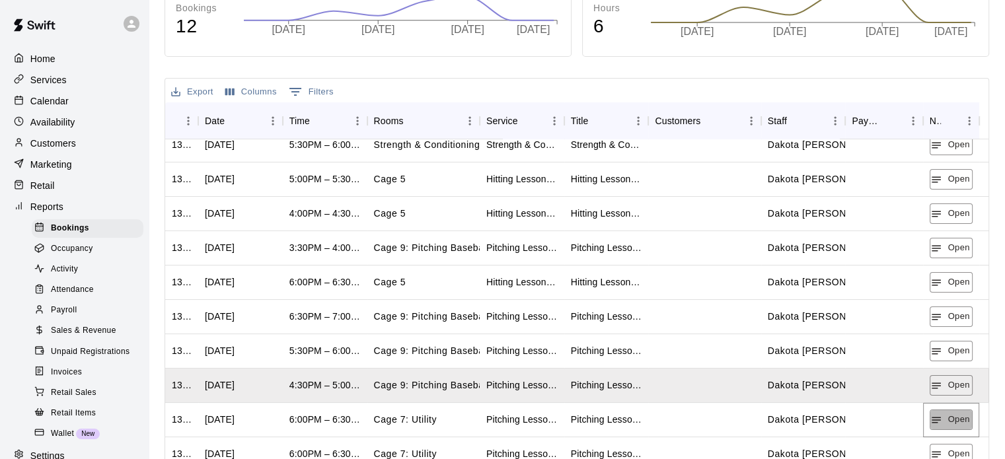
click at [948, 423] on button "Open" at bounding box center [951, 420] width 43 height 20
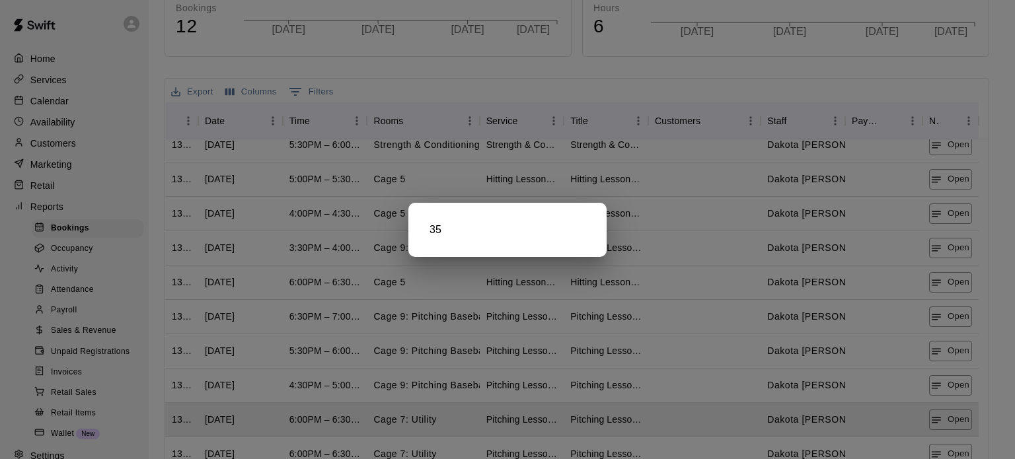
click at [948, 423] on div at bounding box center [507, 229] width 1015 height 459
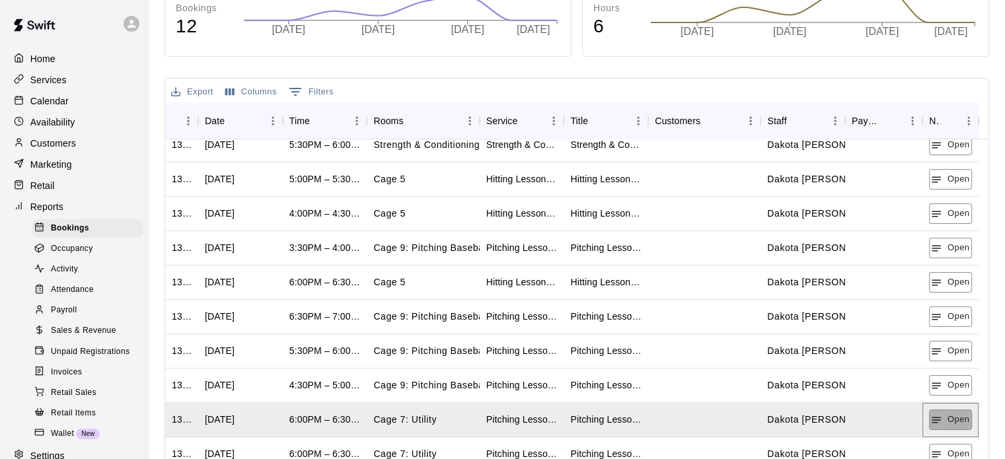
click at [948, 423] on button "Open" at bounding box center [950, 420] width 43 height 20
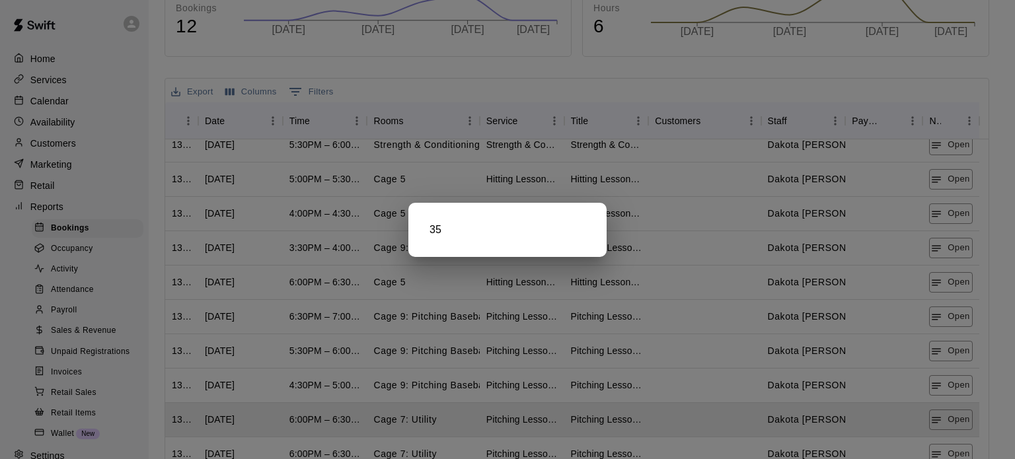
click at [950, 449] on div at bounding box center [507, 229] width 1015 height 459
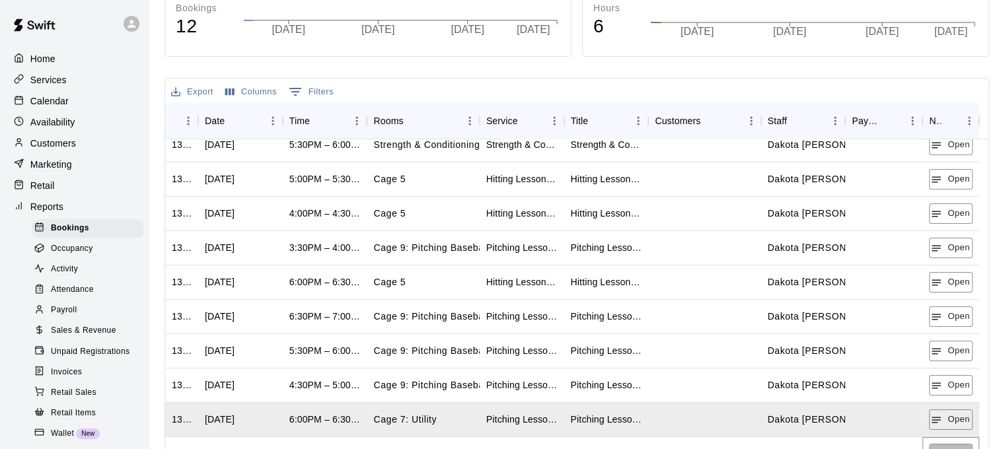
click at [950, 449] on button "Open" at bounding box center [950, 454] width 43 height 20
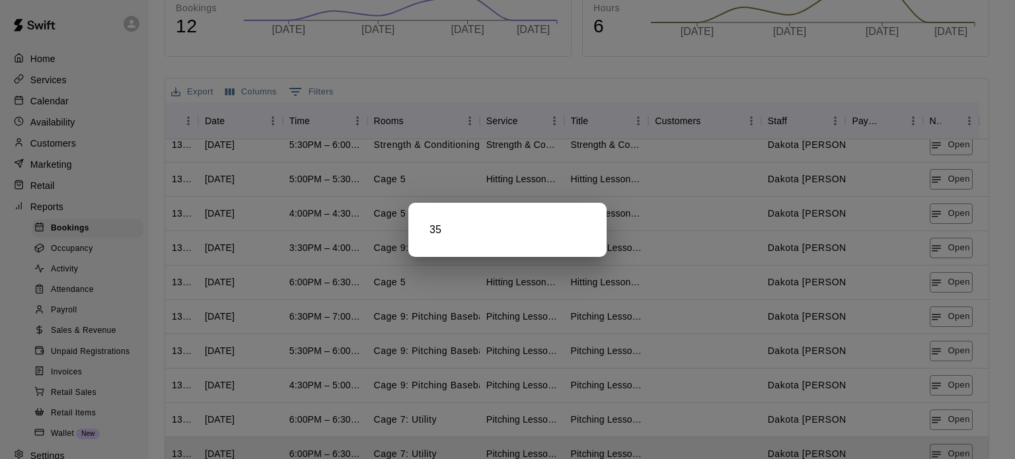
click at [950, 449] on div at bounding box center [507, 229] width 1015 height 459
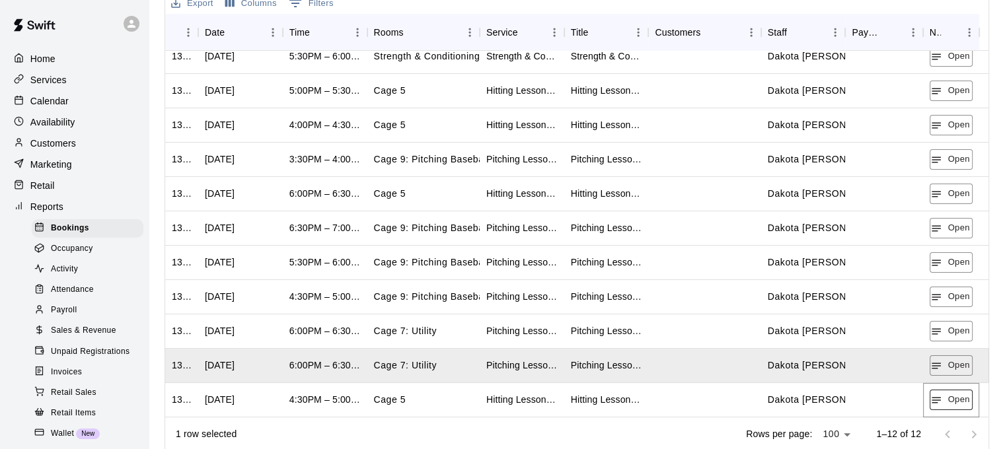
scroll to position [347, 0]
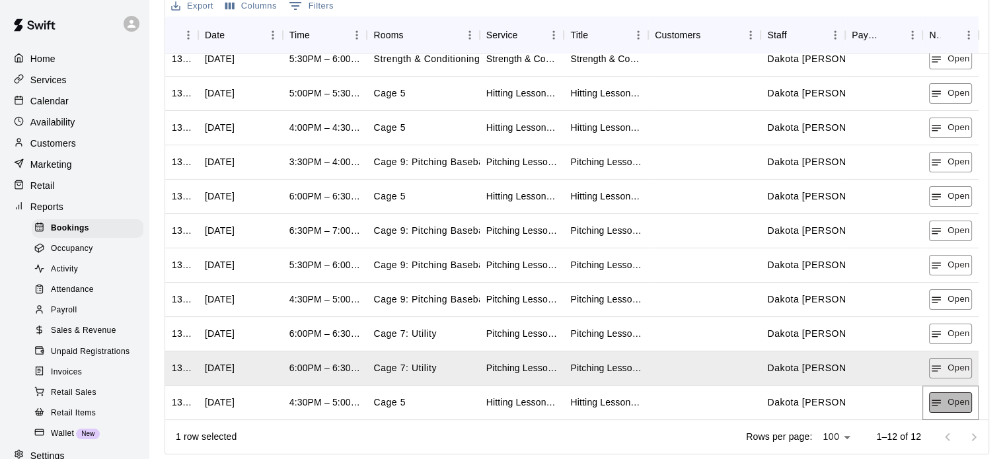
click at [948, 401] on button "Open" at bounding box center [950, 403] width 43 height 20
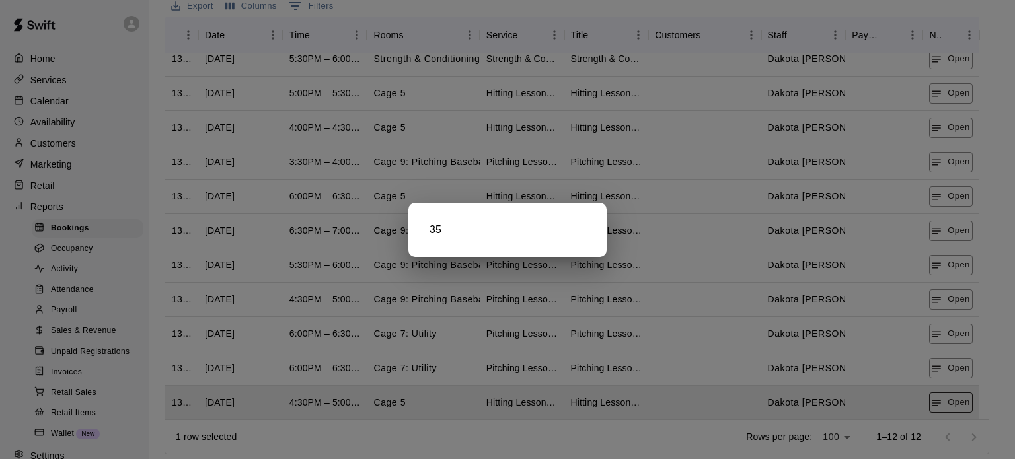
click at [948, 401] on div at bounding box center [507, 229] width 1015 height 459
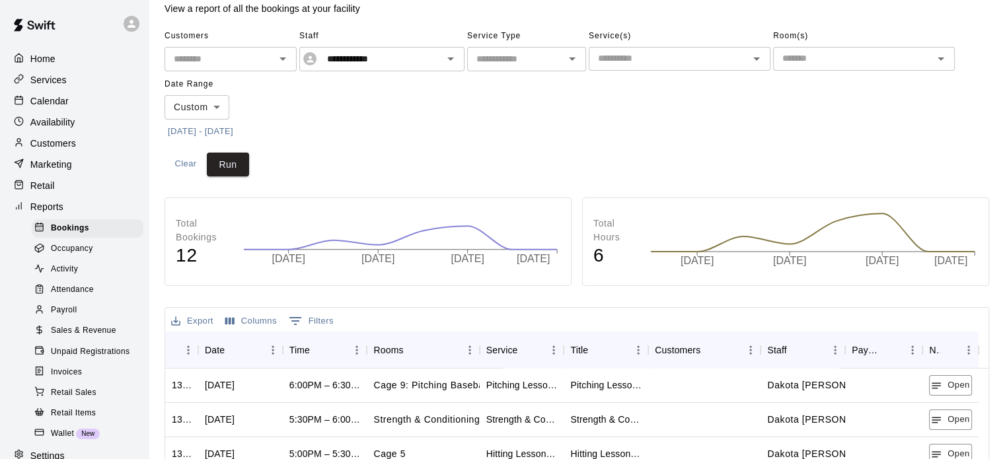
scroll to position [30, 0]
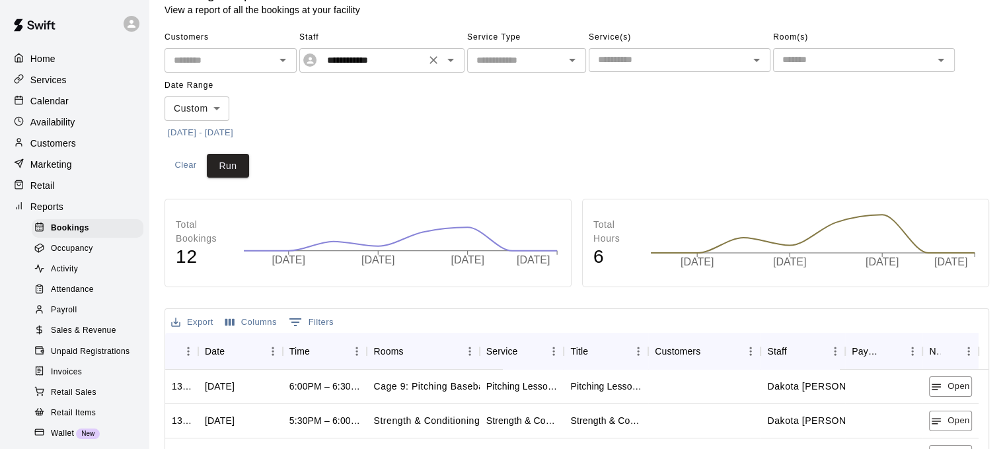
click at [447, 60] on icon "Open" at bounding box center [451, 60] width 16 height 16
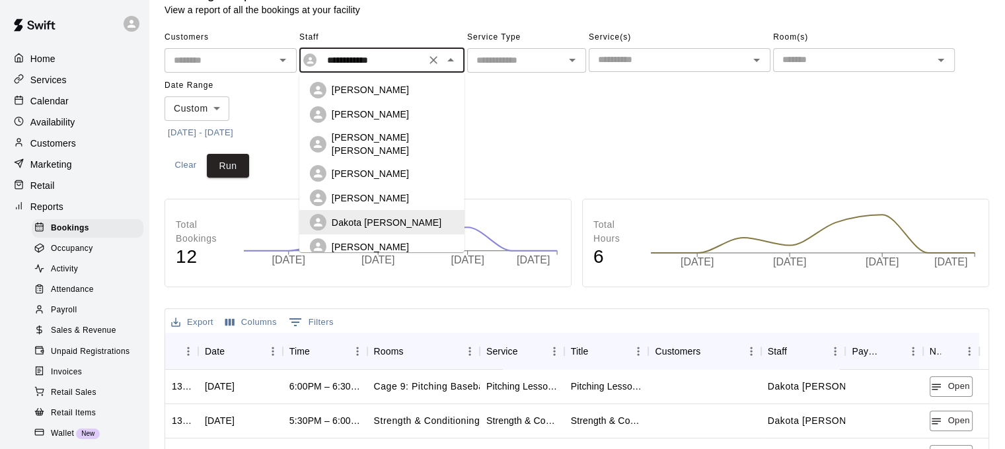
click at [413, 192] on div "[PERSON_NAME]" at bounding box center [393, 198] width 122 height 13
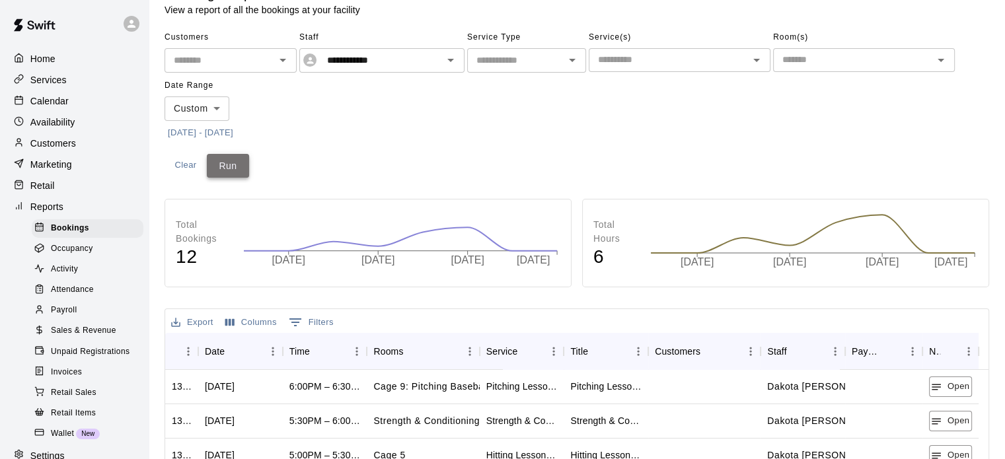
click at [228, 170] on button "Run" at bounding box center [228, 166] width 42 height 24
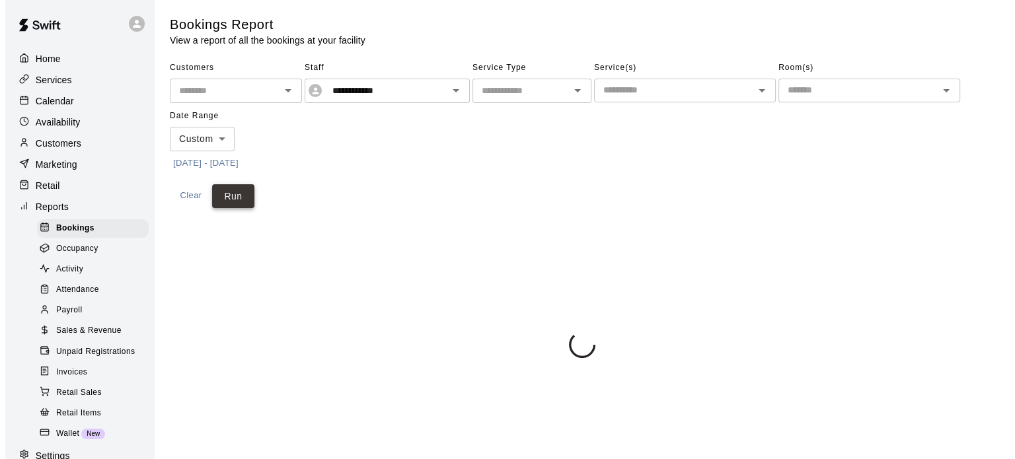
scroll to position [0, 0]
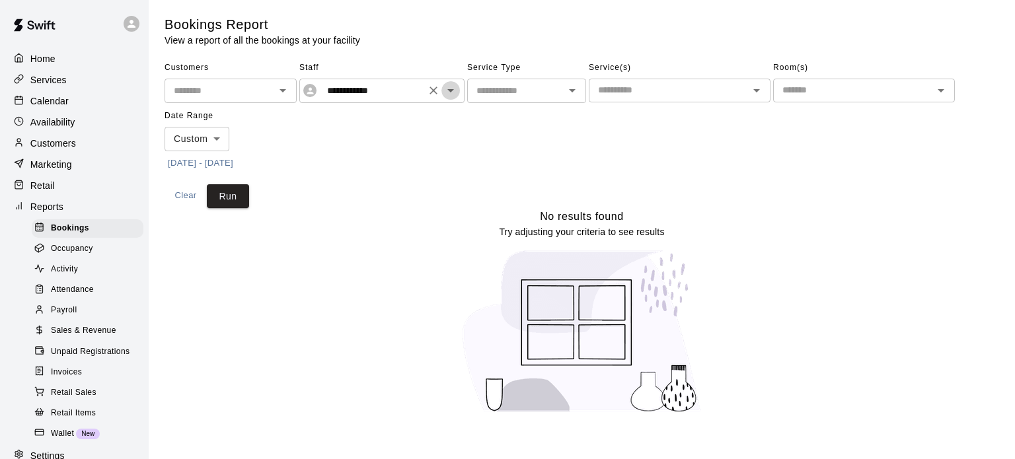
click at [449, 92] on icon "Open" at bounding box center [451, 91] width 16 height 16
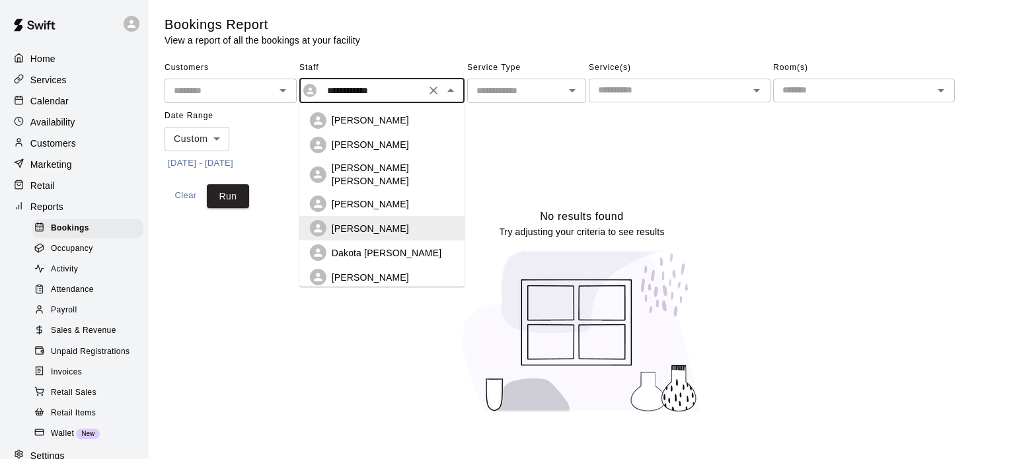
click at [409, 198] on div "[PERSON_NAME]" at bounding box center [393, 204] width 122 height 13
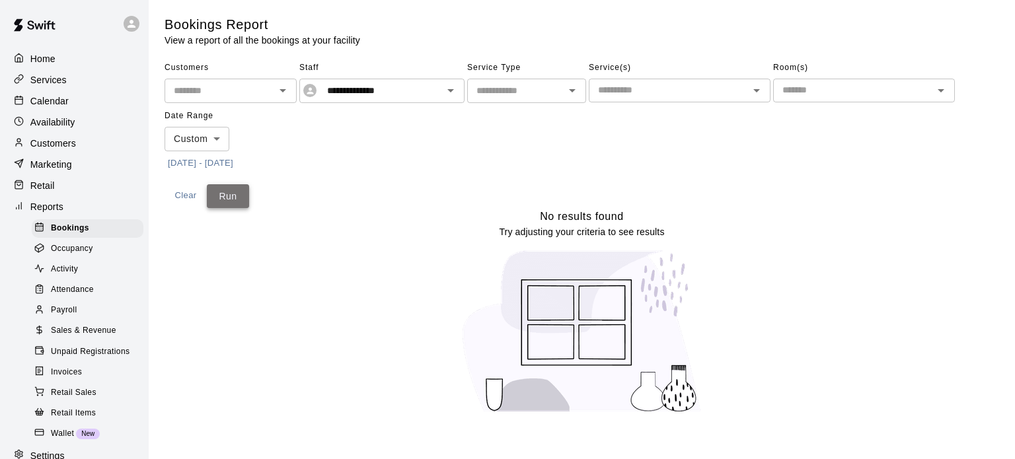
click at [229, 191] on button "Run" at bounding box center [228, 196] width 42 height 24
click at [452, 91] on icon "Open" at bounding box center [451, 91] width 16 height 16
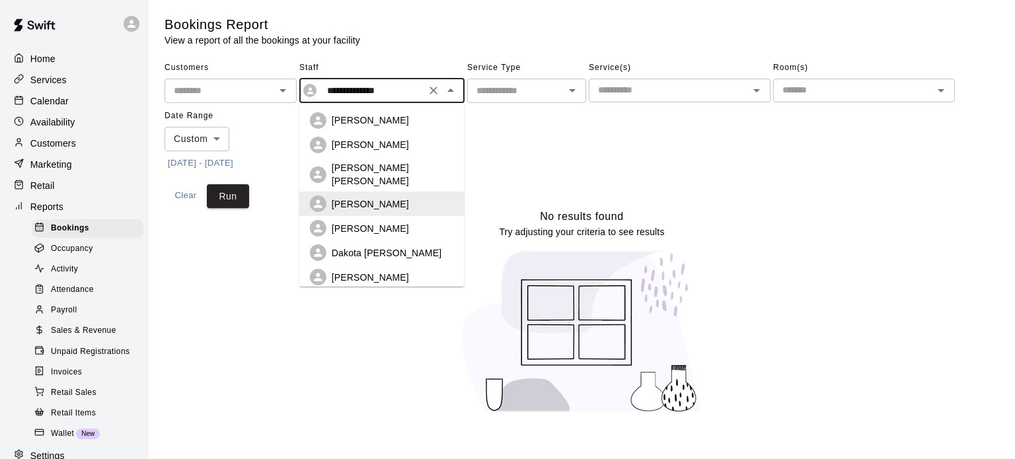
click at [394, 163] on p "[PERSON_NAME] [PERSON_NAME]" at bounding box center [393, 174] width 122 height 26
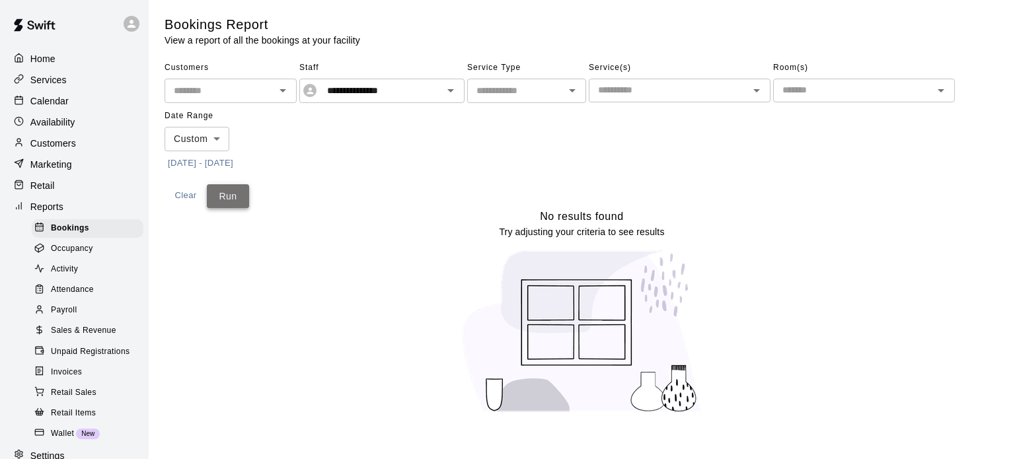
click at [233, 197] on button "Run" at bounding box center [228, 196] width 42 height 24
click at [452, 88] on icon "Open" at bounding box center [451, 91] width 16 height 16
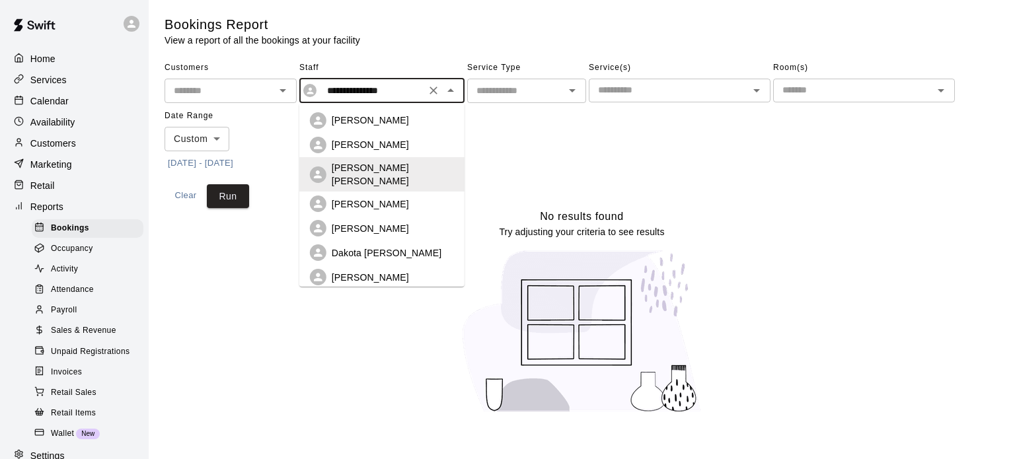
click at [361, 147] on p "[PERSON_NAME]" at bounding box center [370, 144] width 77 height 13
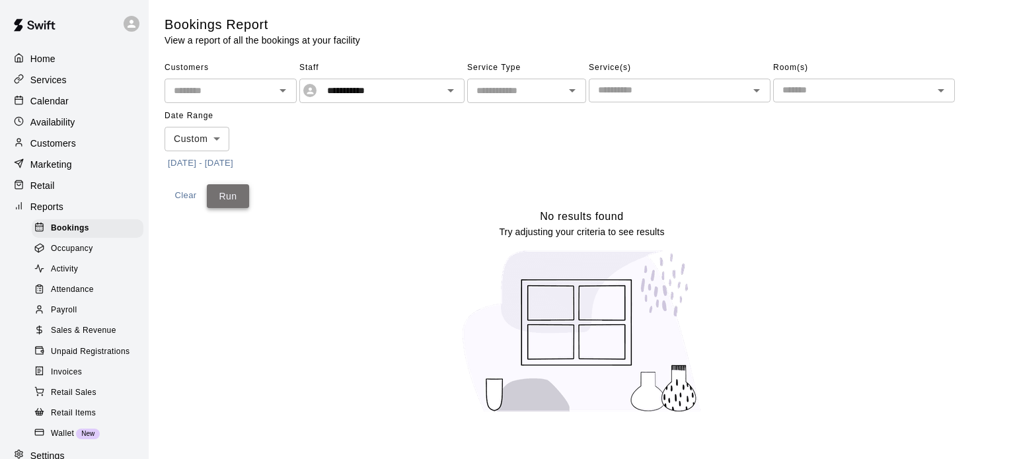
click at [230, 198] on button "Run" at bounding box center [228, 196] width 42 height 24
click at [457, 96] on icon "Open" at bounding box center [451, 91] width 16 height 16
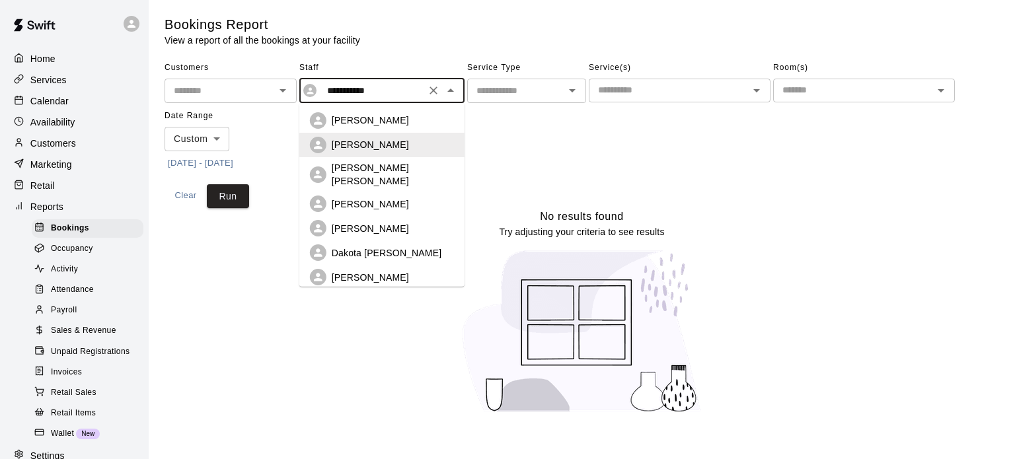
click at [375, 121] on p "[PERSON_NAME]" at bounding box center [370, 120] width 77 height 13
type input "**********"
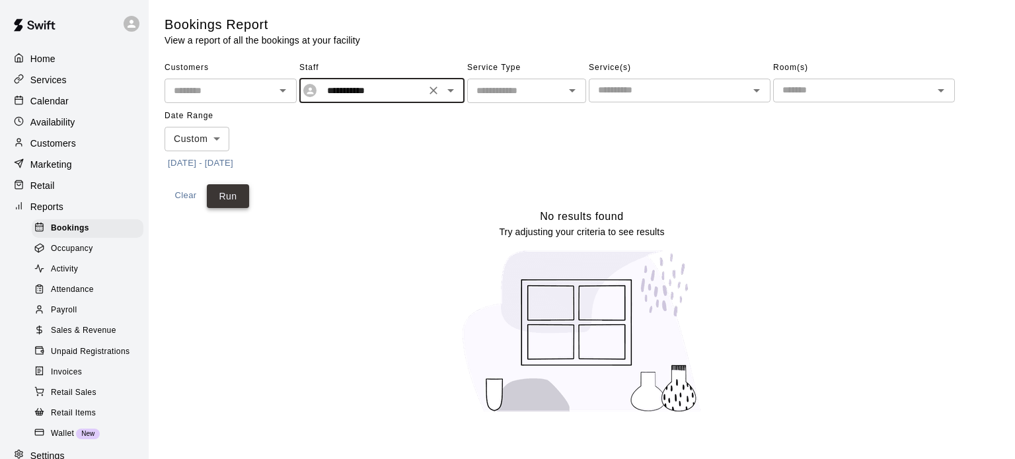
click at [231, 189] on button "Run" at bounding box center [228, 196] width 42 height 24
